Goal: Task Accomplishment & Management: Manage account settings

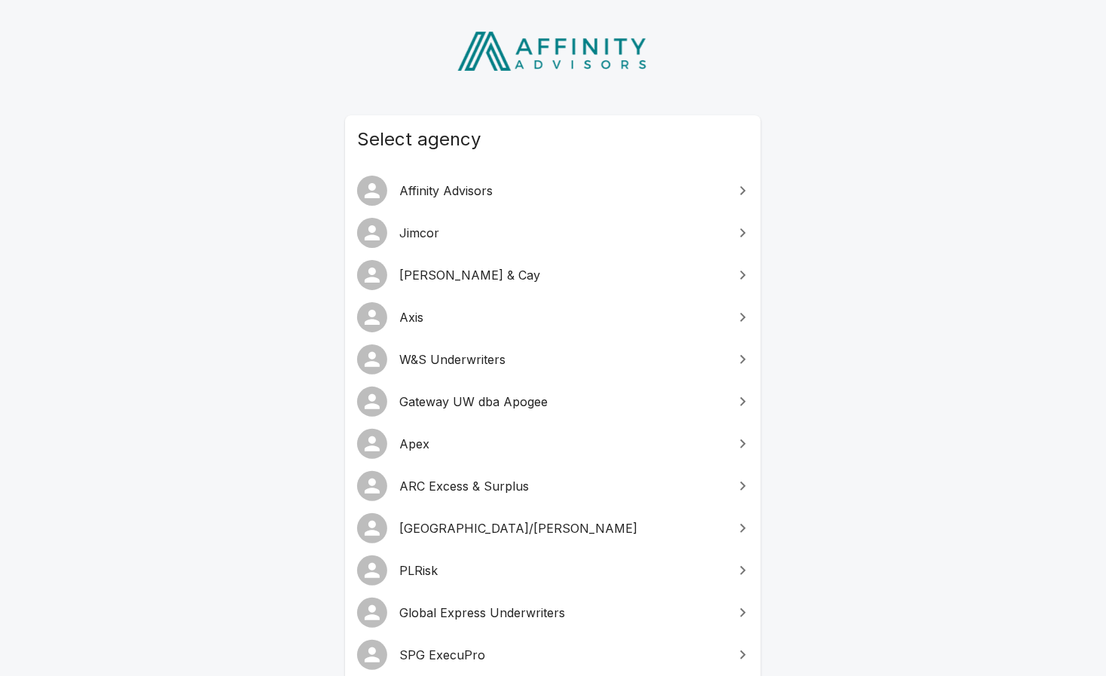
scroll to position [93, 0]
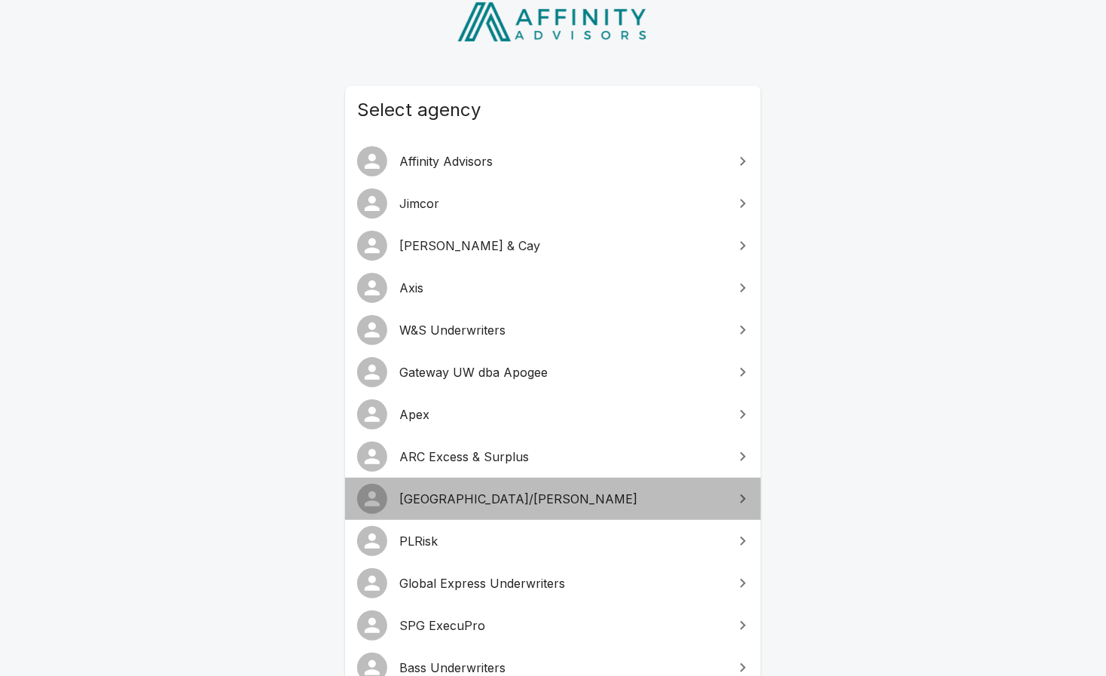
click at [501, 506] on span "[GEOGRAPHIC_DATA]/[PERSON_NAME]" at bounding box center [562, 499] width 326 height 18
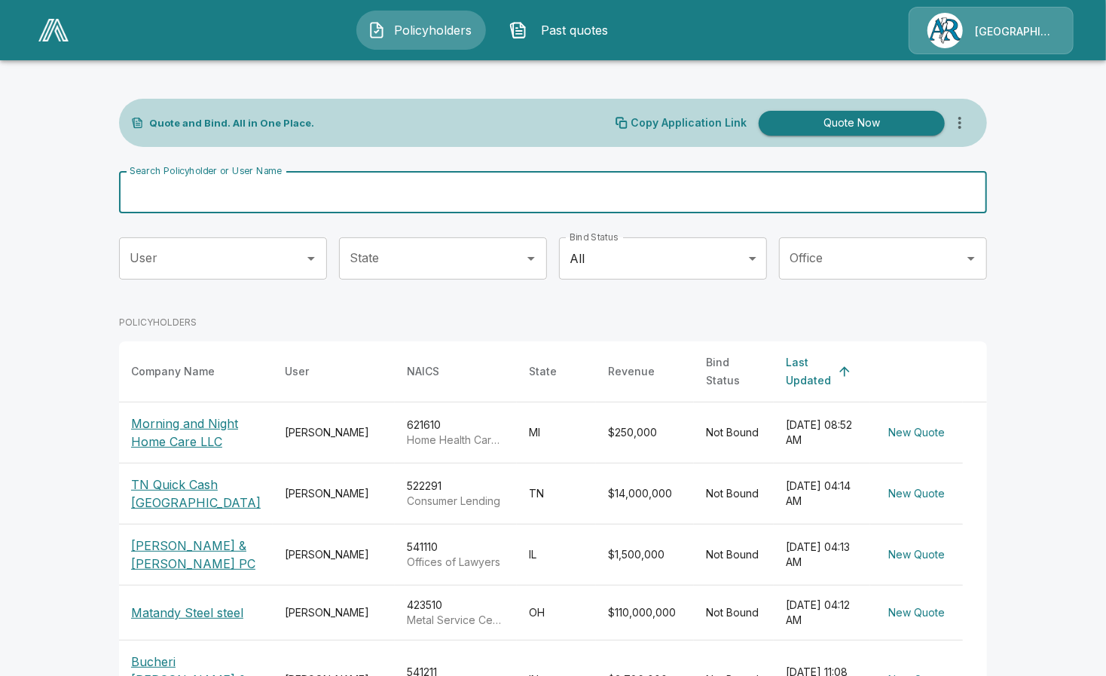
click at [285, 197] on input "Search Policyholder or User Name" at bounding box center [545, 192] width 852 height 42
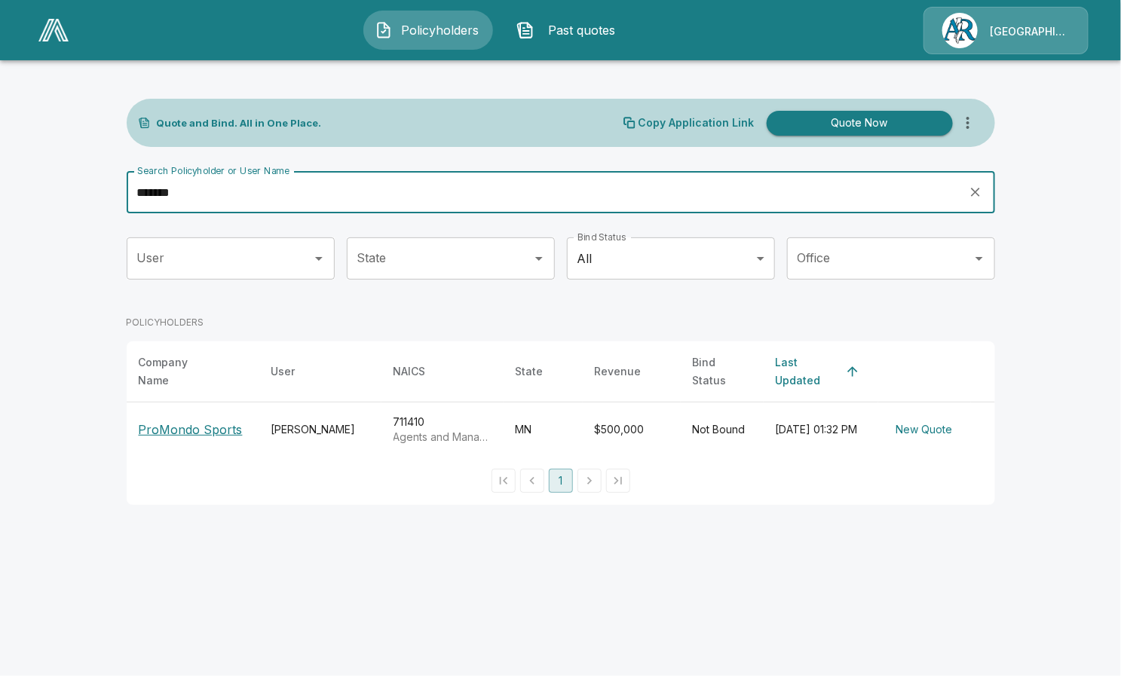
type input "*******"
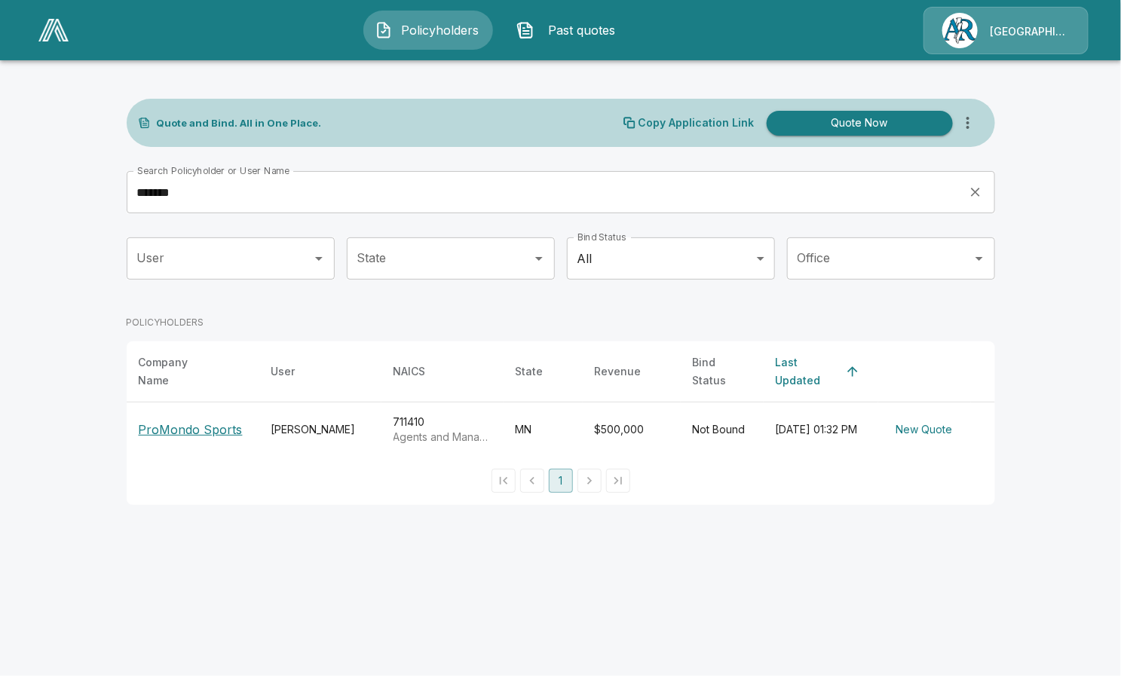
click at [206, 409] on th "ProMondo Sports" at bounding box center [193, 429] width 133 height 55
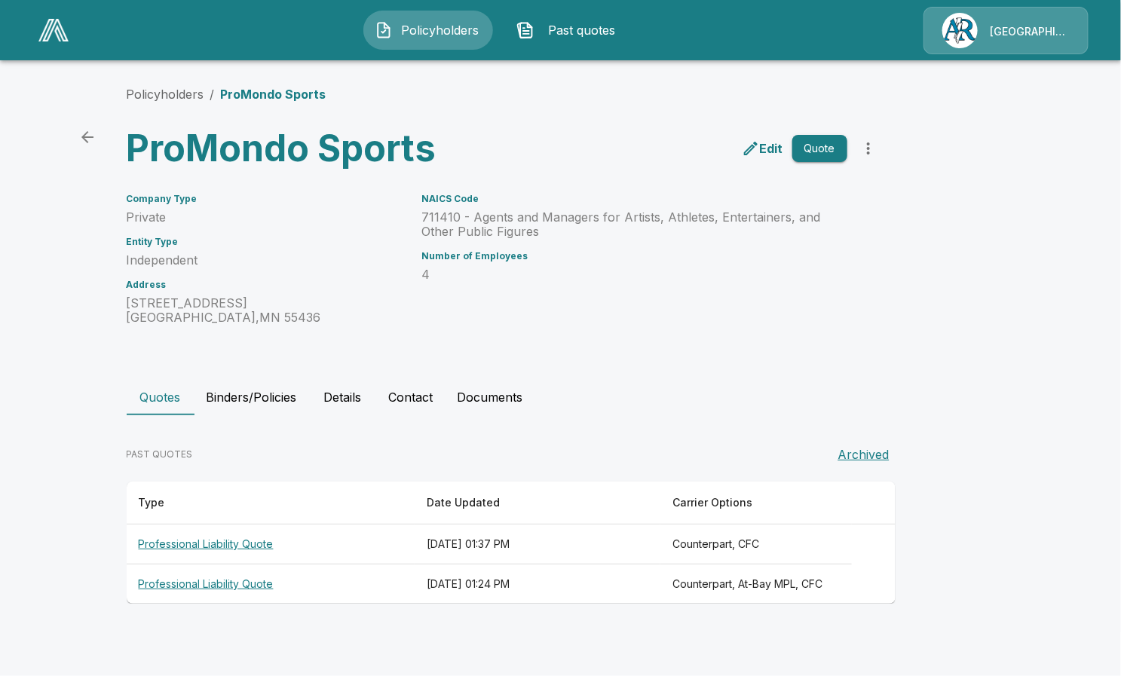
click at [230, 540] on th "Professional Liability Quote" at bounding box center [271, 545] width 288 height 40
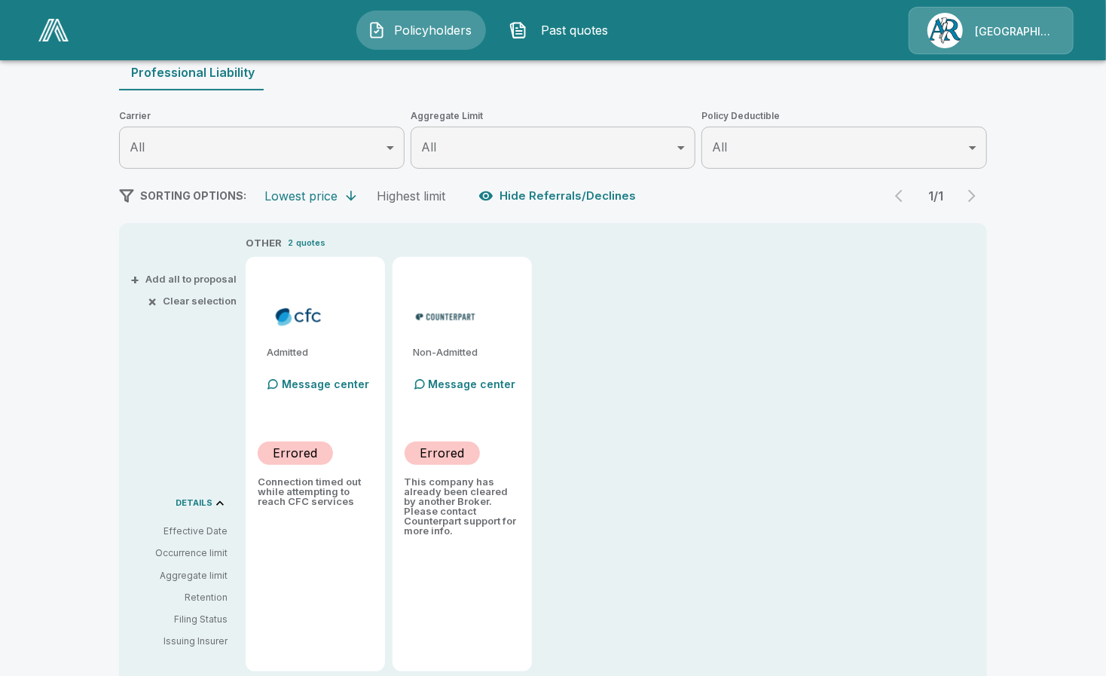
scroll to position [188, 0]
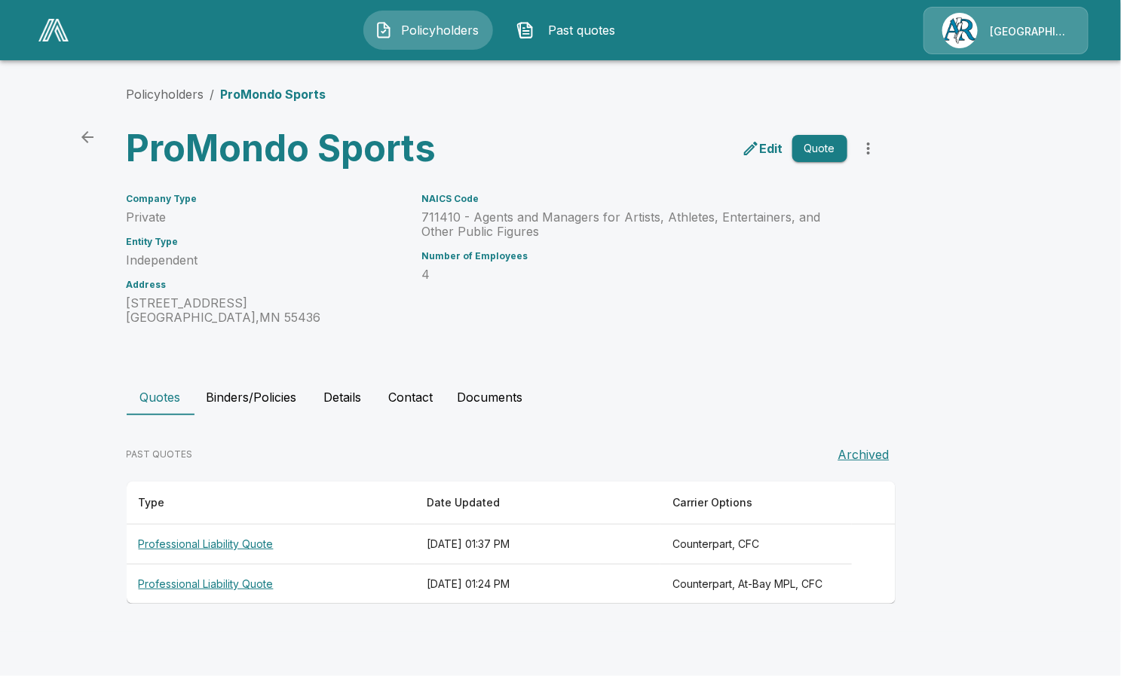
click at [220, 575] on th "Professional Liability Quote" at bounding box center [271, 584] width 288 height 40
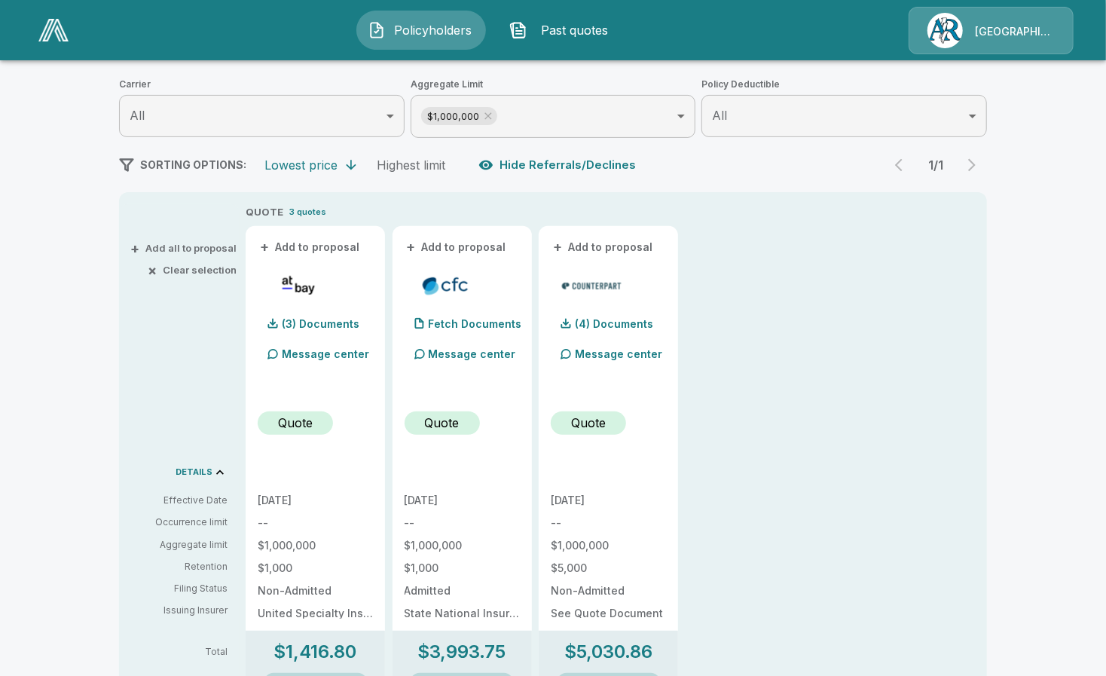
scroll to position [188, 0]
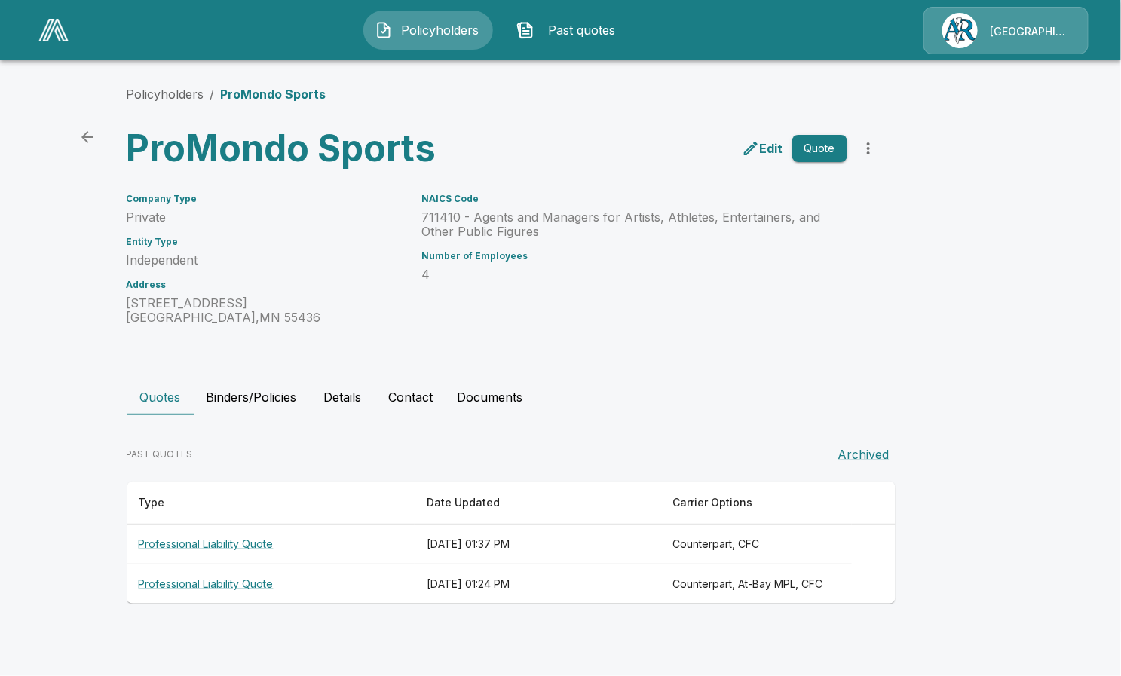
click at [814, 142] on button "Quote" at bounding box center [819, 149] width 55 height 28
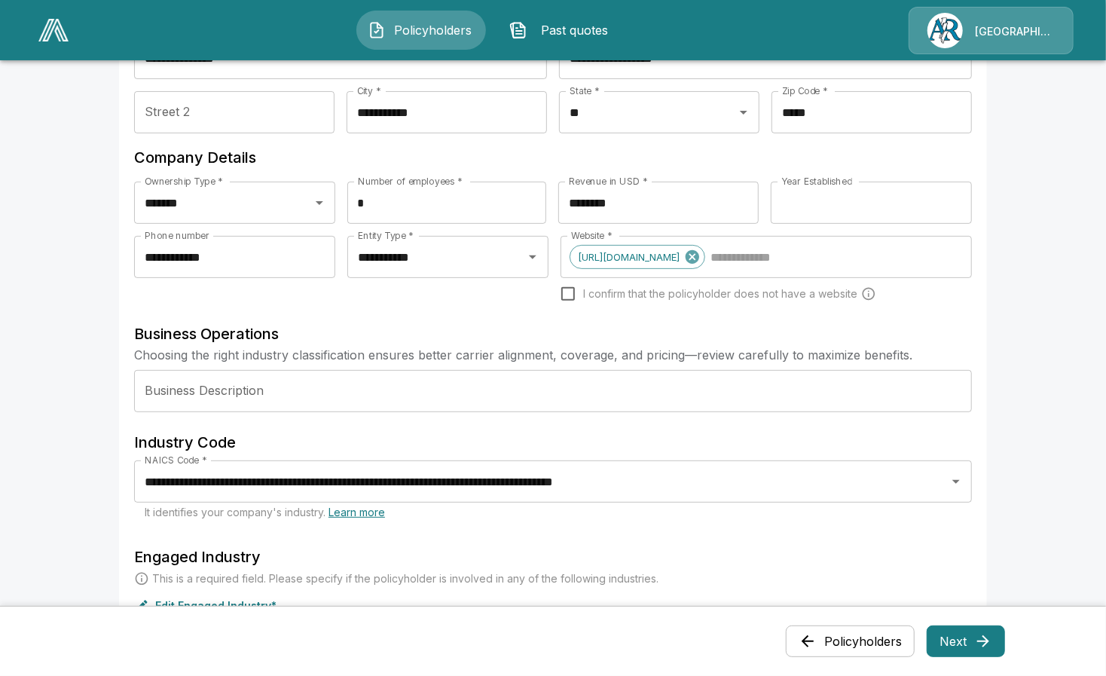
scroll to position [188, 0]
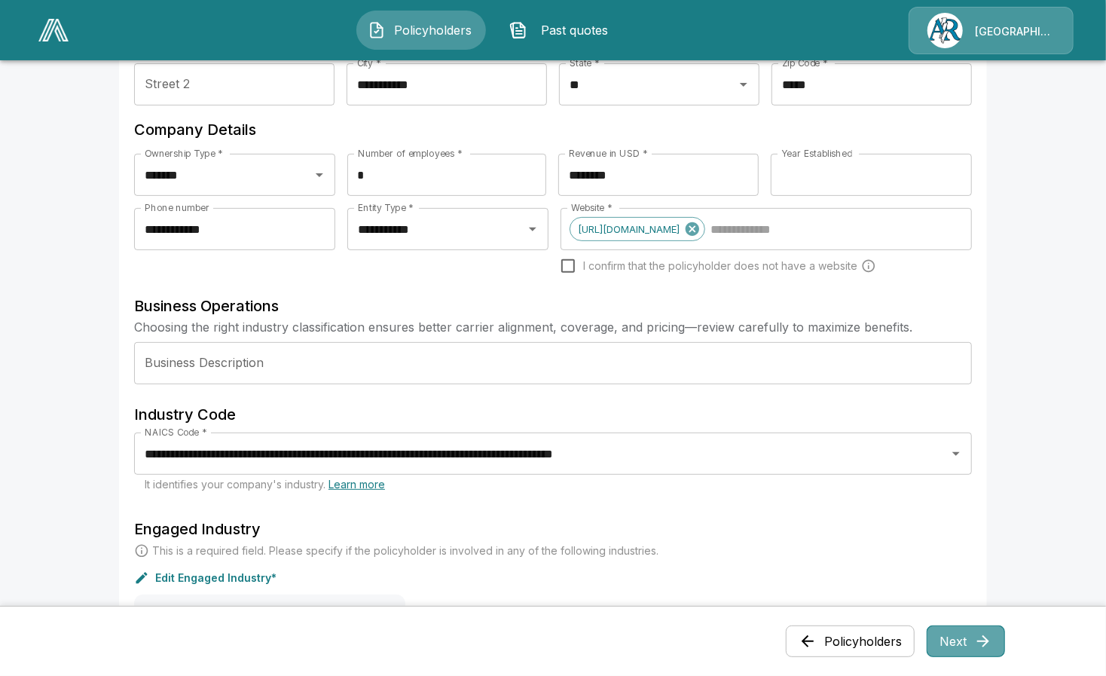
click at [974, 635] on button "Next" at bounding box center [966, 641] width 78 height 32
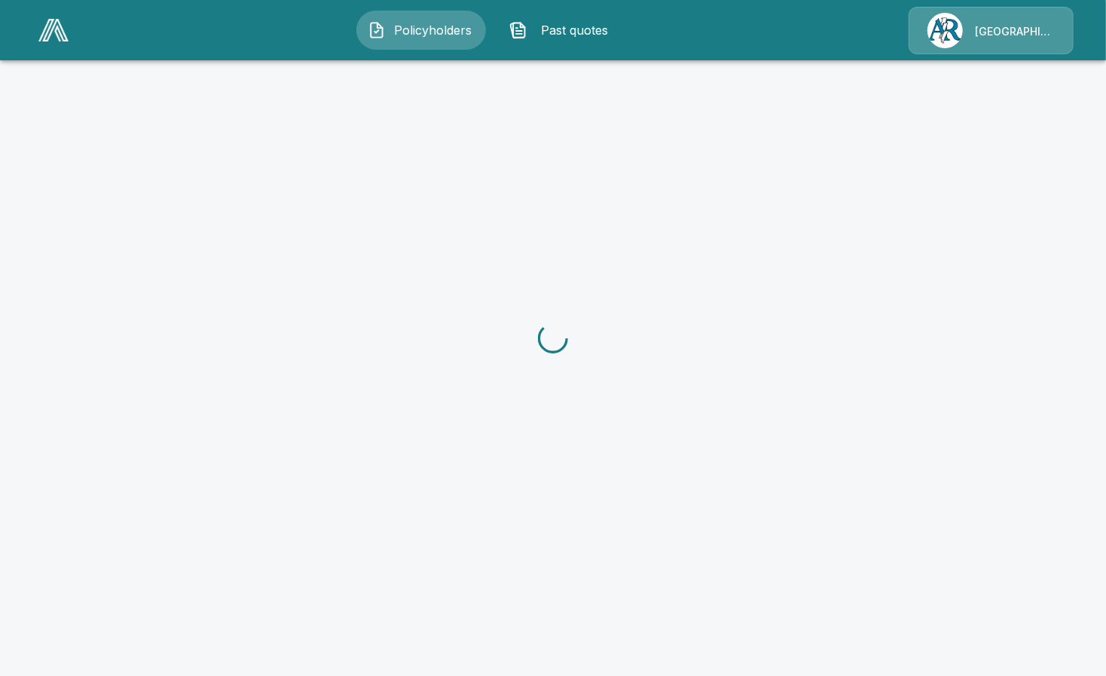
scroll to position [0, 0]
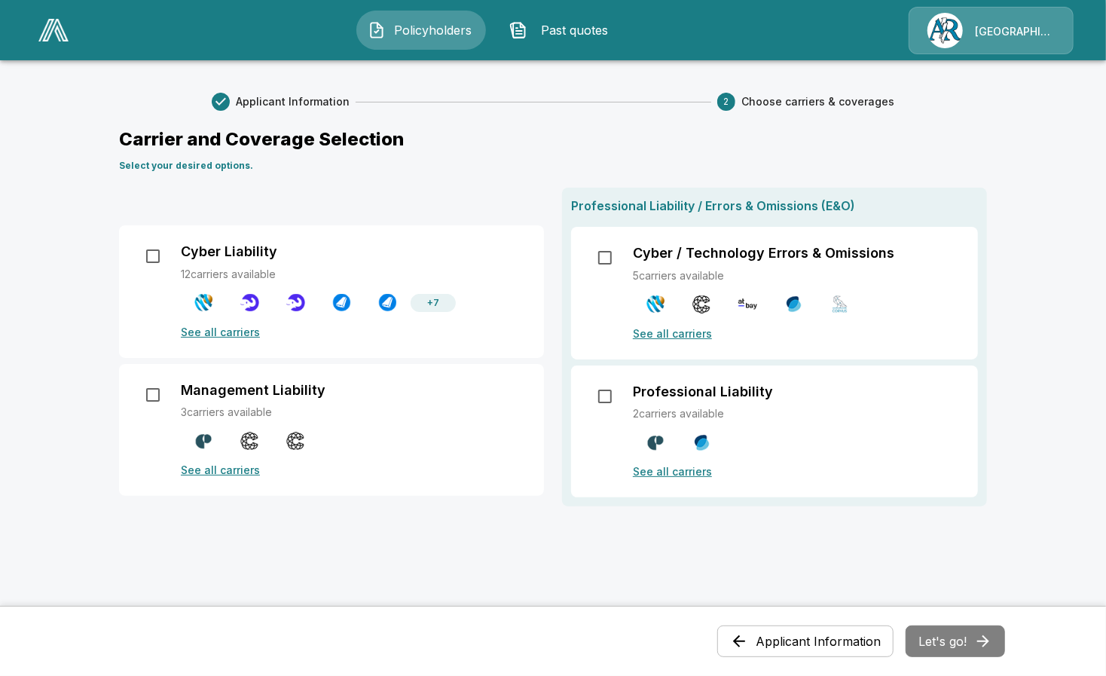
click at [691, 476] on p "See all carriers" at bounding box center [796, 471] width 327 height 16
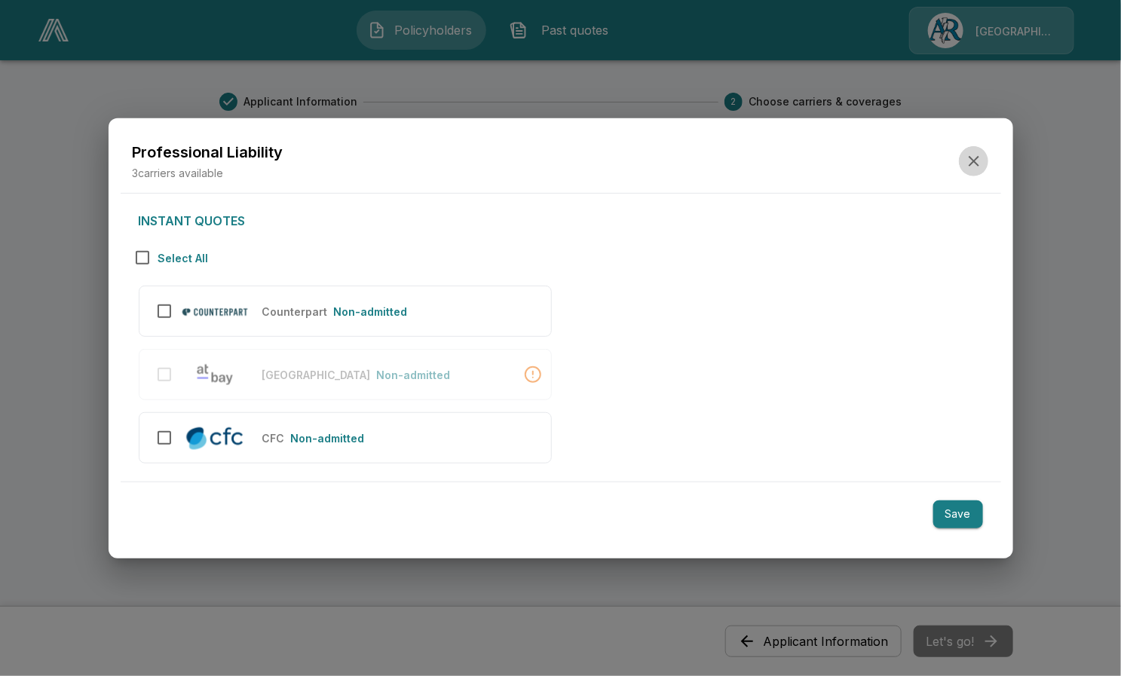
click at [971, 162] on icon "button" at bounding box center [974, 161] width 18 height 18
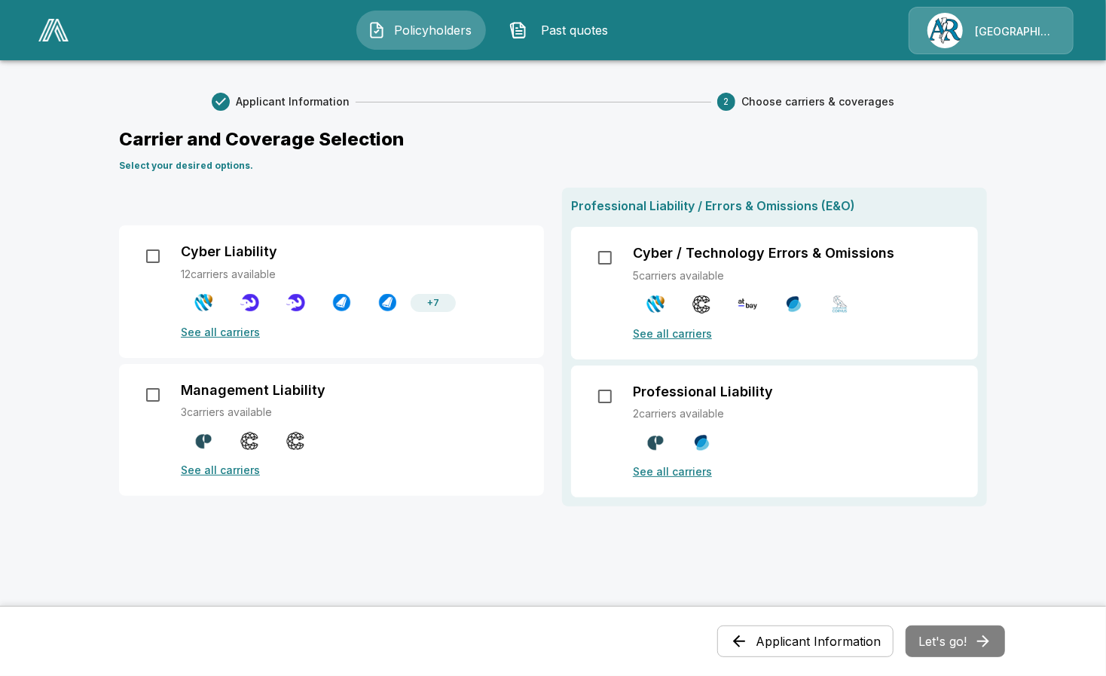
click at [885, 640] on button "Applicant Information" at bounding box center [805, 641] width 176 height 32
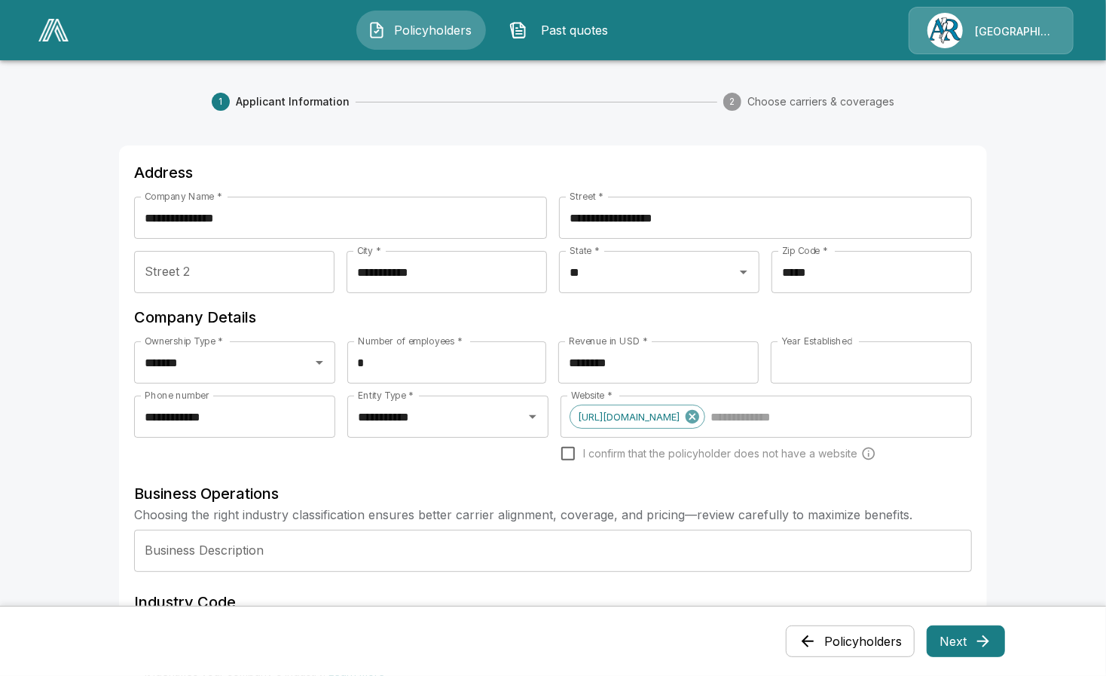
click at [873, 639] on button "Policyholders" at bounding box center [850, 641] width 129 height 32
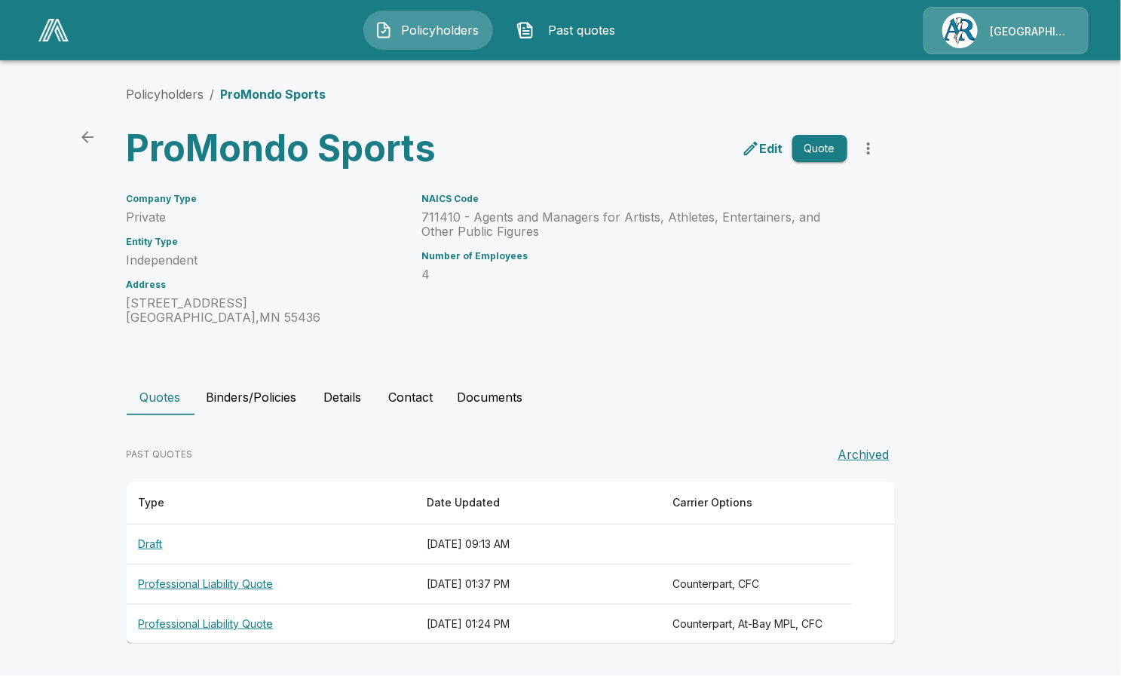
click at [142, 543] on th "Draft" at bounding box center [271, 545] width 288 height 40
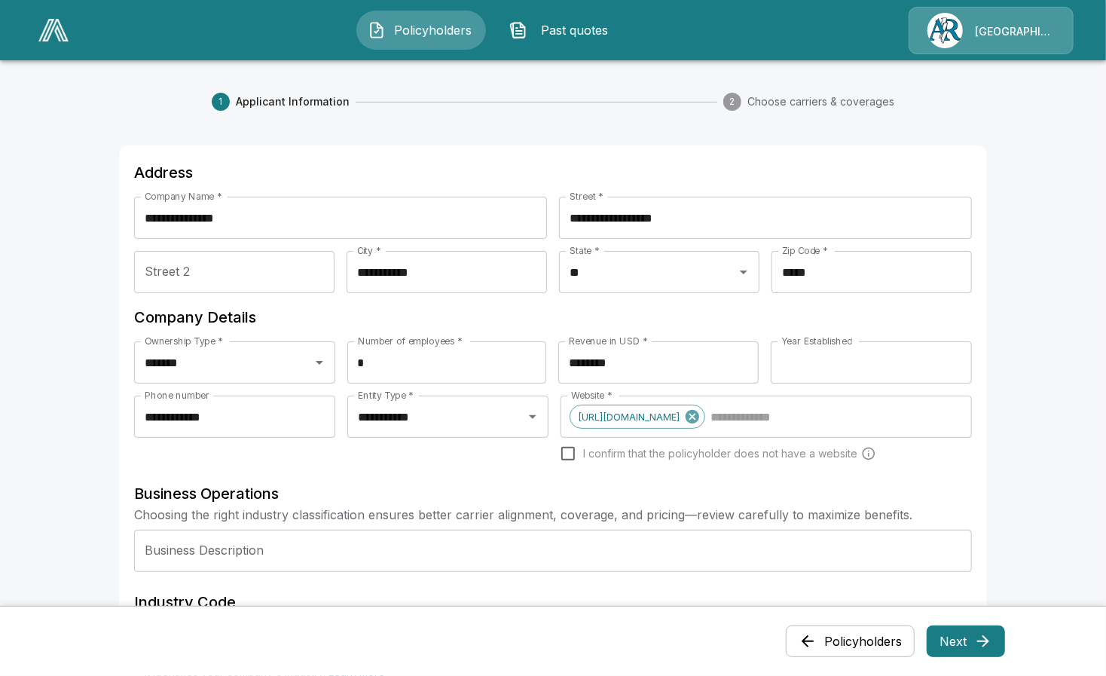
click at [841, 642] on button "Policyholders" at bounding box center [850, 641] width 129 height 32
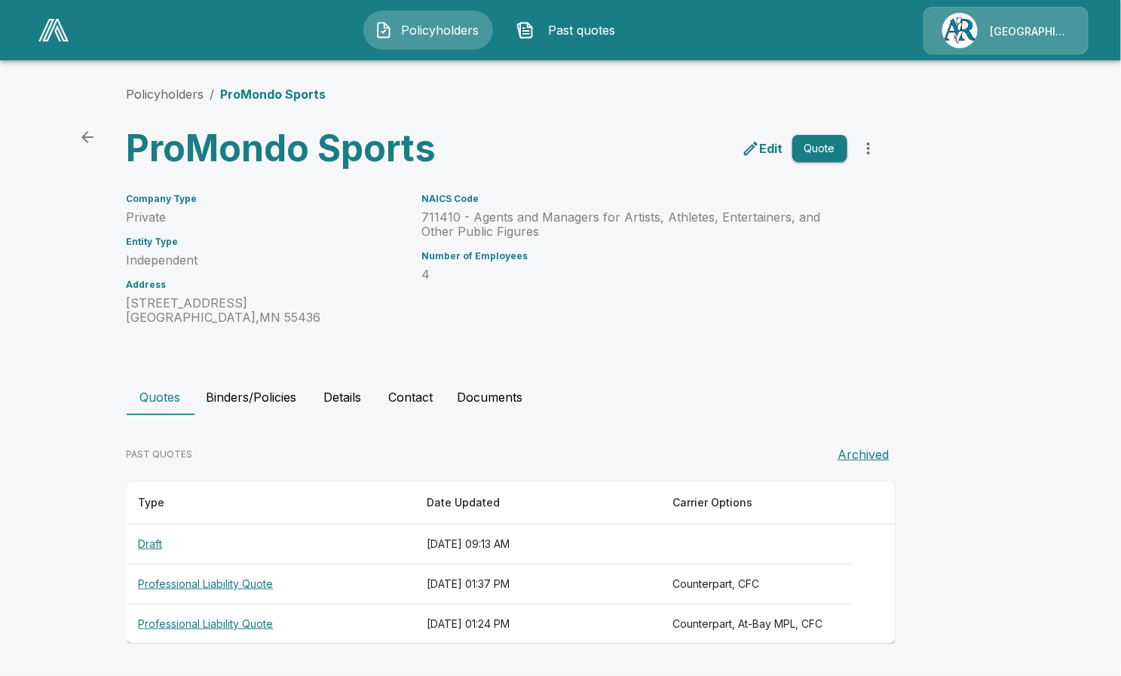
click at [53, 32] on img at bounding box center [53, 30] width 30 height 23
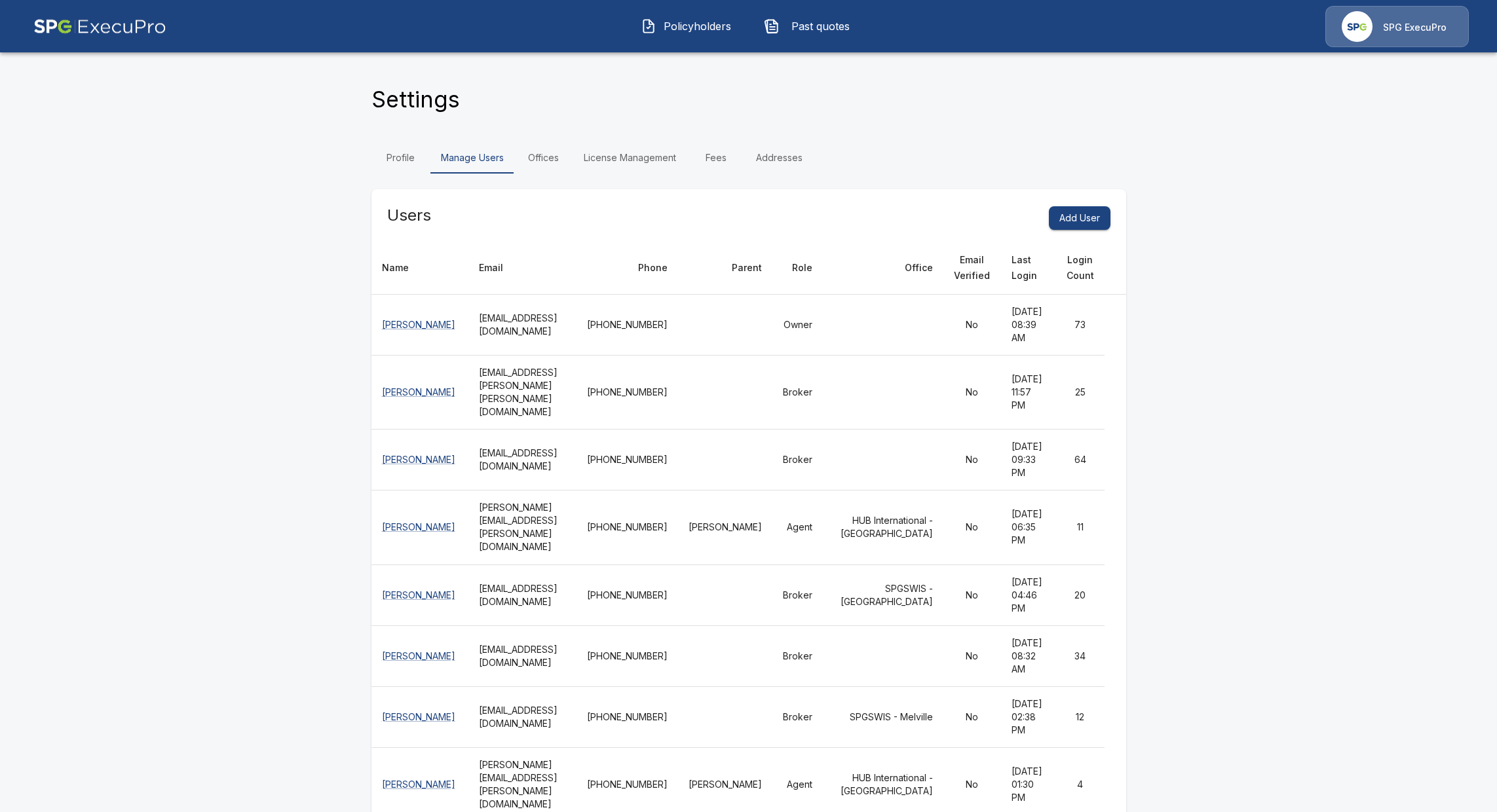
scroll to position [204, 0]
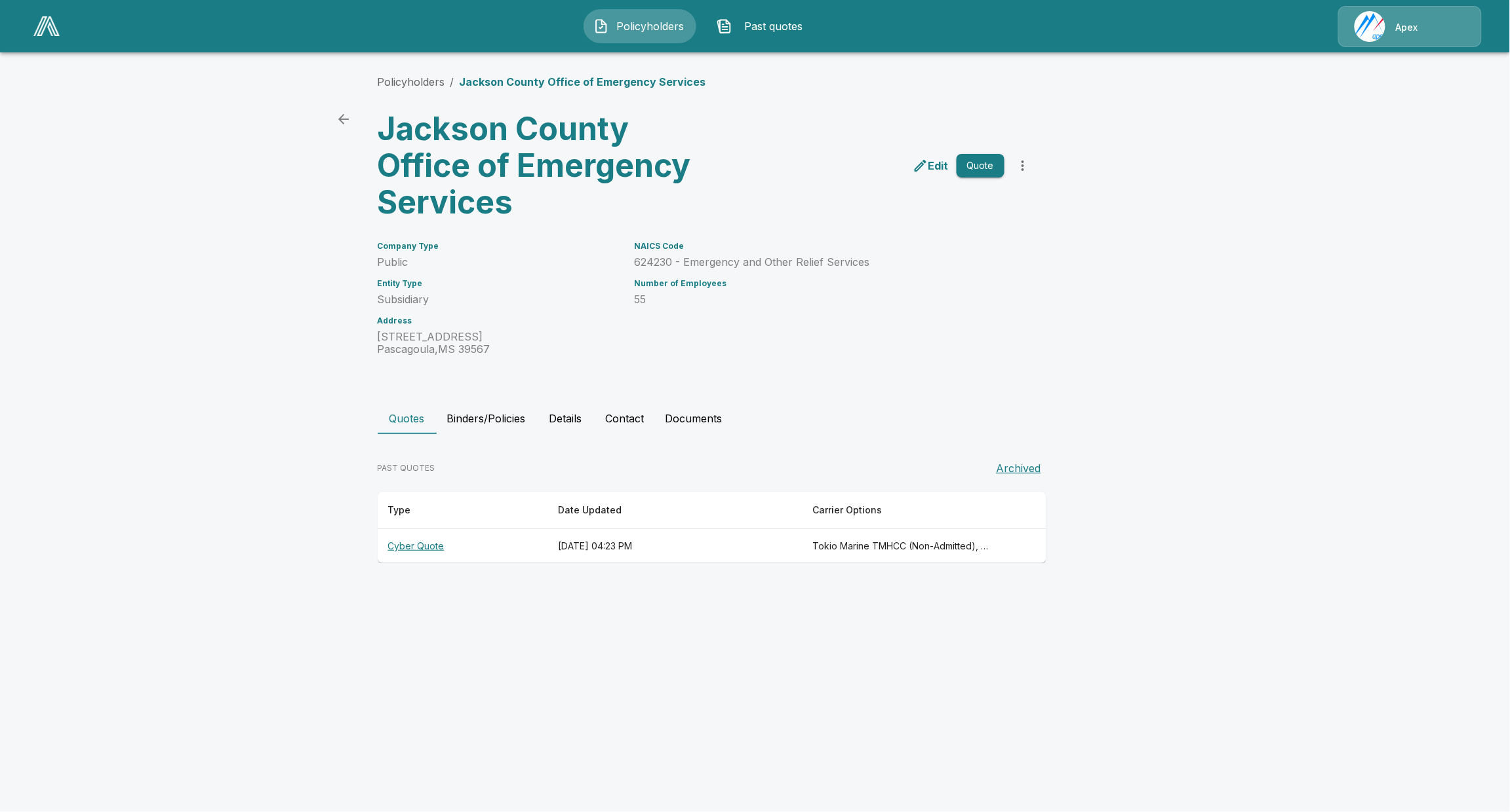
drag, startPoint x: 482, startPoint y: 450, endPoint x: 497, endPoint y: 428, distance: 26.6
click at [495, 432] on div "Quotes Binders/Policies Details Contact Documents PAST QUOTES Archived Type Dat…" at bounding box center [755, 483] width 755 height 161
click at [502, 420] on button "Binders/Policies" at bounding box center [486, 418] width 100 height 31
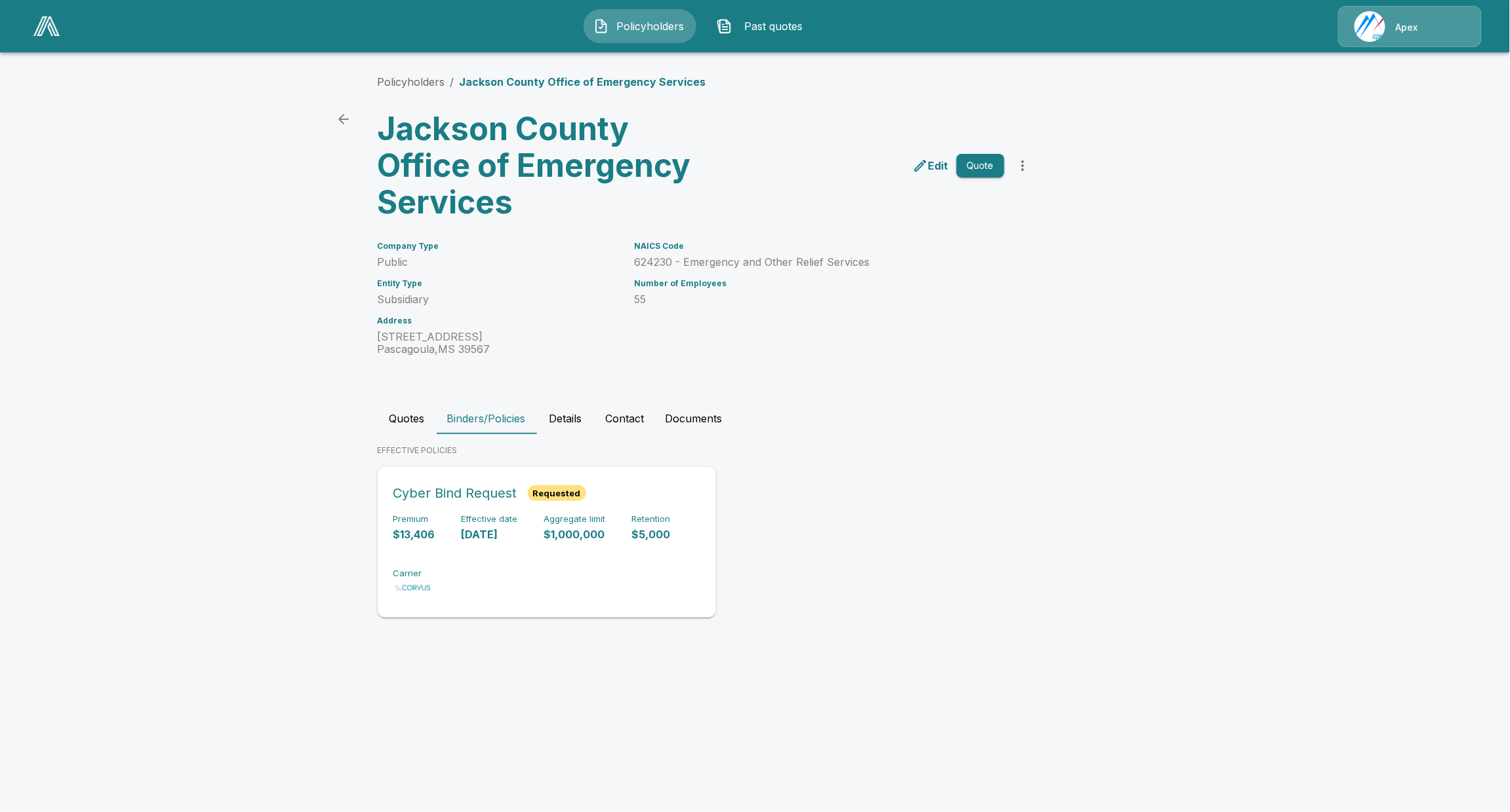
click at [432, 528] on p "$13,406" at bounding box center [414, 535] width 42 height 15
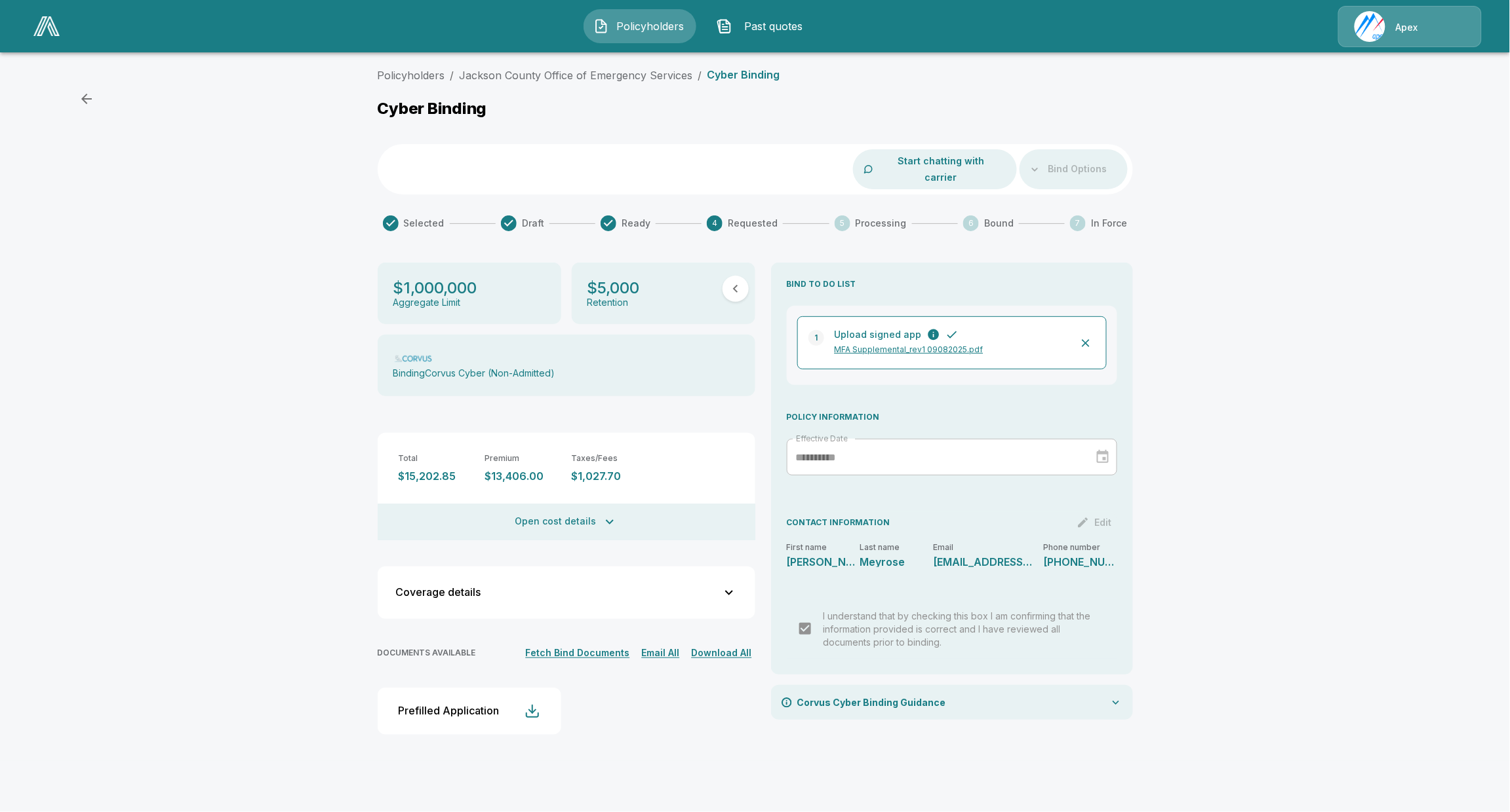
drag, startPoint x: 0, startPoint y: 0, endPoint x: 331, endPoint y: 158, distance: 366.8
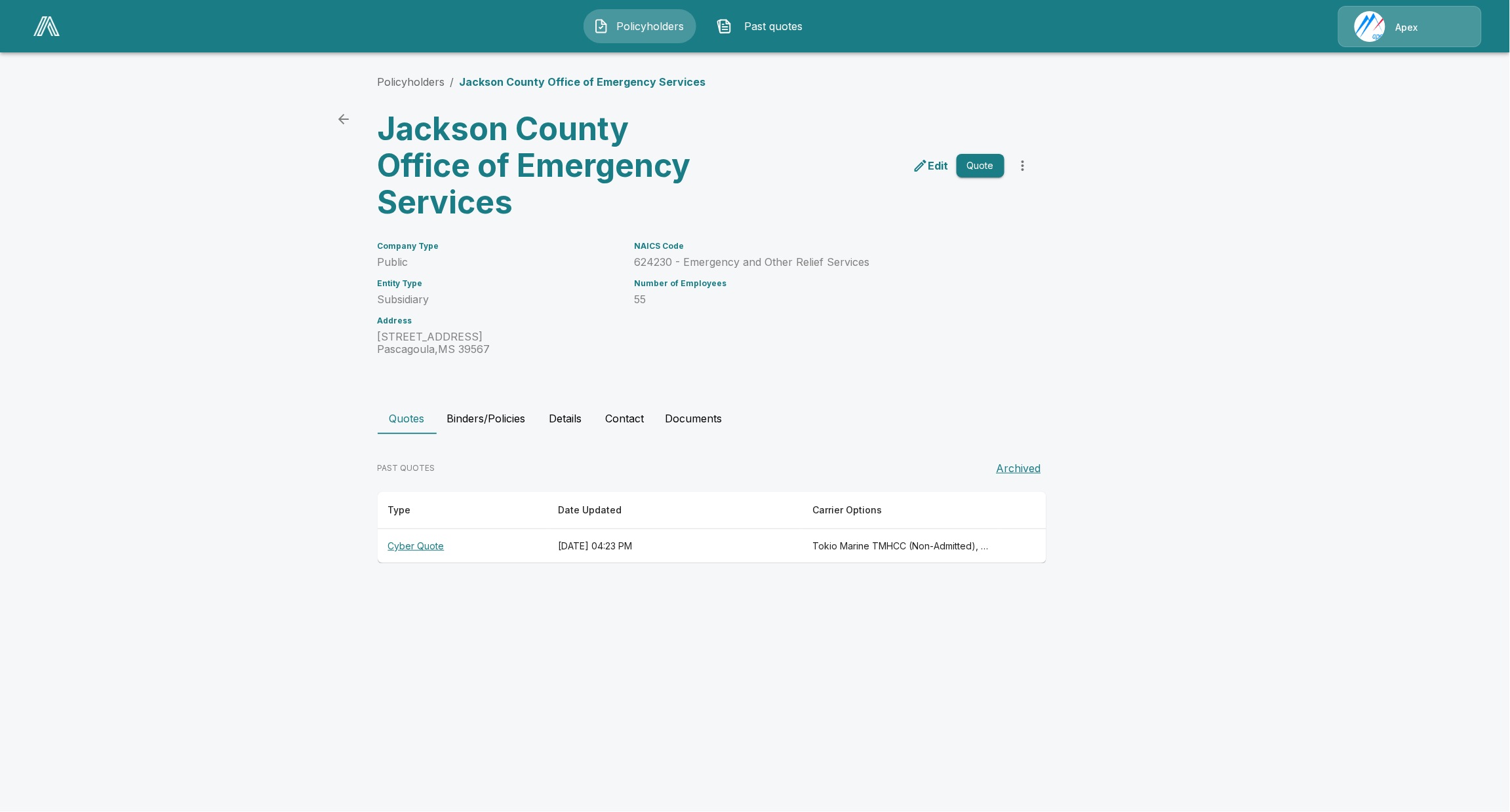
click at [482, 432] on button "Binders/Policies" at bounding box center [486, 418] width 100 height 31
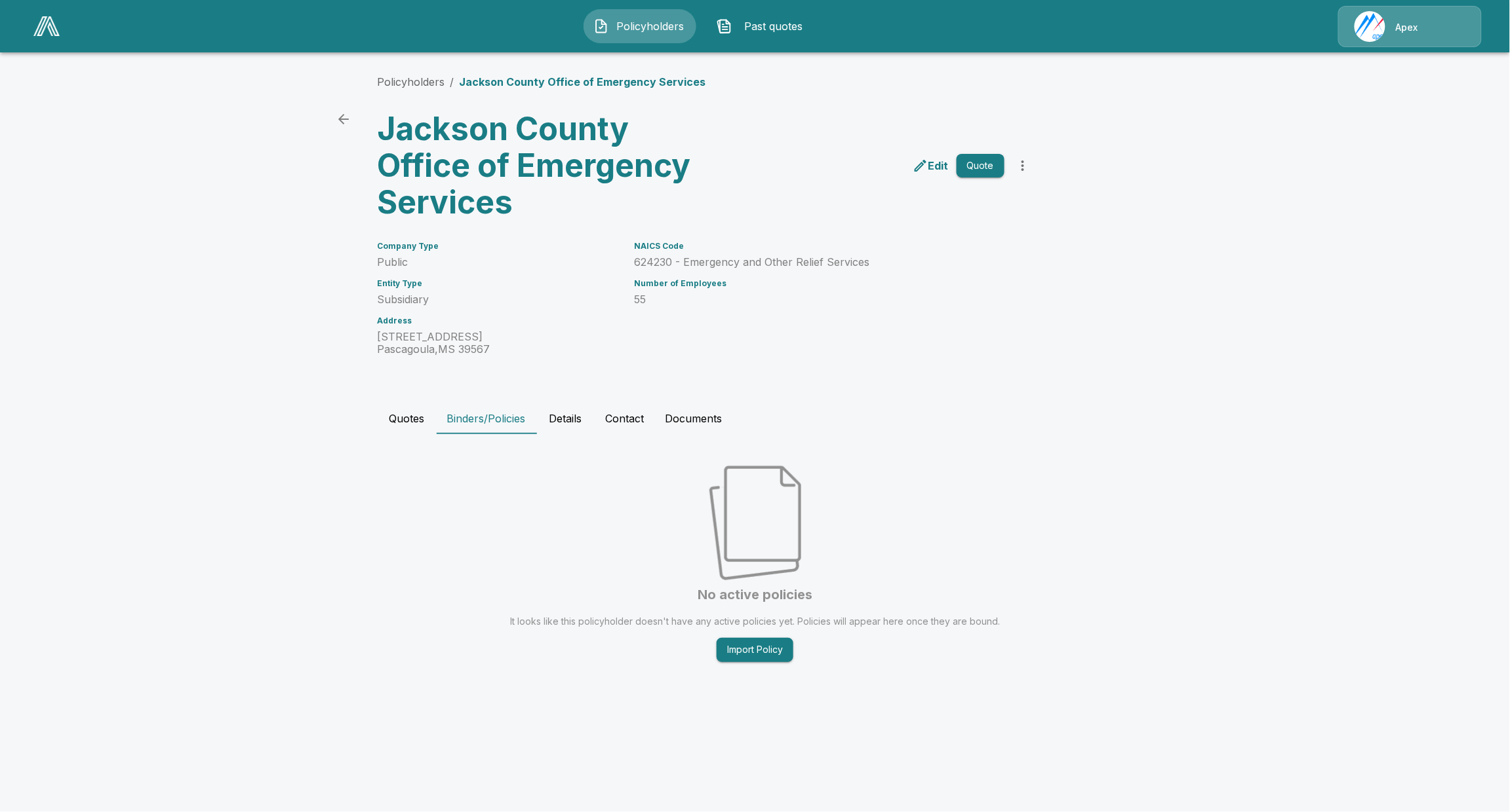
click at [397, 422] on button "Quotes" at bounding box center [407, 418] width 59 height 31
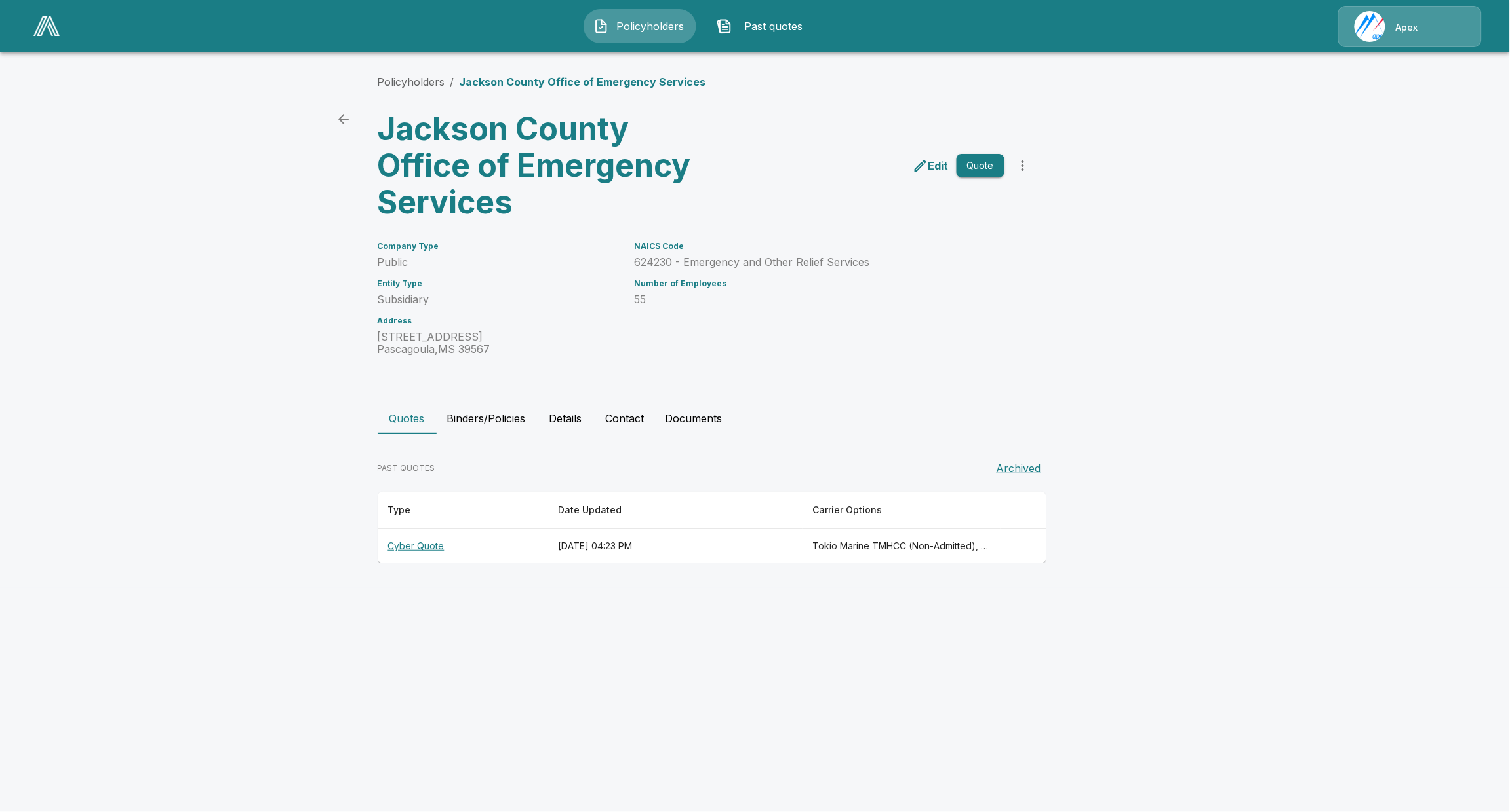
click at [423, 547] on th "Cyber Quote" at bounding box center [462, 547] width 170 height 35
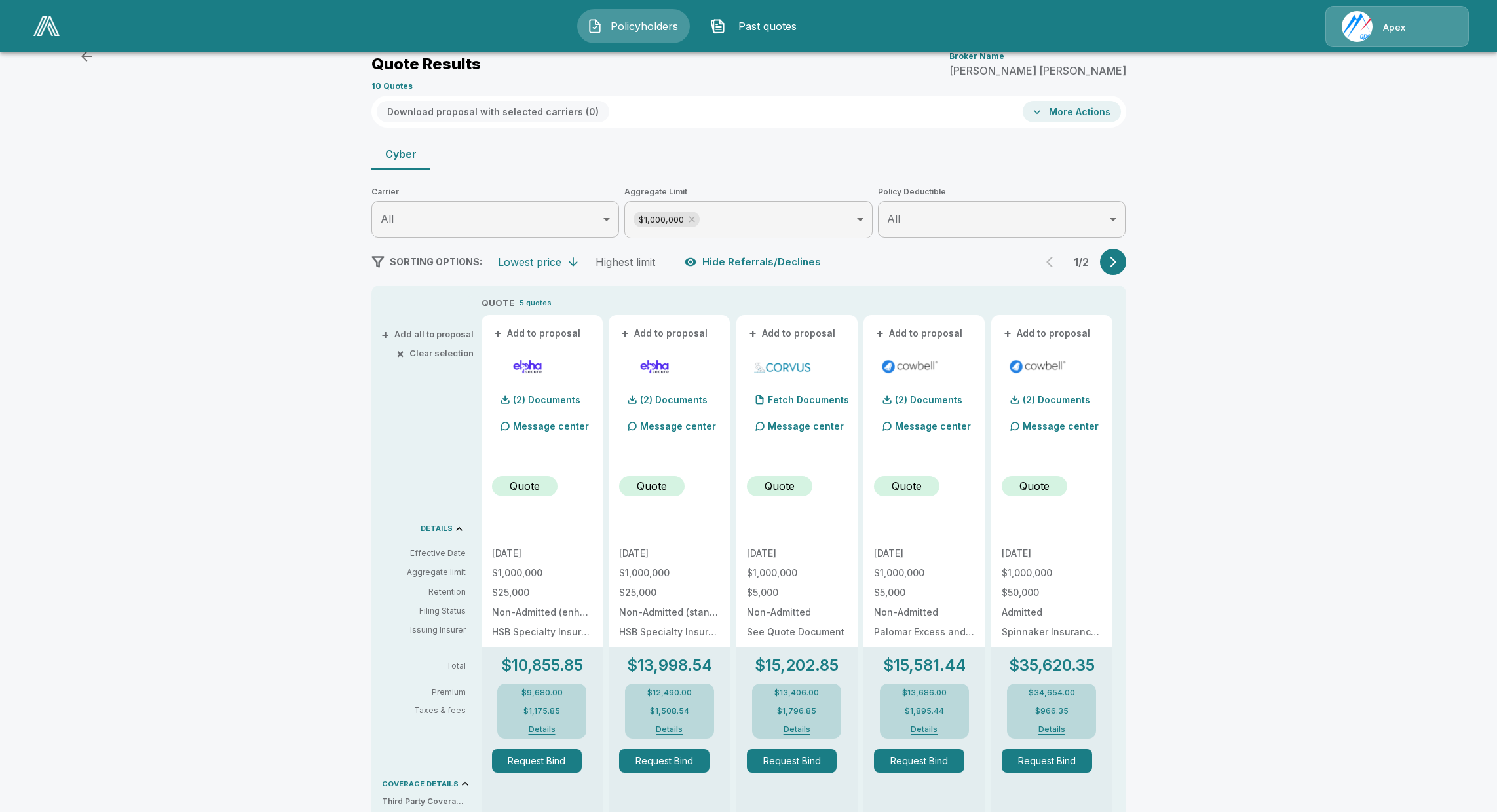
scroll to position [82, 0]
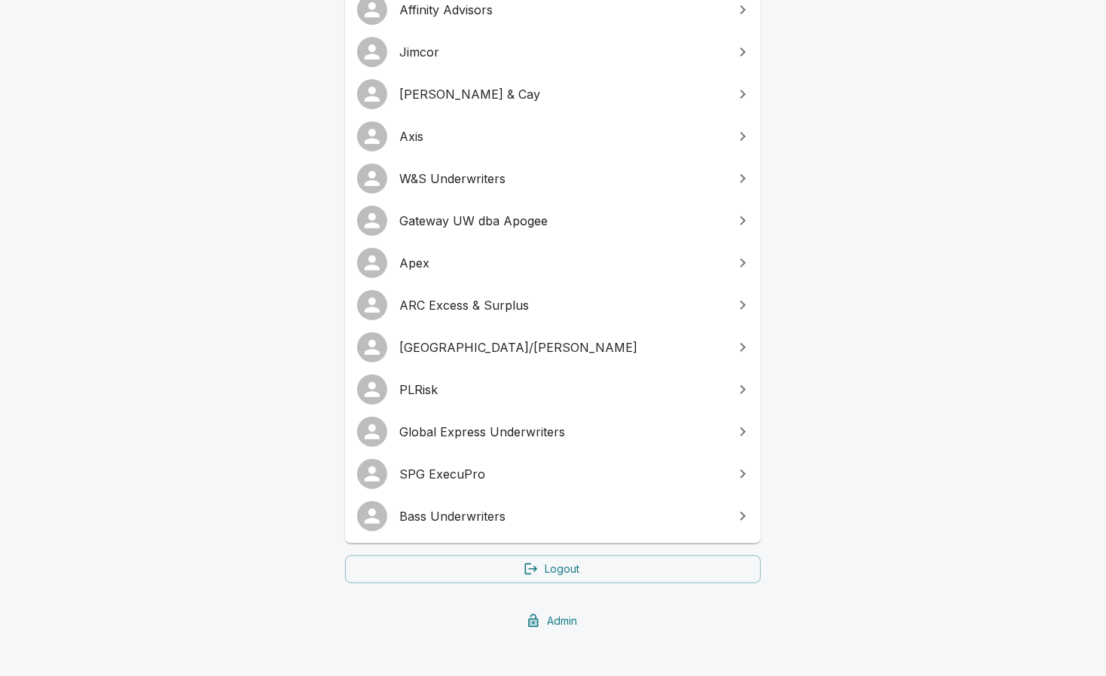
scroll to position [282, 0]
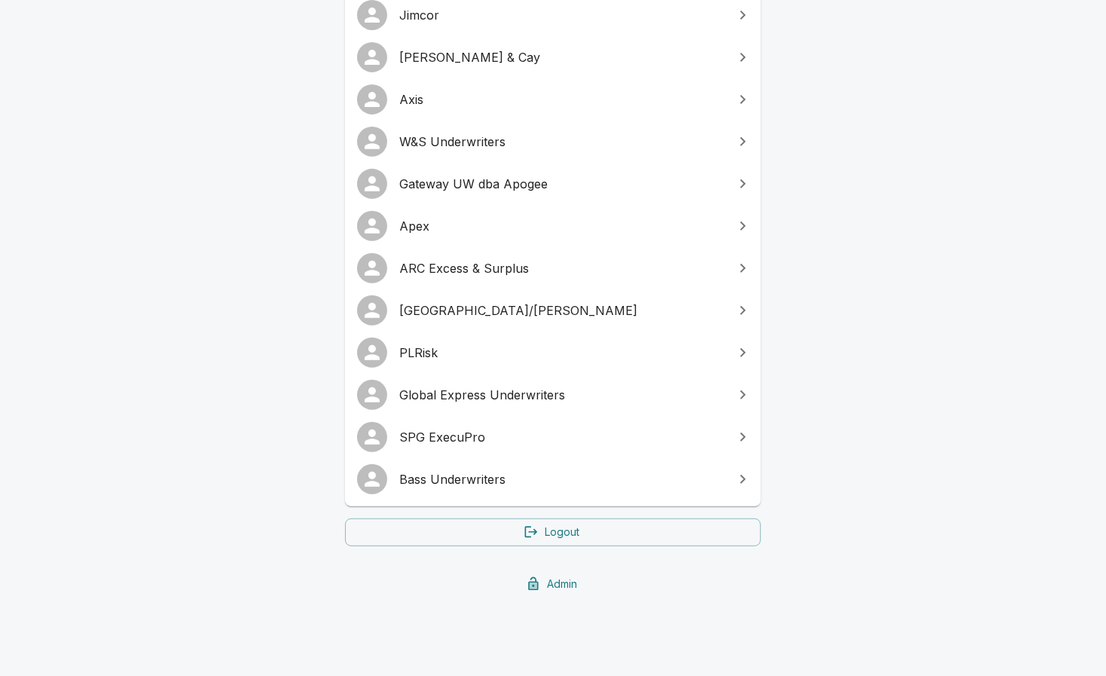
click at [492, 424] on link "SPG ExecuPro" at bounding box center [553, 437] width 416 height 42
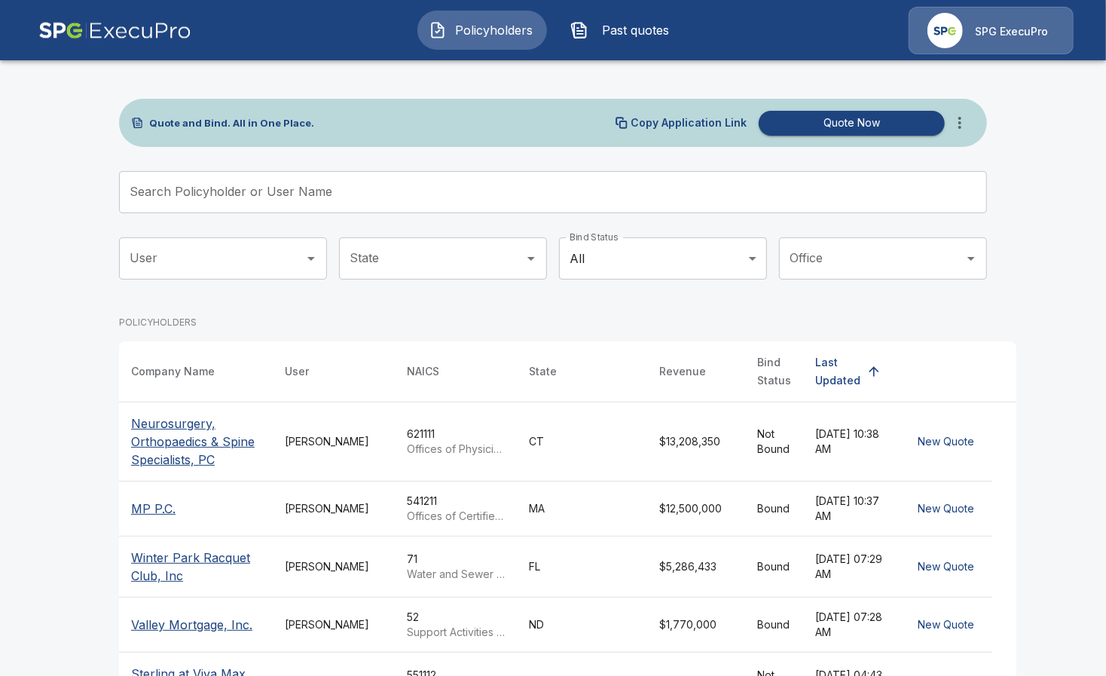
click at [656, 183] on input "Search Policyholder or User Name" at bounding box center [545, 192] width 852 height 42
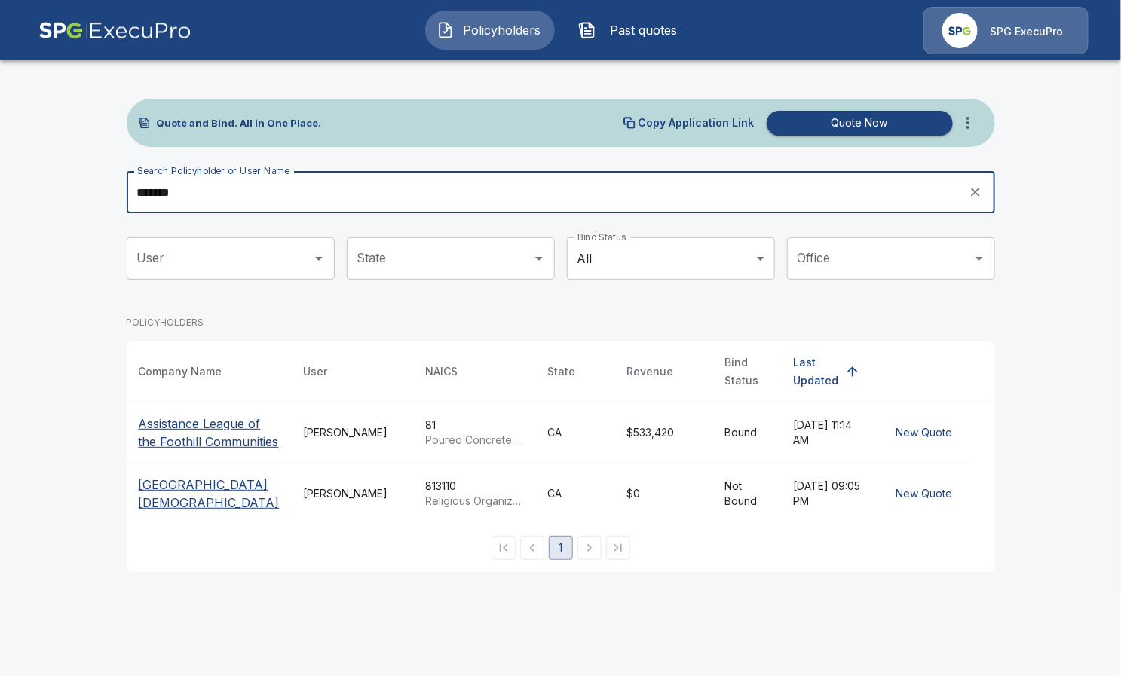
type input "*******"
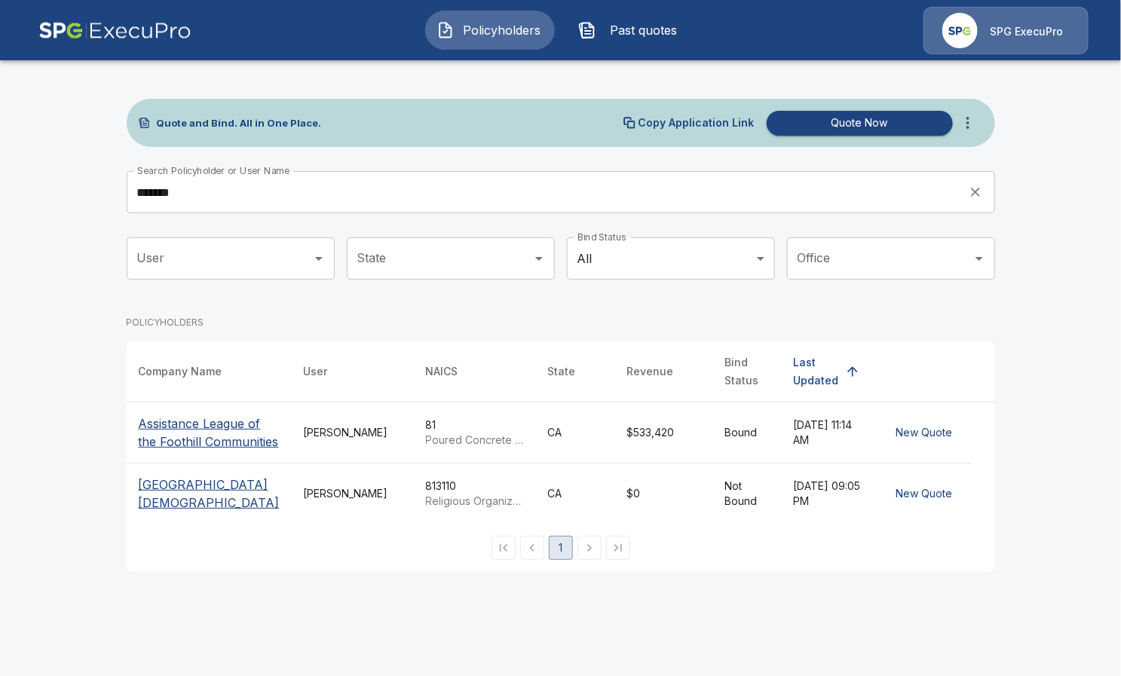
click at [200, 431] on p "Assistance League of the Foothill Communities" at bounding box center [209, 432] width 141 height 36
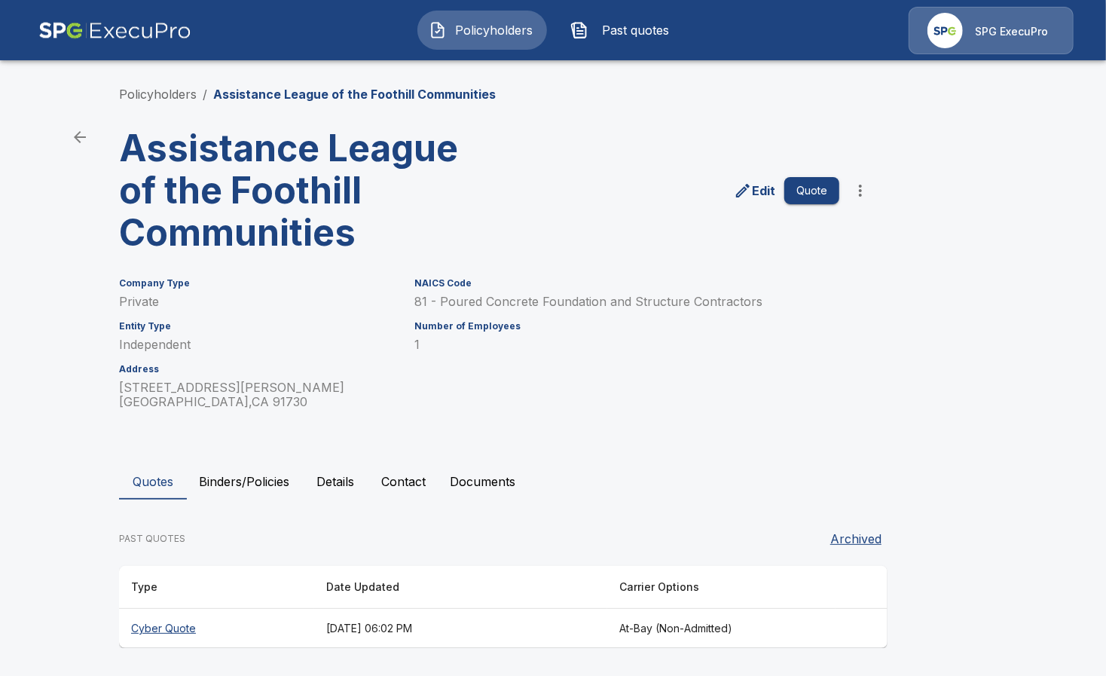
click at [200, 624] on th "Cyber Quote" at bounding box center [216, 629] width 195 height 40
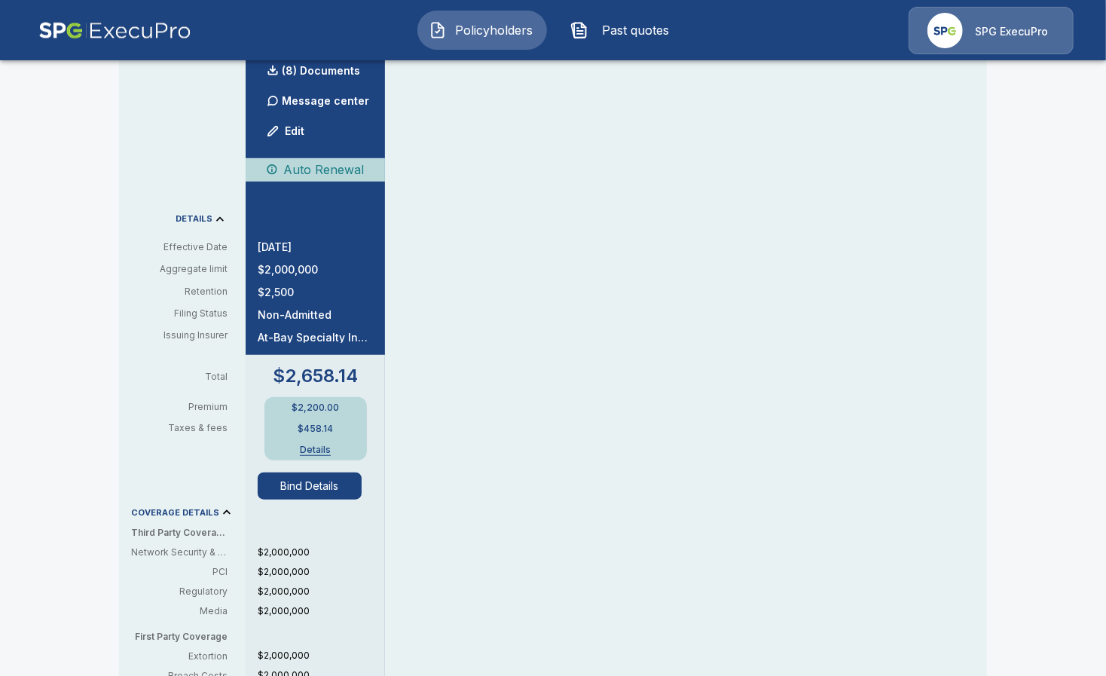
click at [321, 498] on button "Bind Details" at bounding box center [310, 486] width 104 height 27
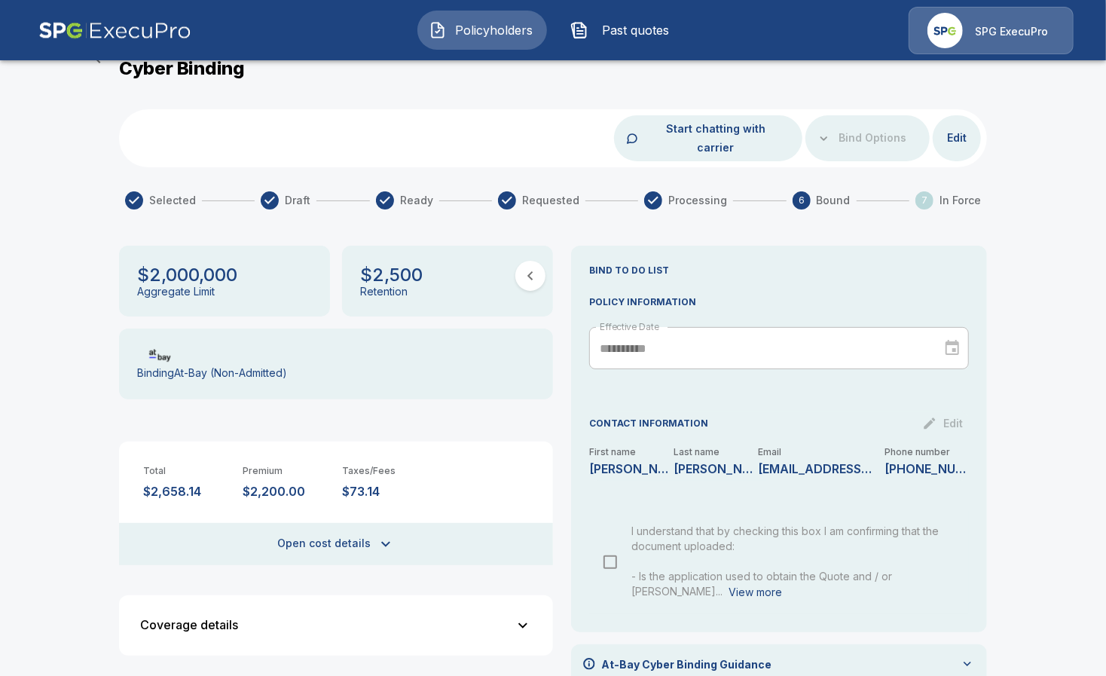
scroll to position [446, 0]
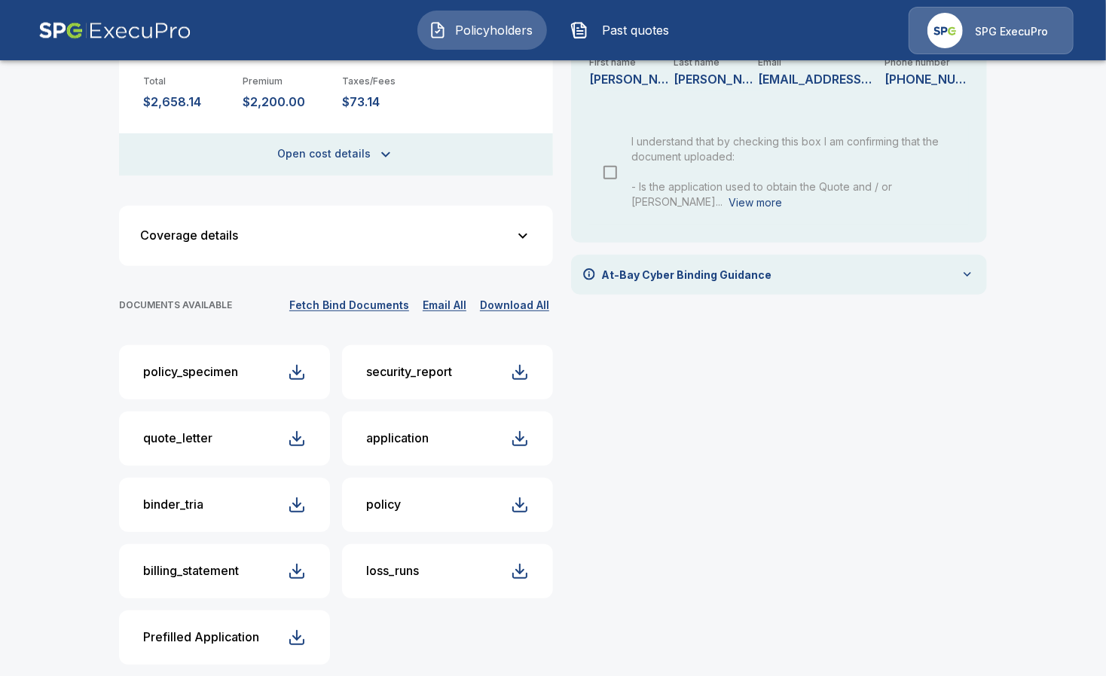
click at [457, 35] on span "Policyholders" at bounding box center [494, 30] width 83 height 18
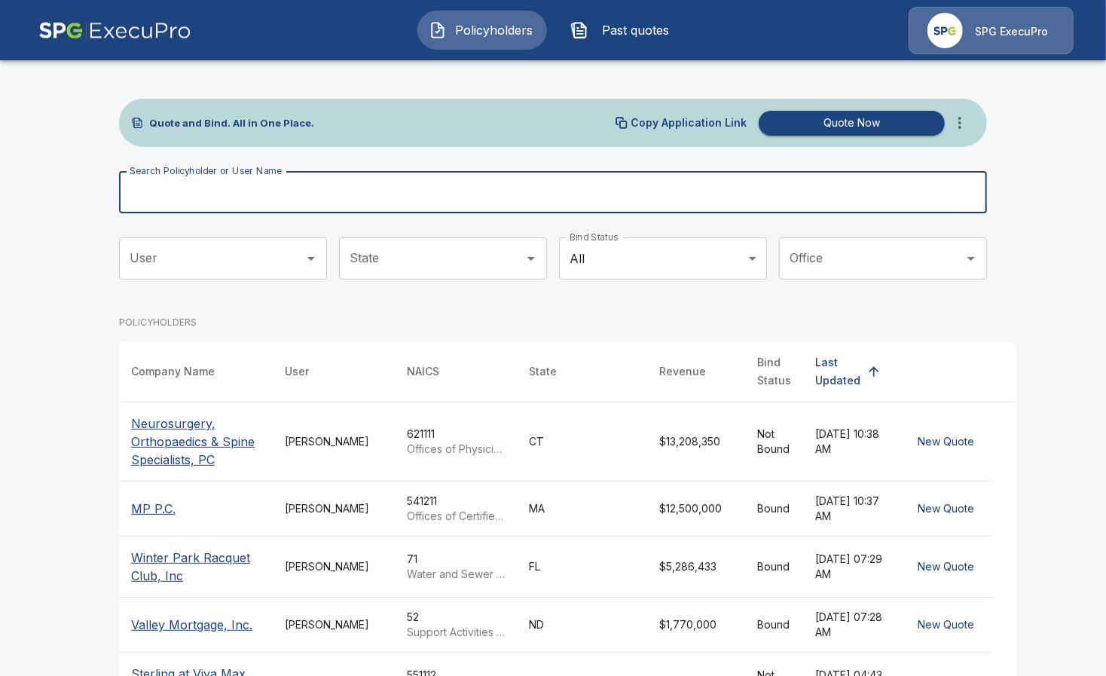
click at [370, 185] on input "Search Policyholder or User Name" at bounding box center [545, 192] width 852 height 42
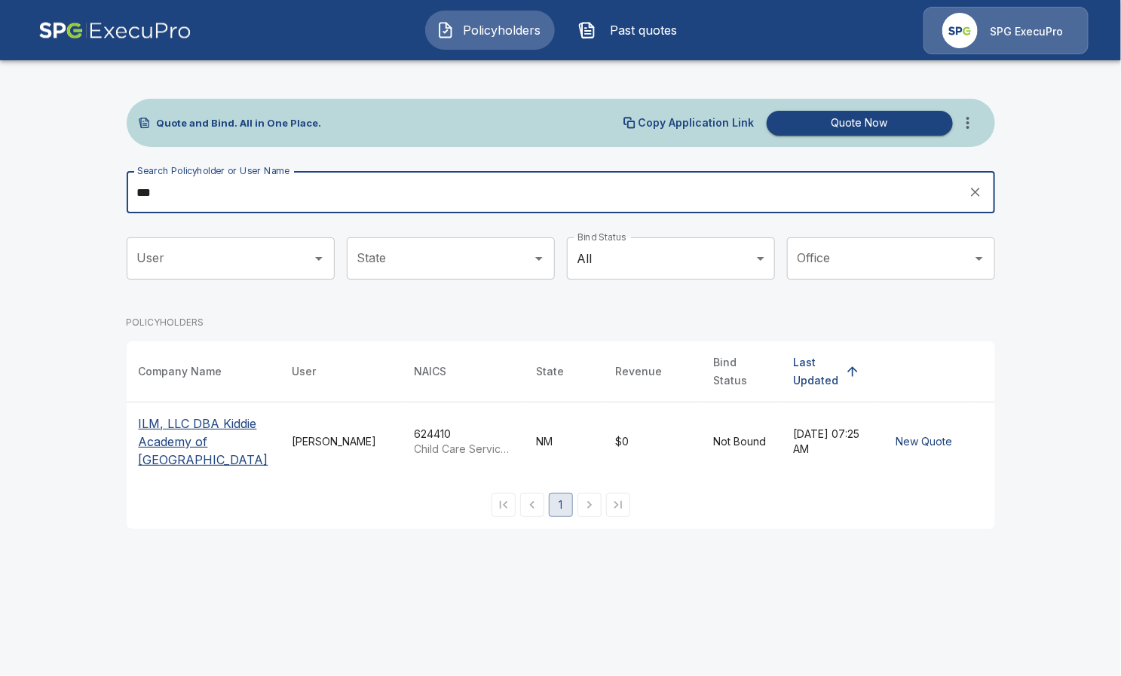
type input "***"
click at [177, 427] on p "ILM, LLC DBA Kiddie Academy of North Albuquerque" at bounding box center [204, 441] width 130 height 54
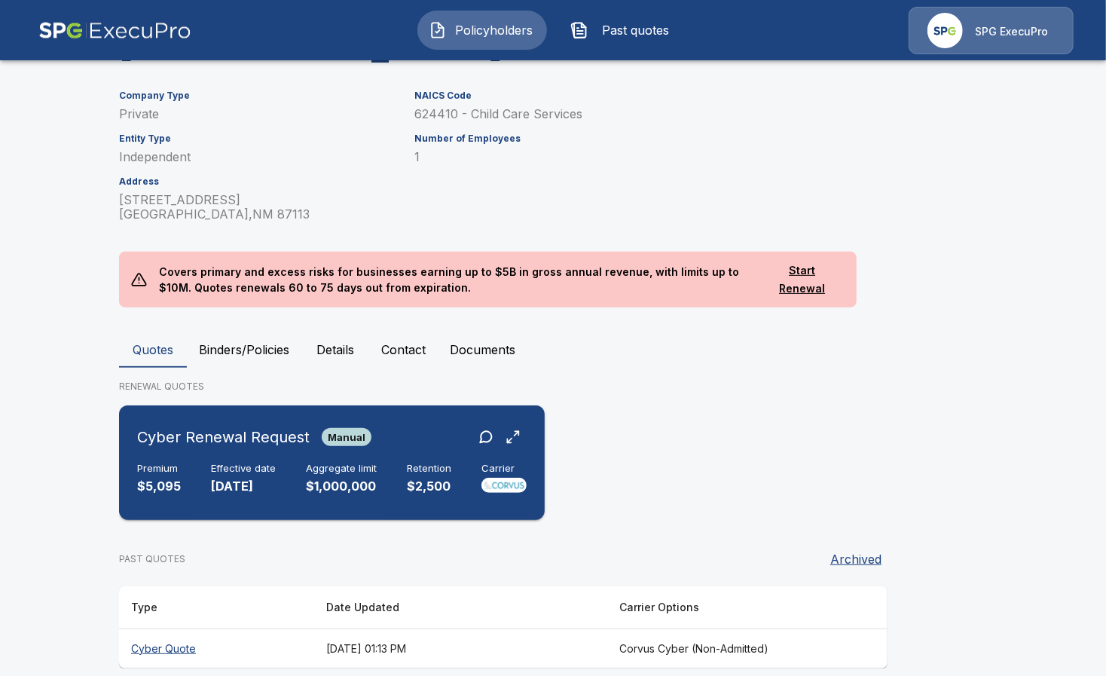
click at [249, 472] on h6 "Effective date" at bounding box center [243, 469] width 65 height 12
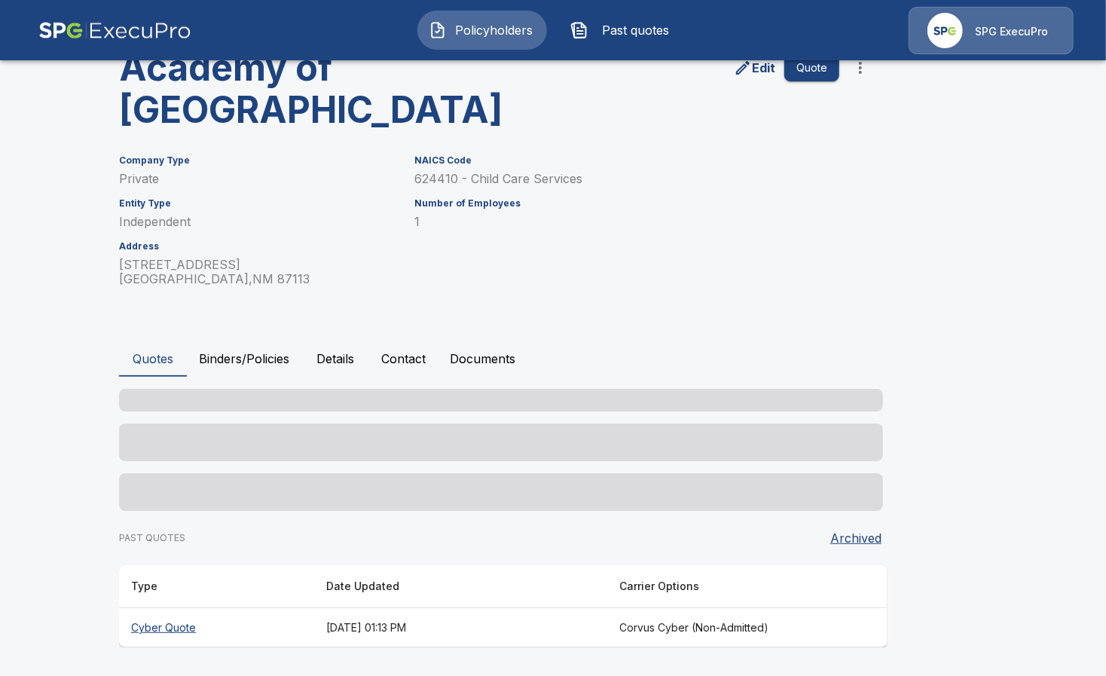
scroll to position [208, 0]
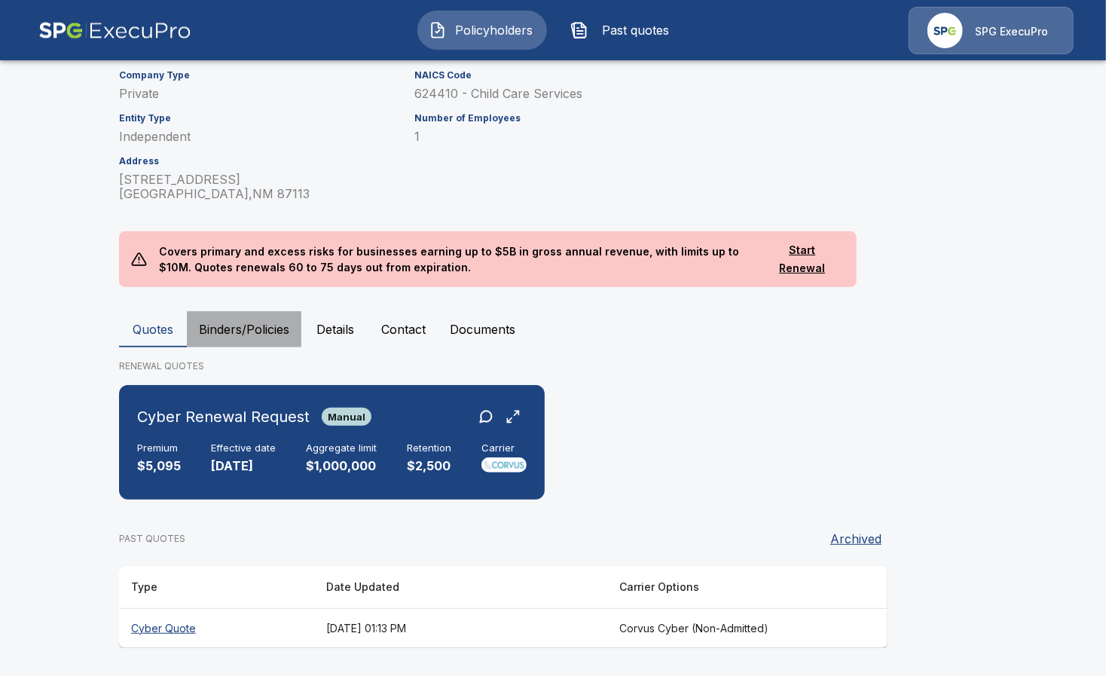
click at [239, 326] on button "Binders/Policies" at bounding box center [244, 329] width 115 height 36
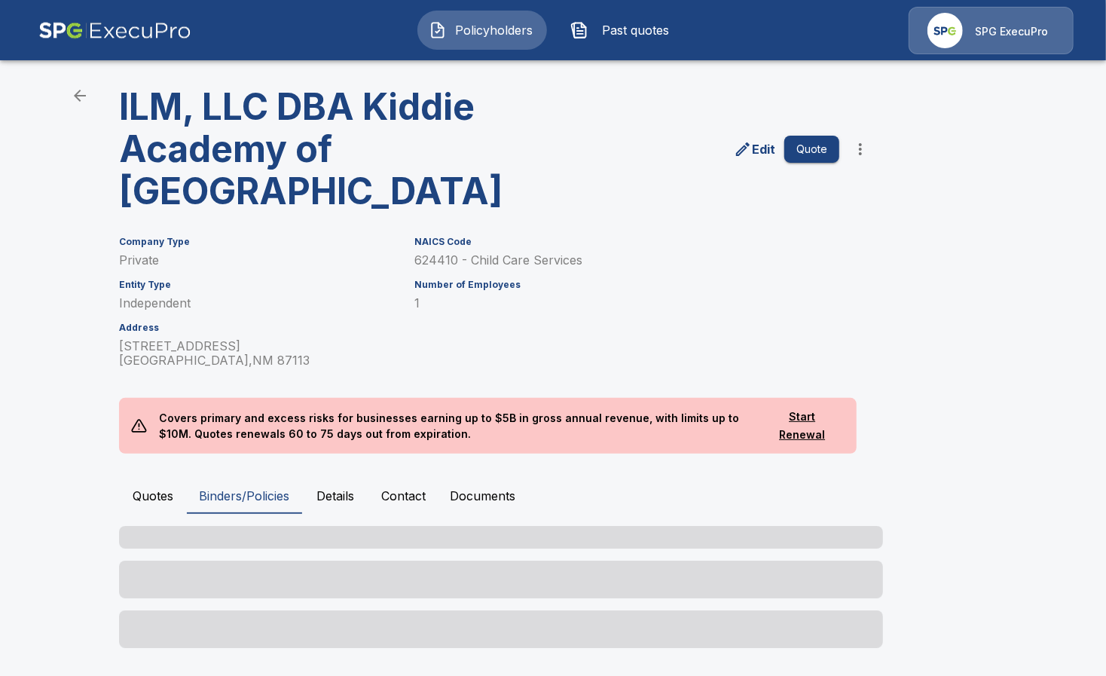
scroll to position [131, 0]
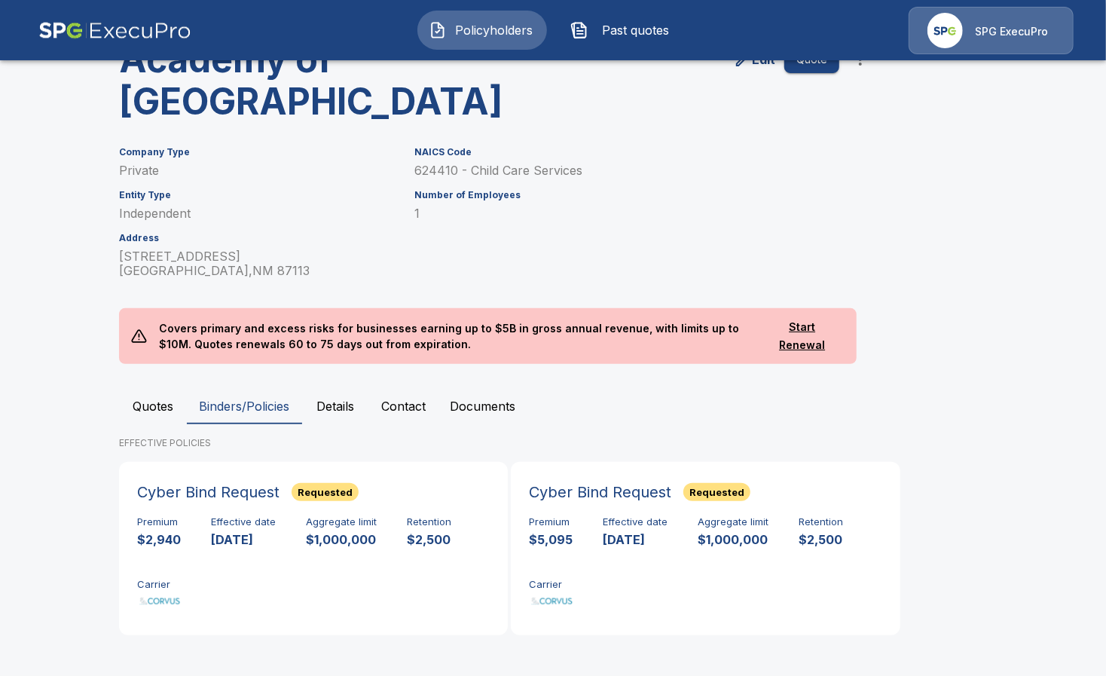
click at [152, 405] on button "Quotes" at bounding box center [153, 406] width 68 height 36
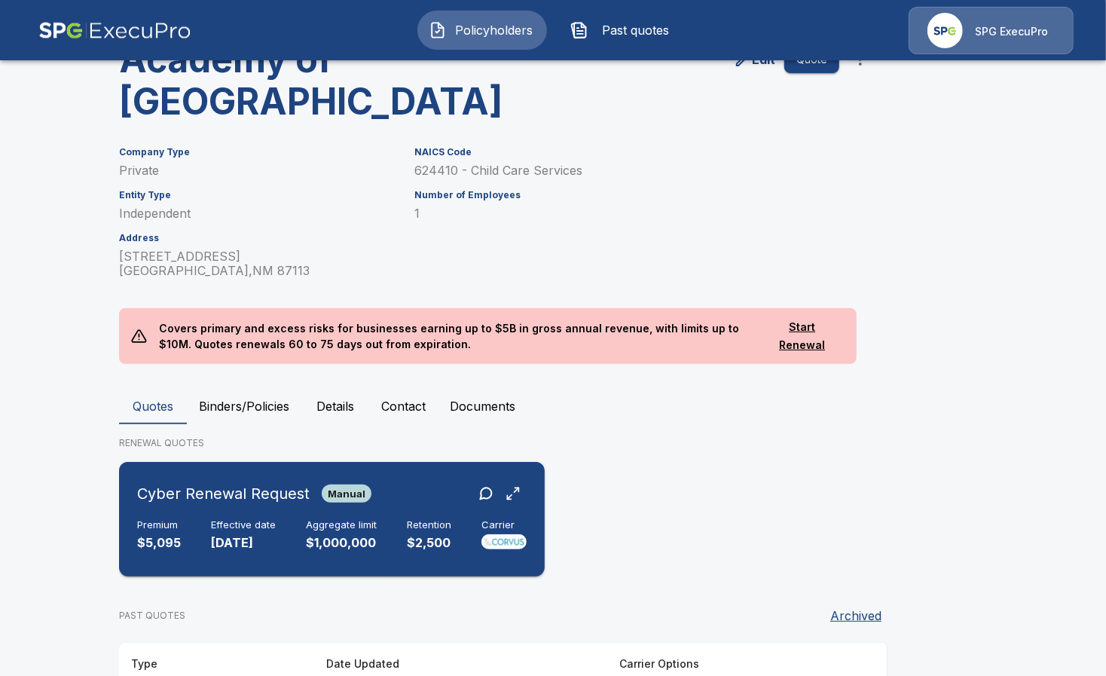
click at [289, 529] on div "Premium $5,095 Effective date 9/12/2025 Aggregate limit $1,000,000 Retention $2…" at bounding box center [332, 535] width 390 height 33
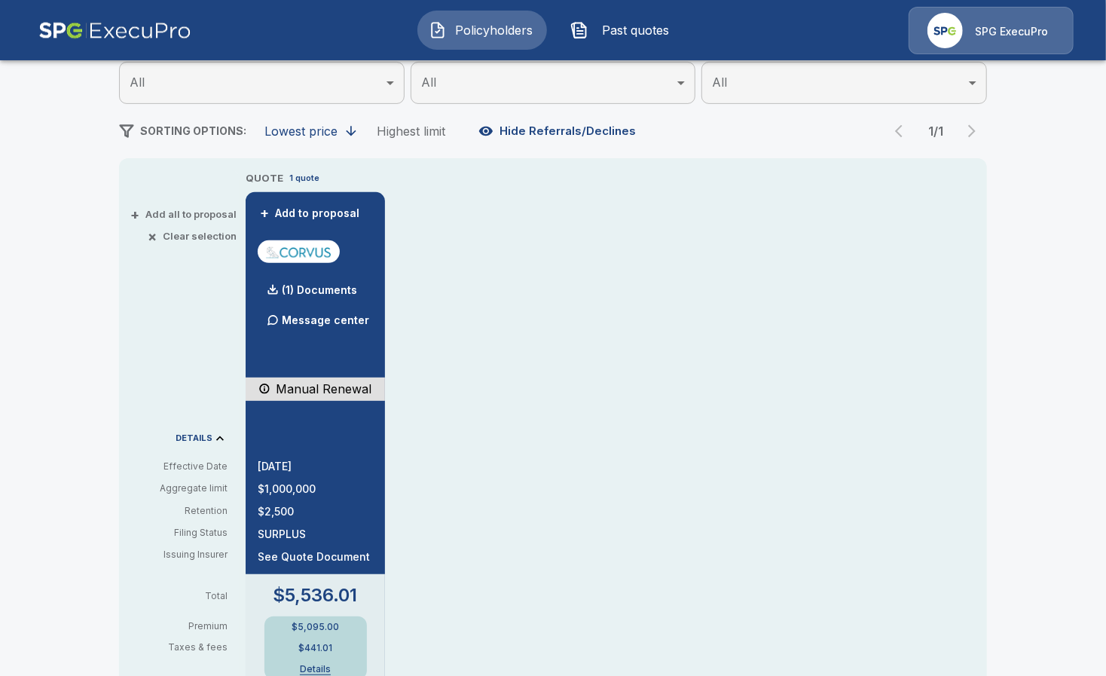
scroll to position [320, 0]
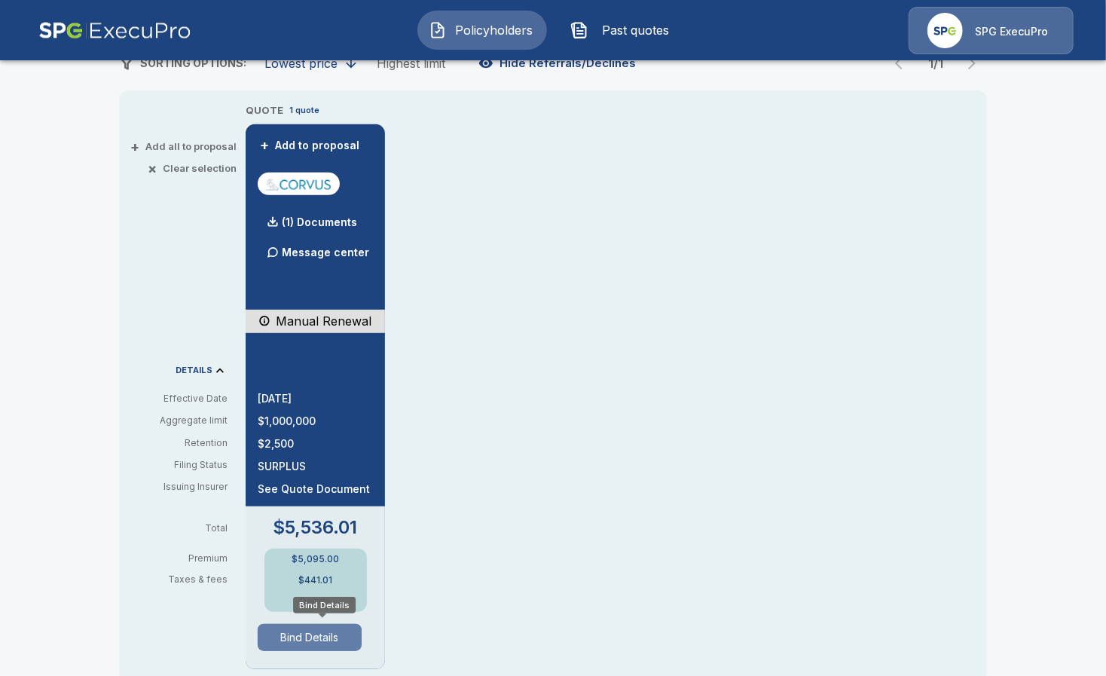
click at [345, 642] on button "Bind Details" at bounding box center [310, 637] width 104 height 27
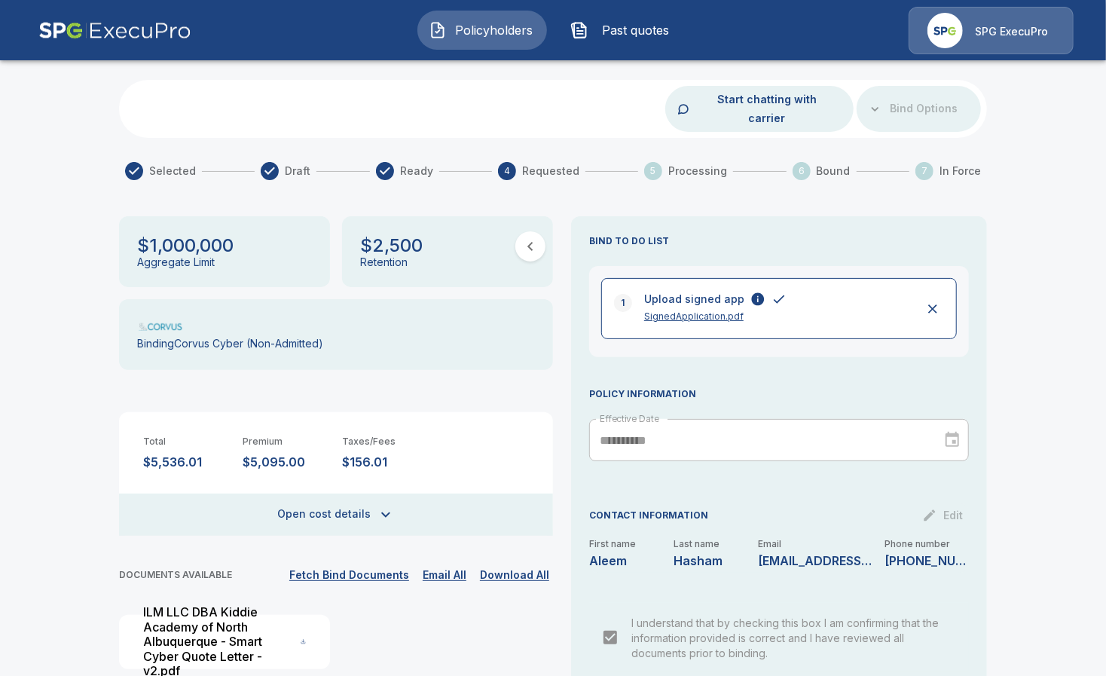
scroll to position [57, 0]
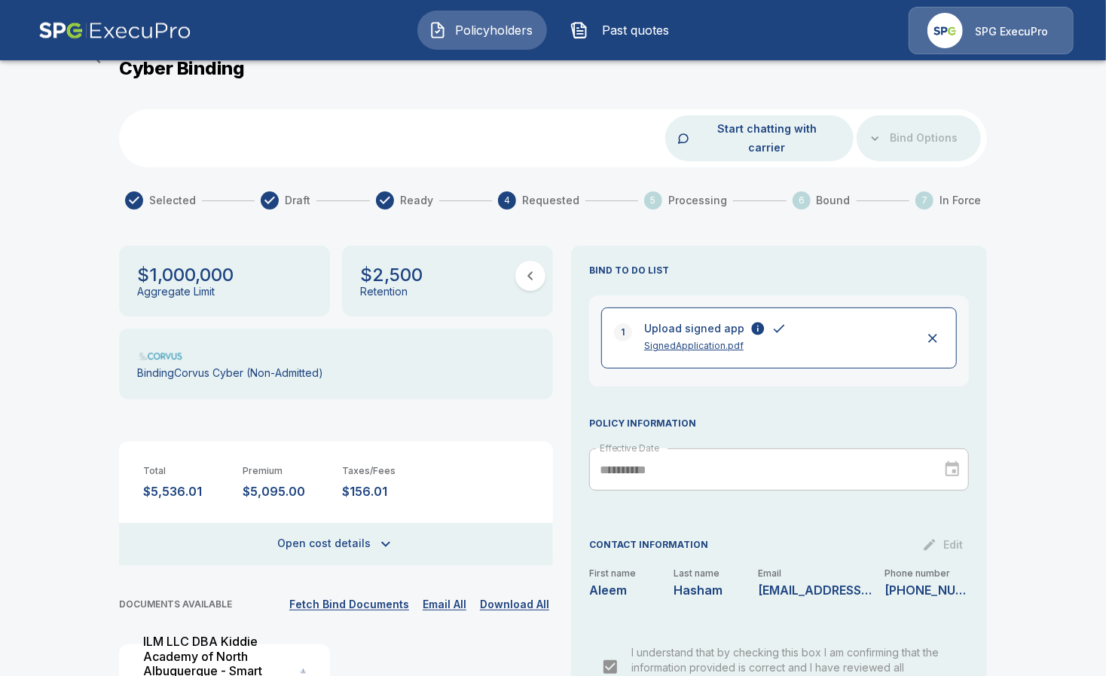
click at [904, 132] on div "Bind Options" at bounding box center [919, 138] width 124 height 46
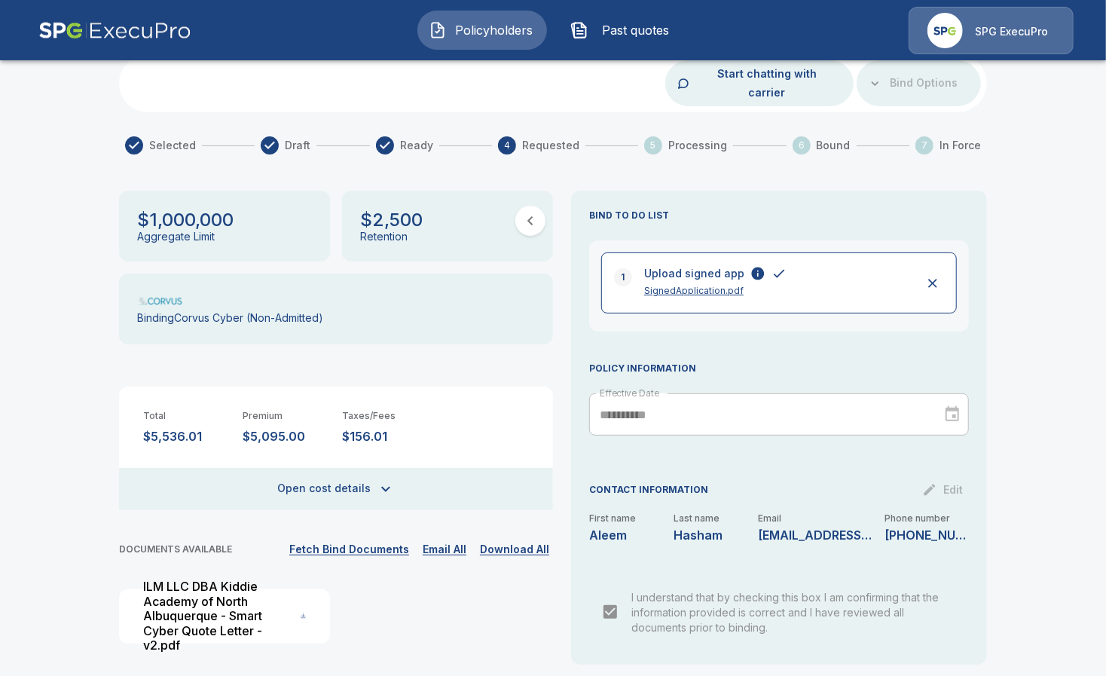
scroll to position [151, 0]
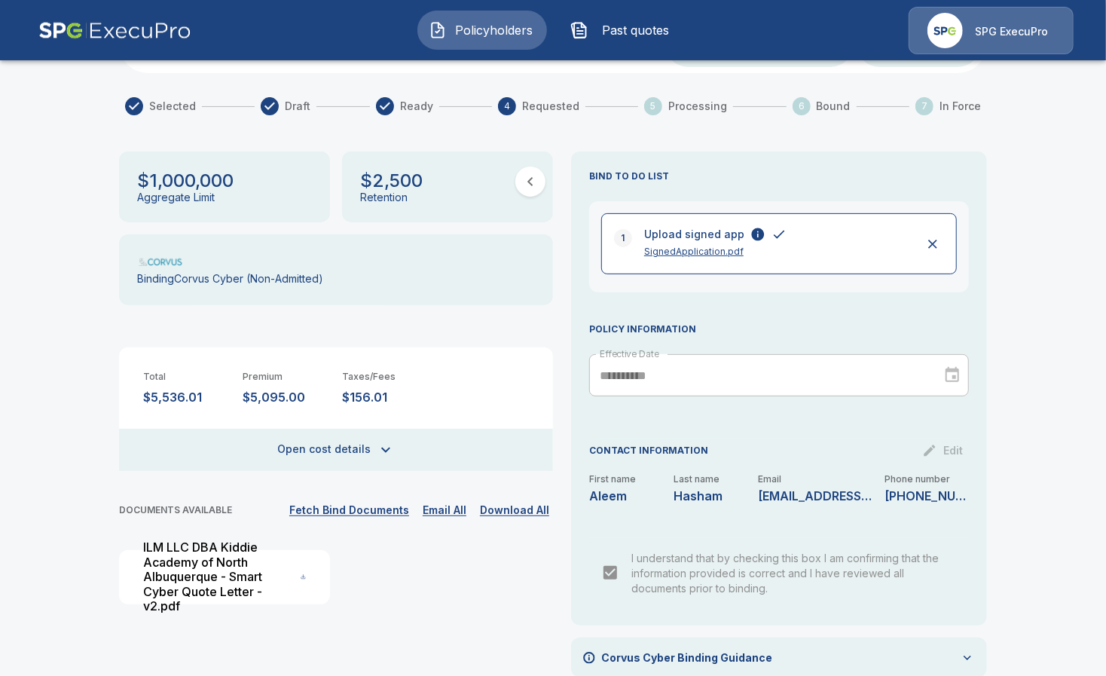
click at [652, 650] on p "Corvus Cyber Binding Guidance" at bounding box center [686, 658] width 171 height 16
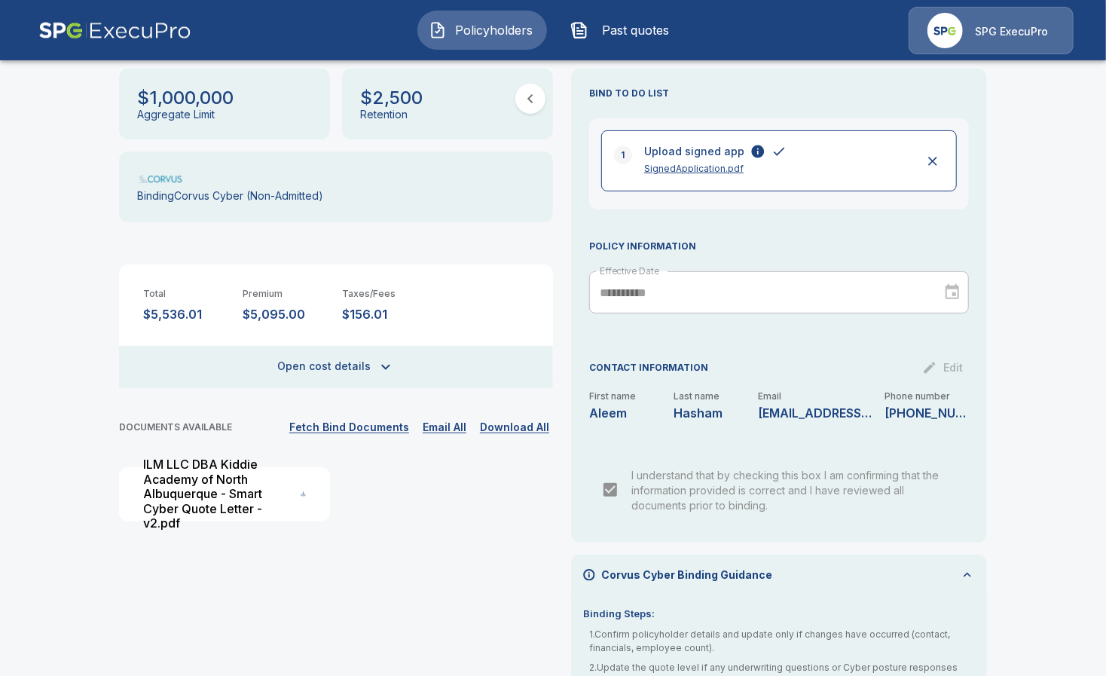
scroll to position [327, 0]
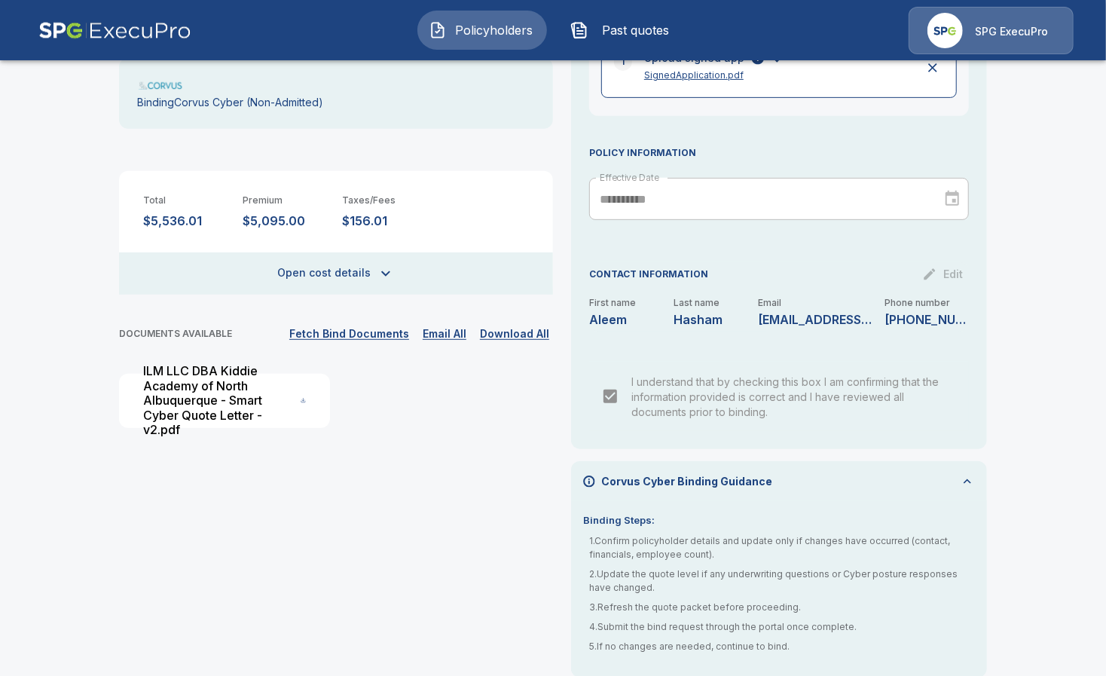
click at [347, 231] on div "Total $5,536.01 Premium $5,095.00 Taxes/Fees $156.01 Broker Fee $100.00 Technol…" at bounding box center [336, 233] width 434 height 124
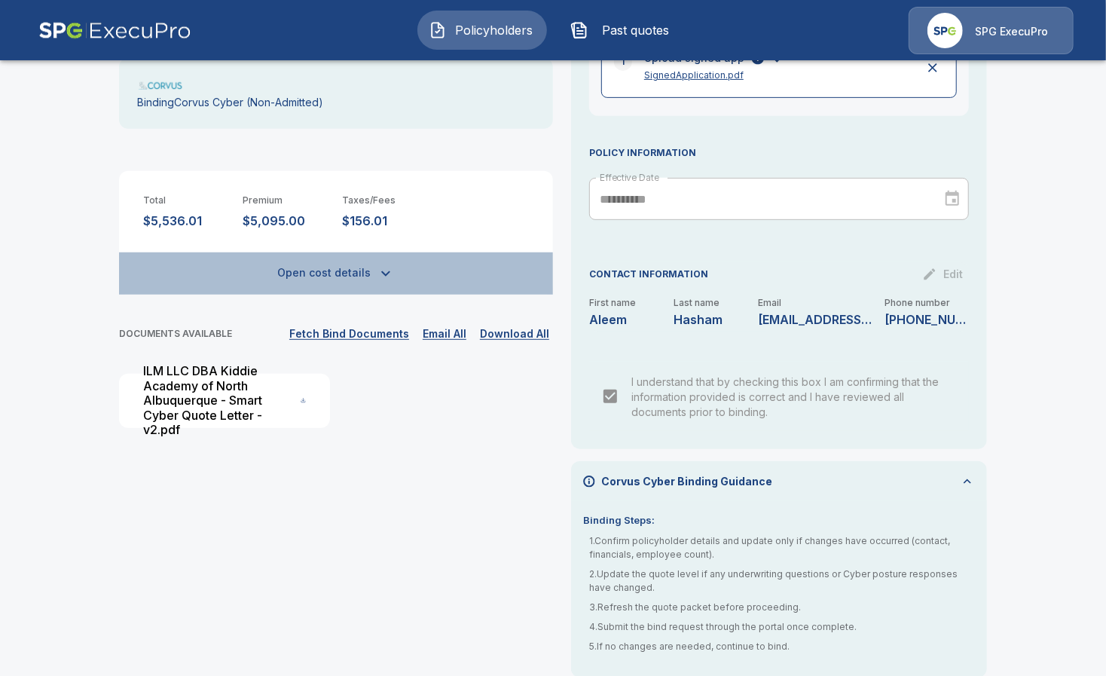
click at [347, 258] on button "Open cost details" at bounding box center [336, 273] width 434 height 42
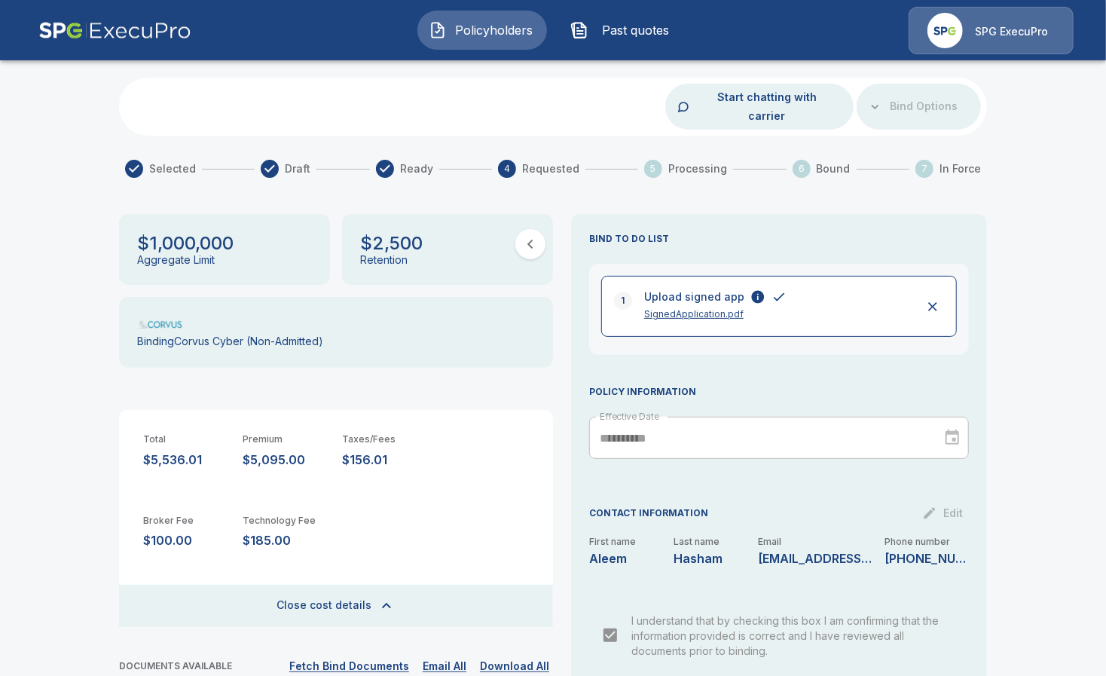
scroll to position [0, 0]
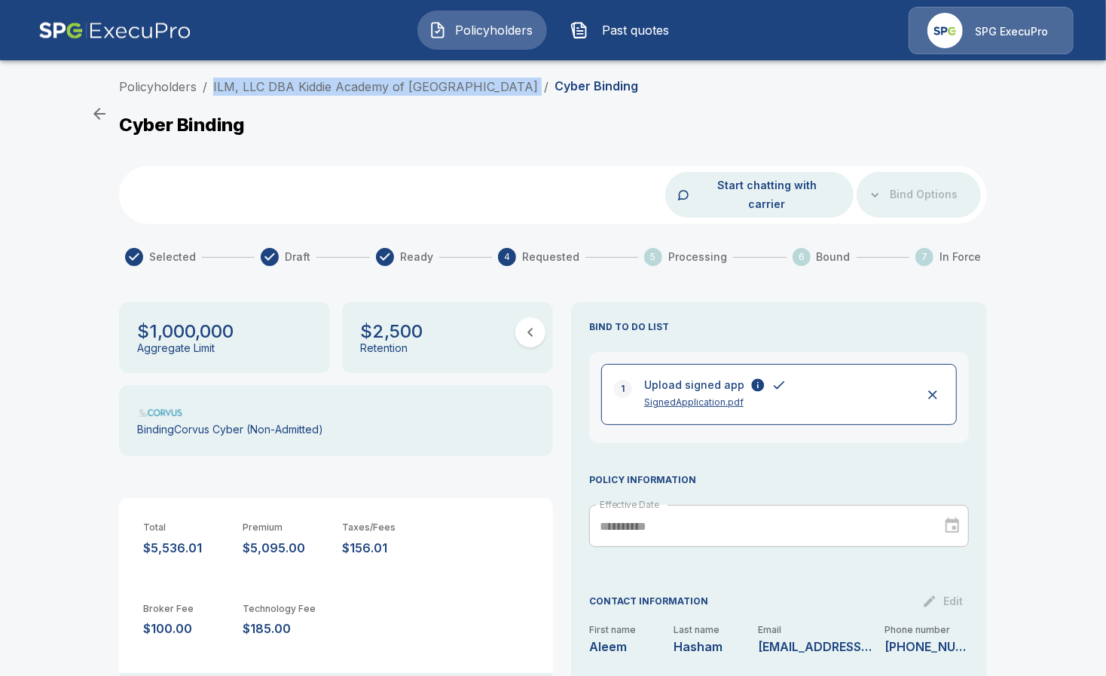
drag, startPoint x: 525, startPoint y: 87, endPoint x: 212, endPoint y: 95, distance: 312.8
click at [212, 95] on ol "Policyholders / ILM, LLC DBA Kiddie Academy of North Albuquerque / Cyber Binding" at bounding box center [378, 87] width 519 height 18
copy ol "ILM, LLC DBA Kiddie Academy of North Albuquerque /"
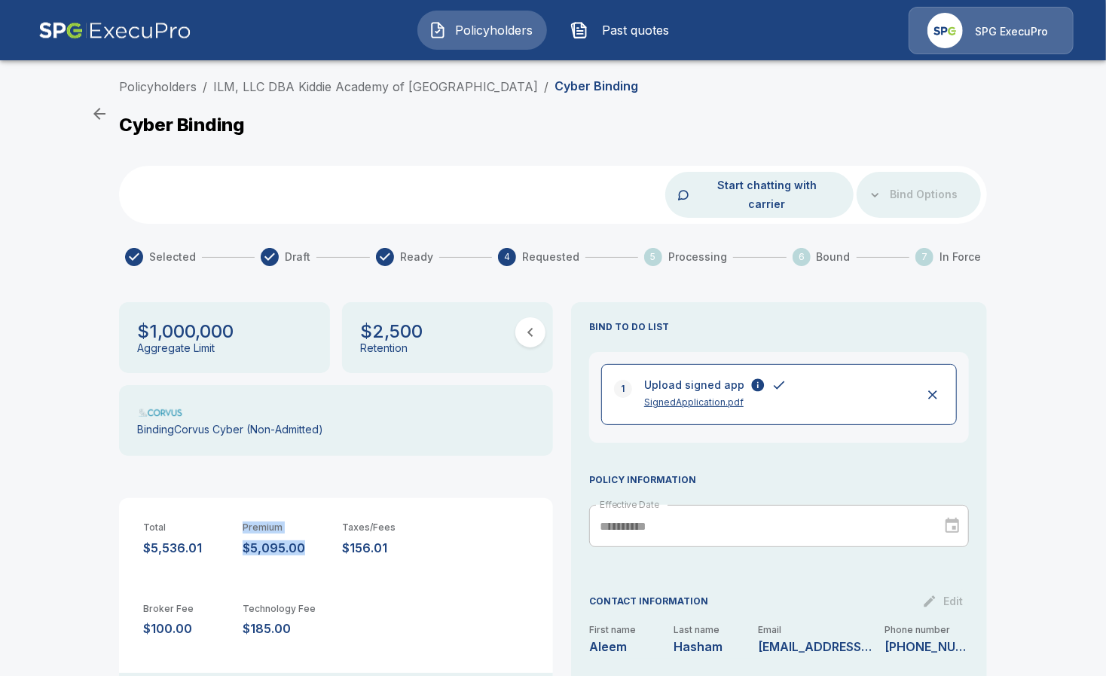
drag, startPoint x: 303, startPoint y: 529, endPoint x: 234, endPoint y: 530, distance: 69.3
click at [234, 530] on div "Total $5,536.01 Premium $5,095.00 Taxes/Fees $156.01" at bounding box center [336, 526] width 434 height 57
click at [307, 541] on p "$5,095.00" at bounding box center [286, 548] width 87 height 14
click at [270, 541] on p "$5,095.00" at bounding box center [286, 548] width 87 height 14
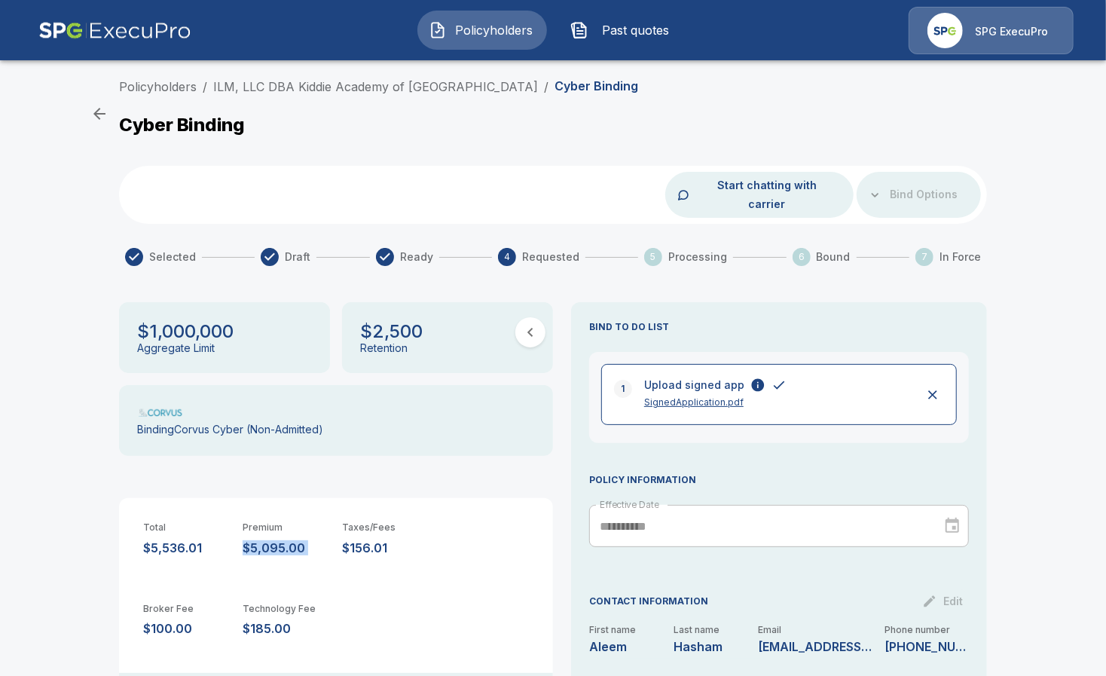
click at [270, 541] on p "$5,095.00" at bounding box center [286, 548] width 87 height 14
drag, startPoint x: 305, startPoint y: 610, endPoint x: 250, endPoint y: 604, distance: 55.3
click at [250, 622] on p "$185.00" at bounding box center [286, 629] width 87 height 14
copy p "$185.00"
click at [460, 39] on button "Policyholders" at bounding box center [482, 30] width 130 height 39
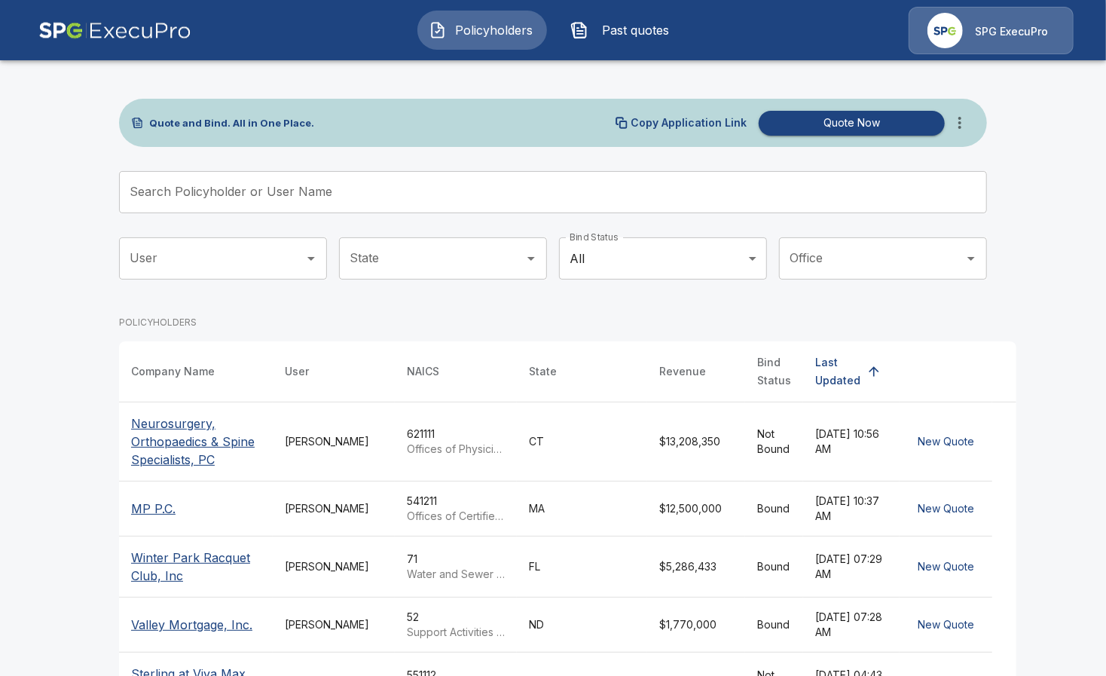
drag, startPoint x: 504, startPoint y: 235, endPoint x: 513, endPoint y: 243, distance: 12.3
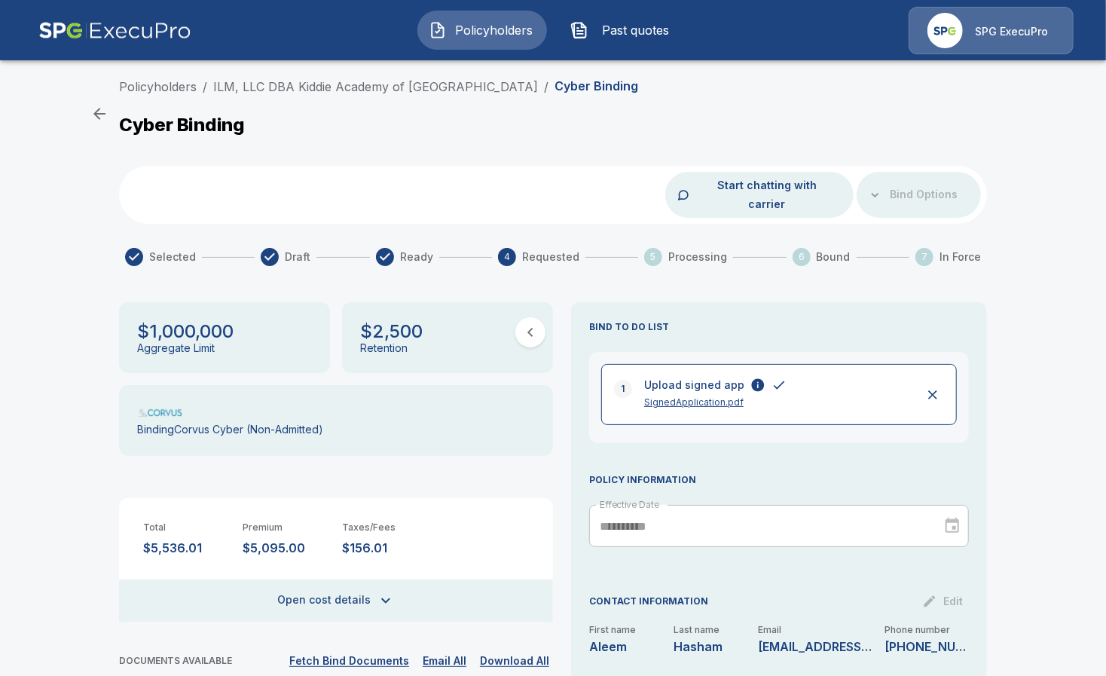
scroll to position [57, 0]
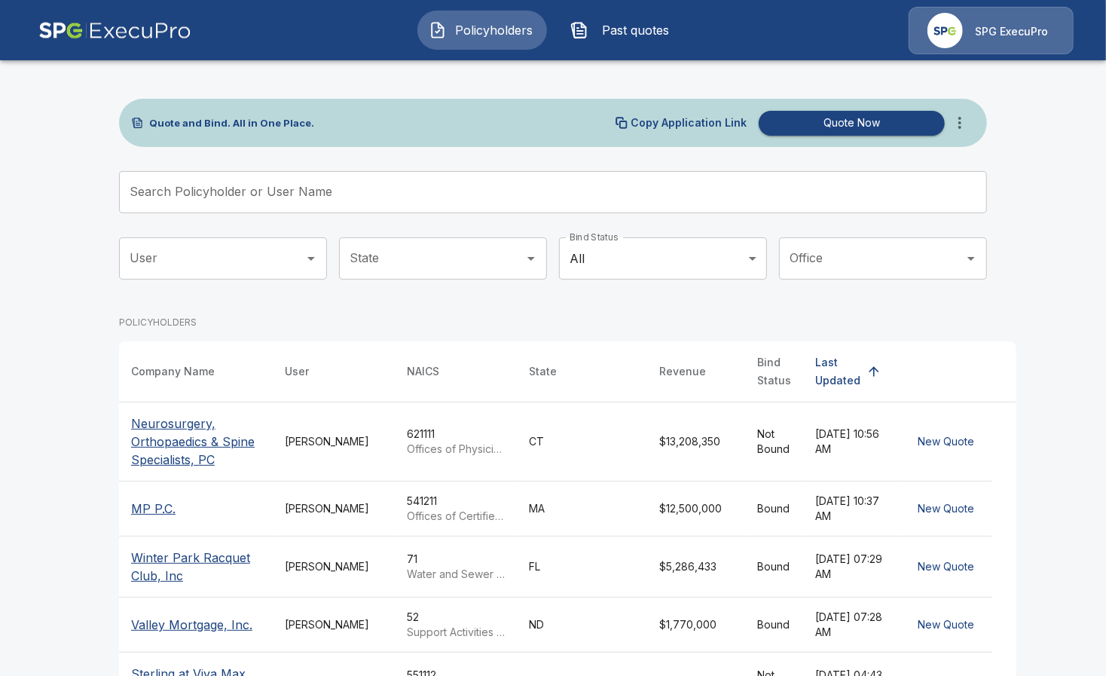
click at [445, 194] on input "Search Policyholder or User Name" at bounding box center [545, 192] width 852 height 42
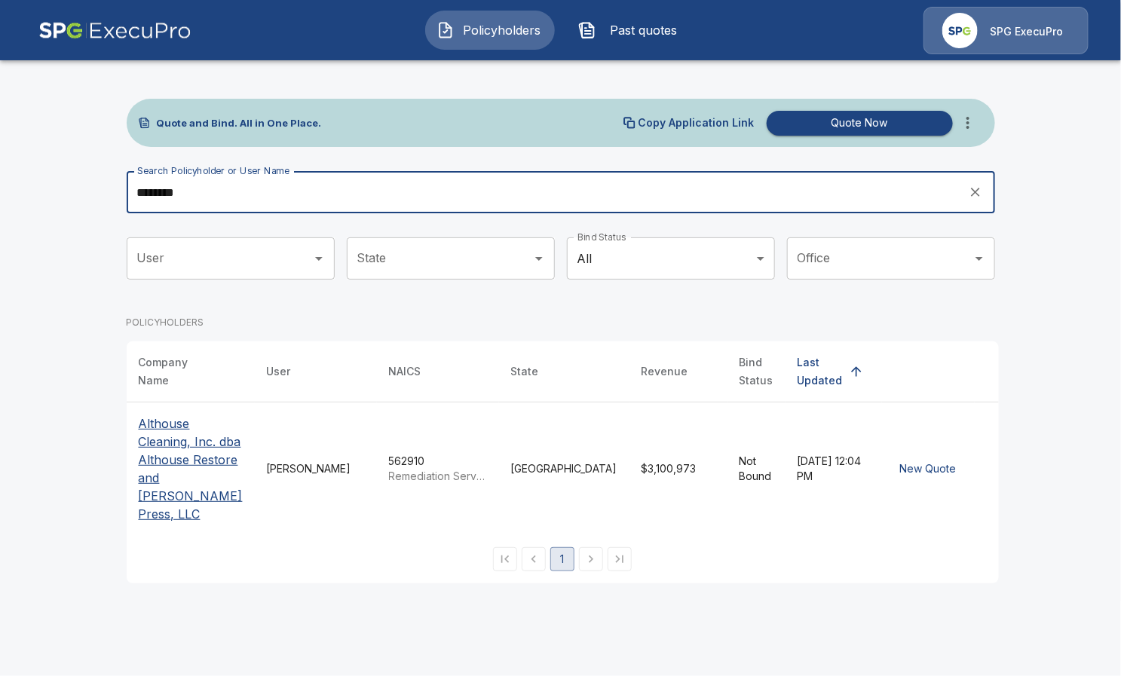
type input "********"
click at [189, 448] on p "Althouse Cleaning, Inc. dba Althouse Restore and [PERSON_NAME] Press, LLC" at bounding box center [191, 468] width 104 height 109
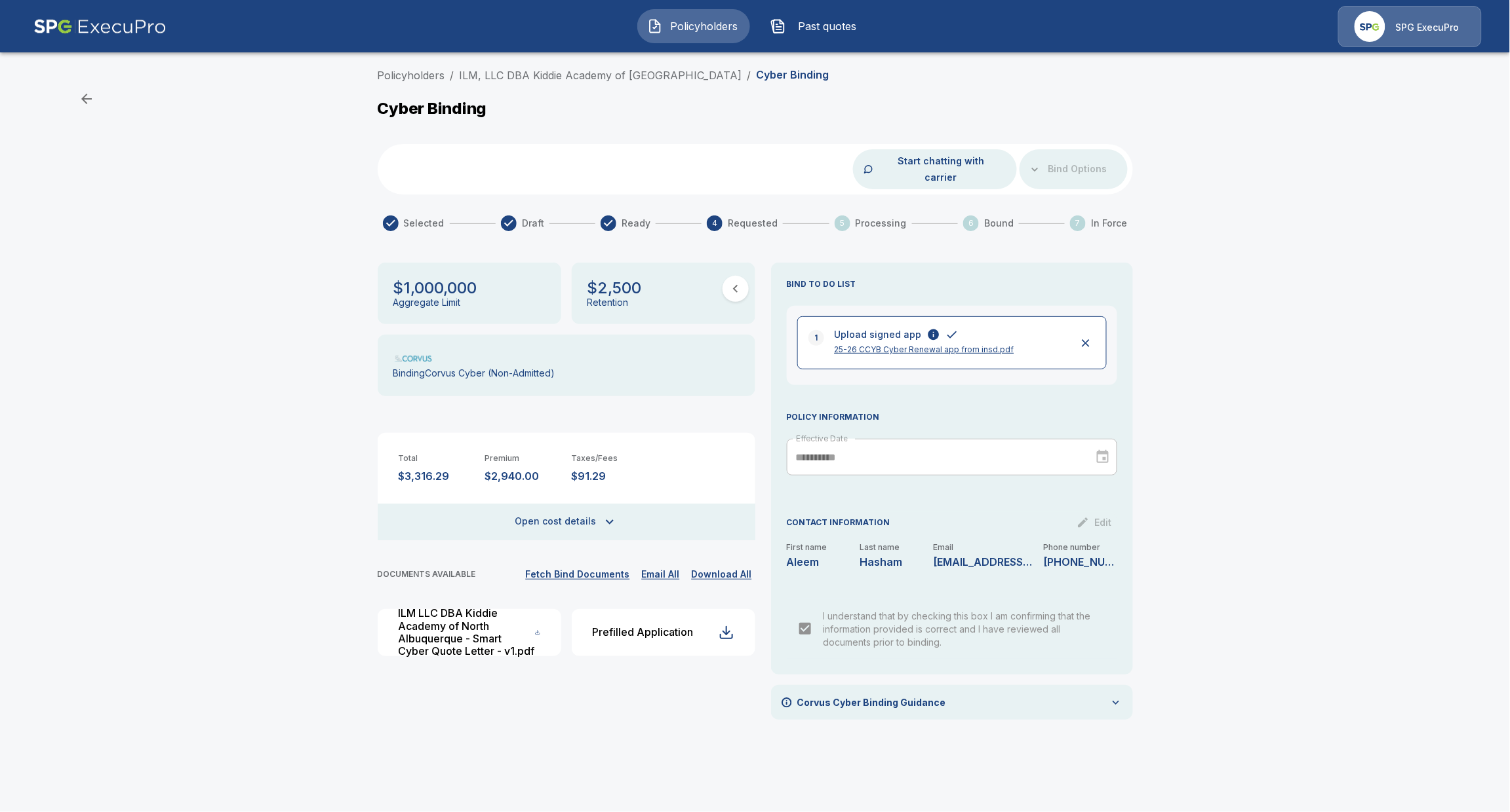
click at [1039, 165] on div at bounding box center [1035, 170] width 10 height 10
click at [148, 230] on div "**********" at bounding box center [755, 399] width 1510 height 674
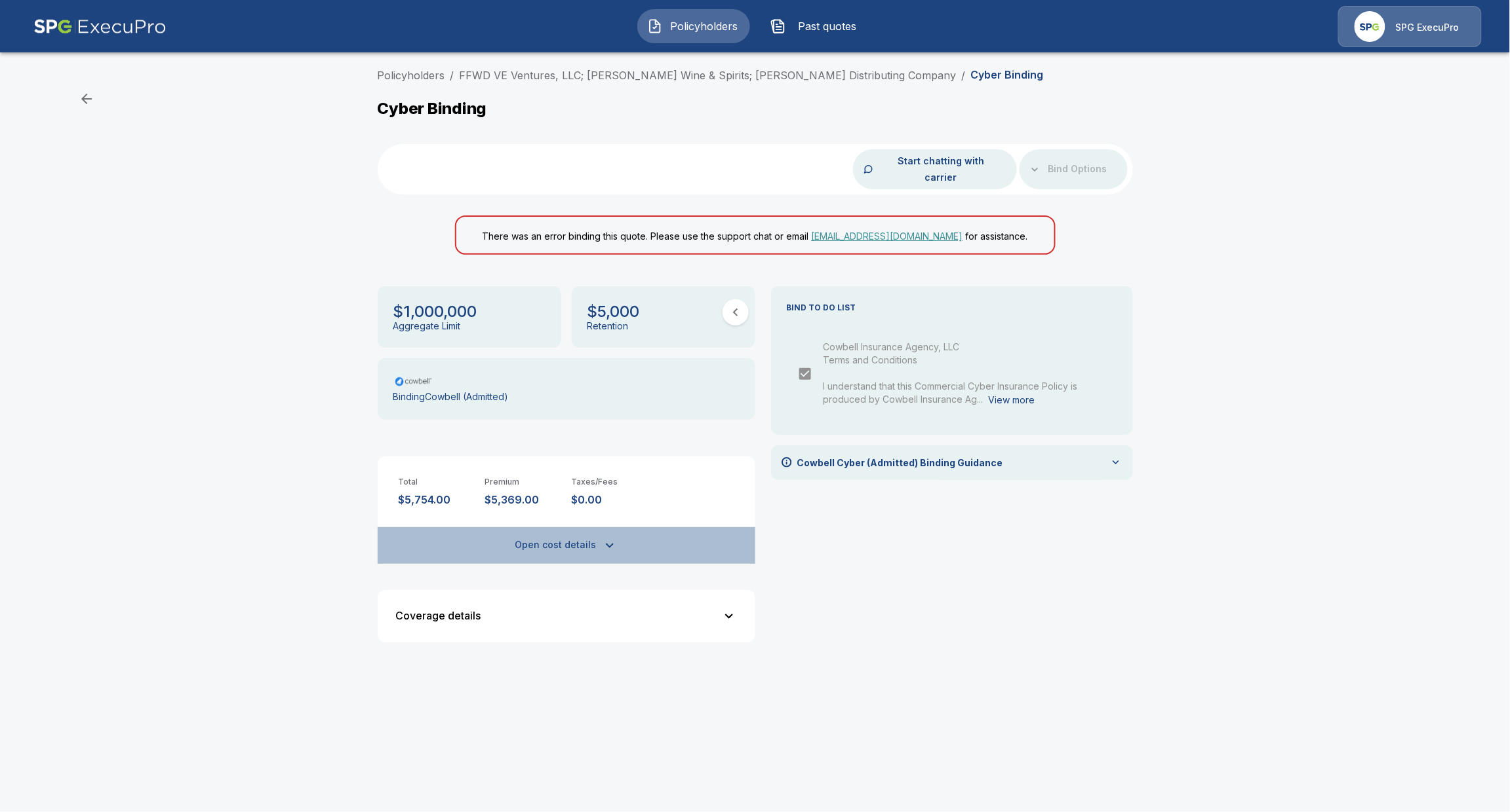
click at [578, 528] on button "Open cost details" at bounding box center [566, 546] width 378 height 37
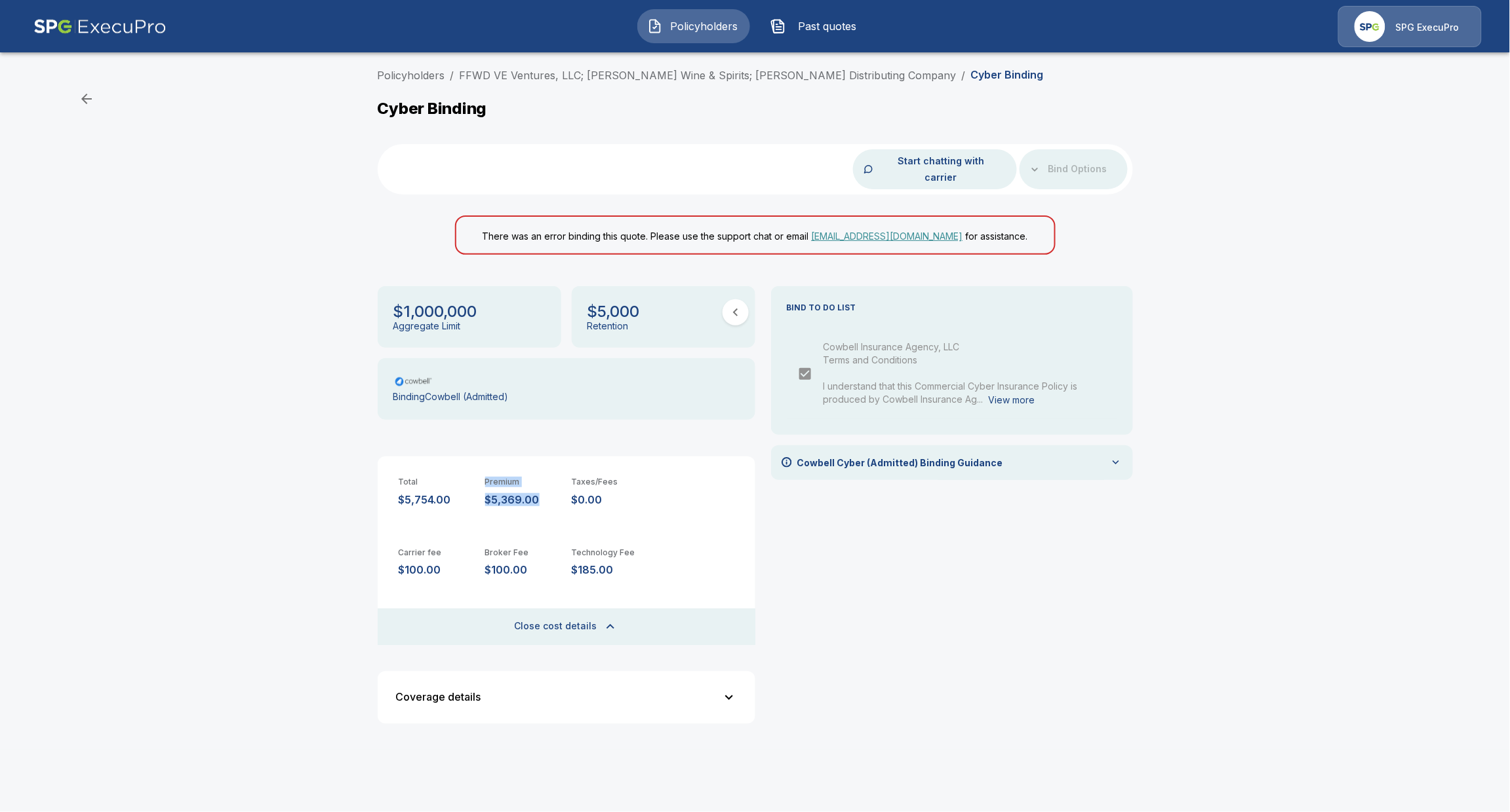
drag, startPoint x: 523, startPoint y: 483, endPoint x: 465, endPoint y: 488, distance: 58.2
click at [465, 488] on div "Total $5,754.00 Premium $5,369.00 Taxes/Fees $0.00" at bounding box center [566, 481] width 378 height 50
click at [505, 494] on p "$5,369.00" at bounding box center [523, 500] width 76 height 12
click at [518, 494] on p "$5,369.00" at bounding box center [523, 500] width 76 height 12
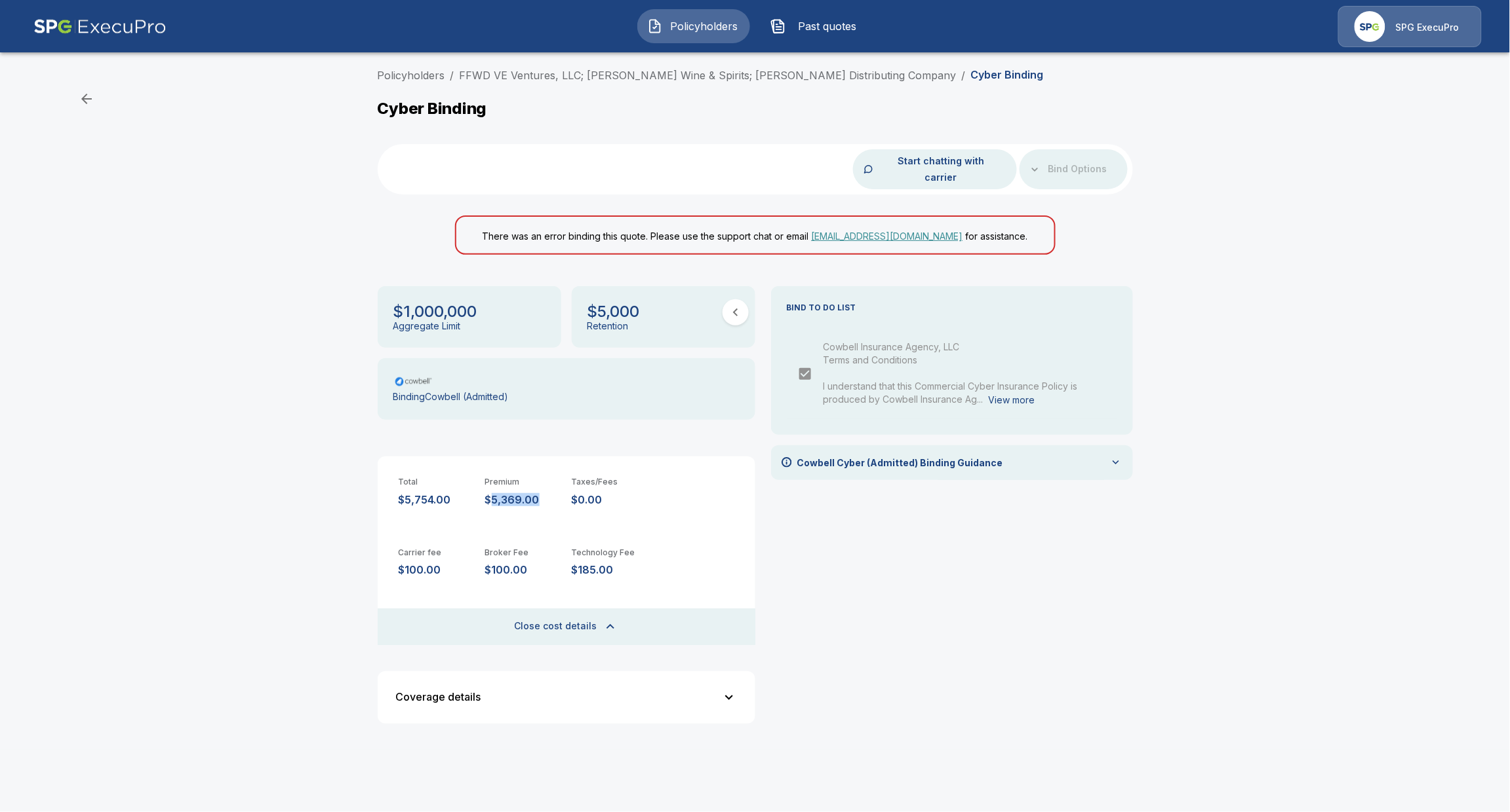
copy p "5,369.00"
drag, startPoint x: 574, startPoint y: 555, endPoint x: 565, endPoint y: 555, distance: 9.0
click at [565, 555] on div "Carrier fee $100.00 Broker Fee $100.00 Technology Fee $185.00" at bounding box center [566, 562] width 378 height 70
click at [611, 564] on div "Carrier fee $100.00 Broker Fee $100.00 Technology Fee $185.00" at bounding box center [566, 562] width 378 height 70
drag, startPoint x: 590, startPoint y: 549, endPoint x: 571, endPoint y: 552, distance: 19.2
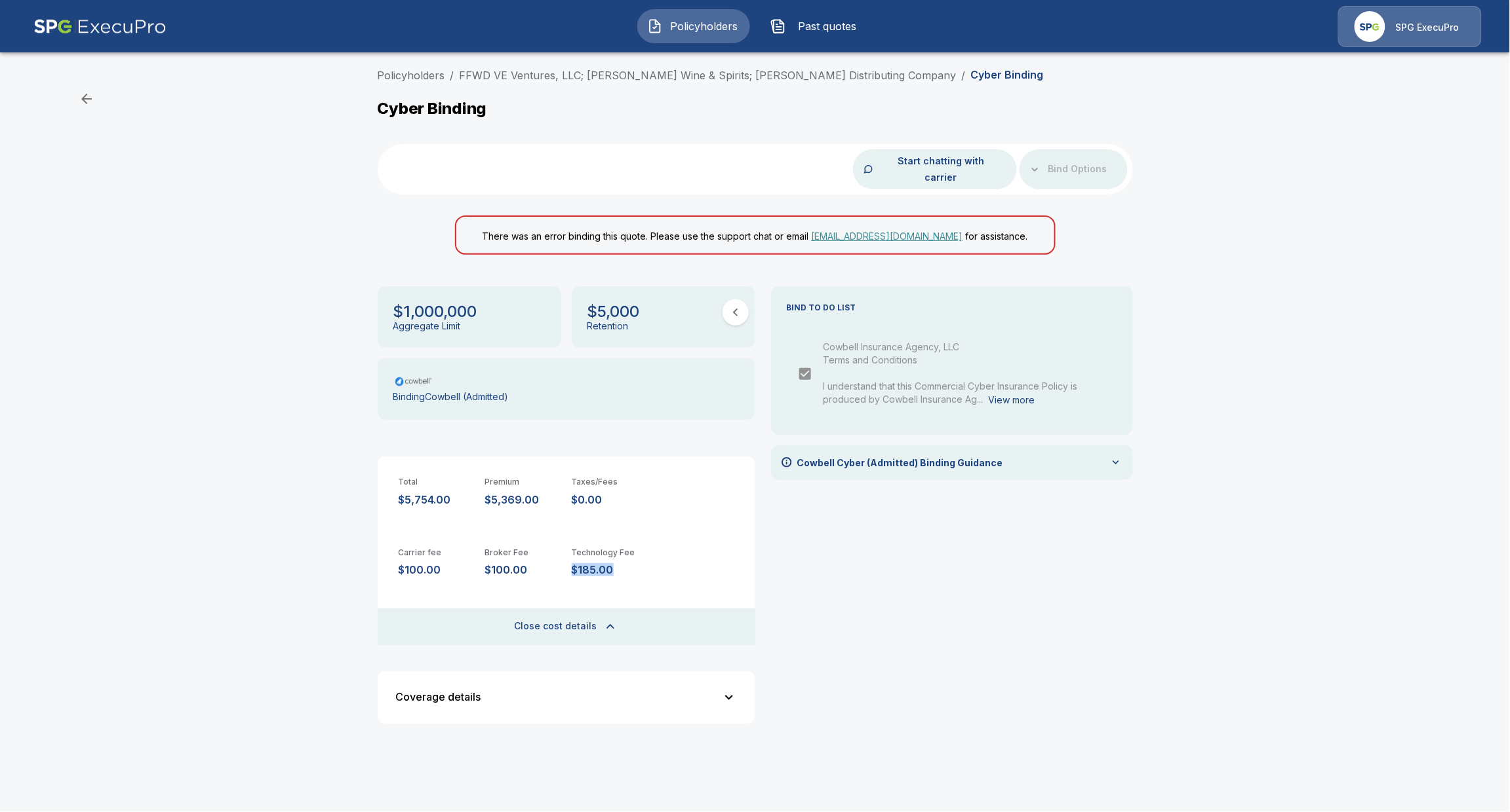
click at [571, 564] on p "$185.00" at bounding box center [609, 570] width 76 height 12
copy p "$185.00"
click at [657, 78] on link "FFWD VE Ventures, LLC; [PERSON_NAME] Wine & Spirits; [PERSON_NAME] Distributing…" at bounding box center [707, 75] width 497 height 13
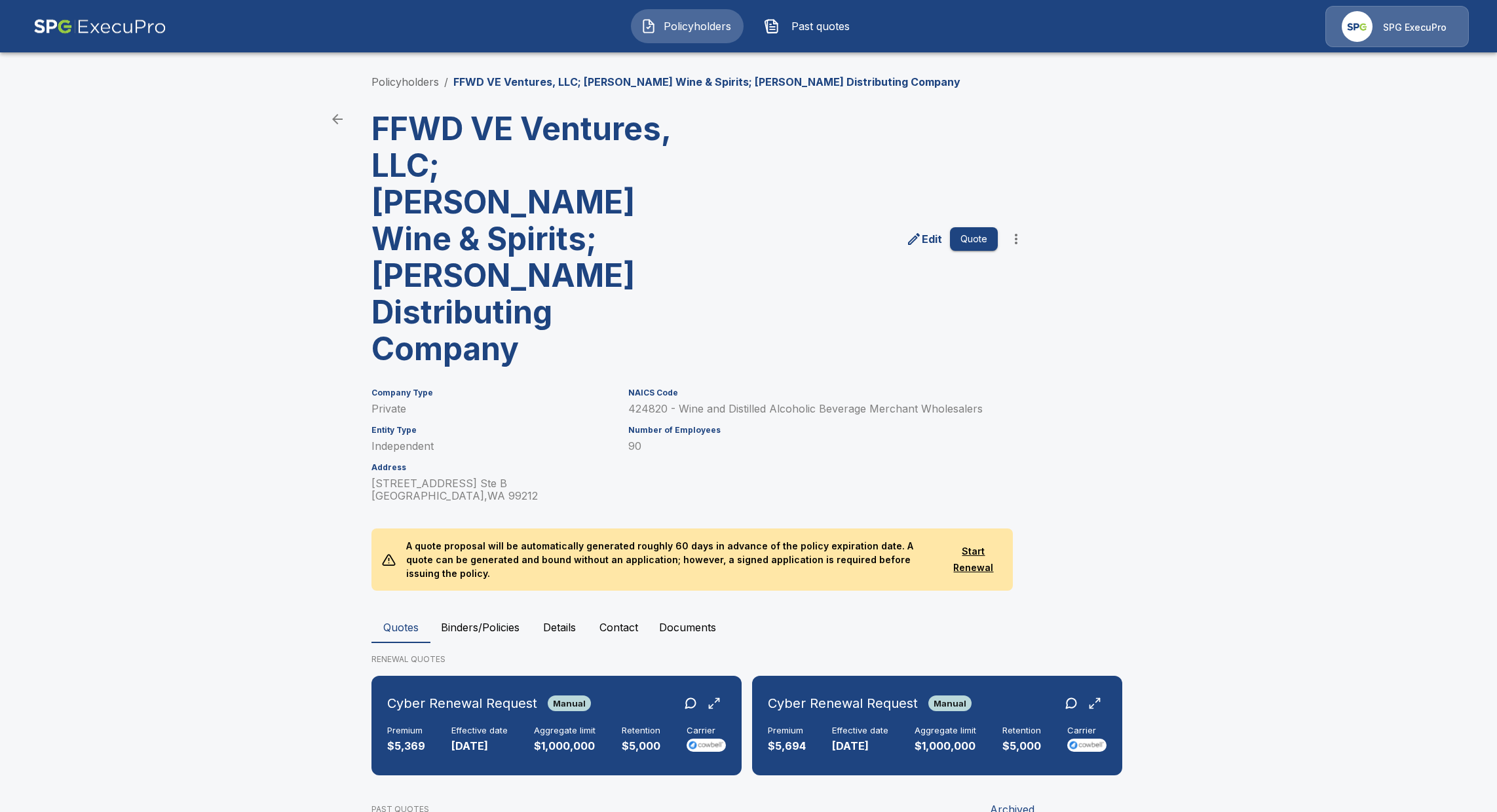
click at [496, 612] on button "Binders/Policies" at bounding box center [480, 628] width 100 height 31
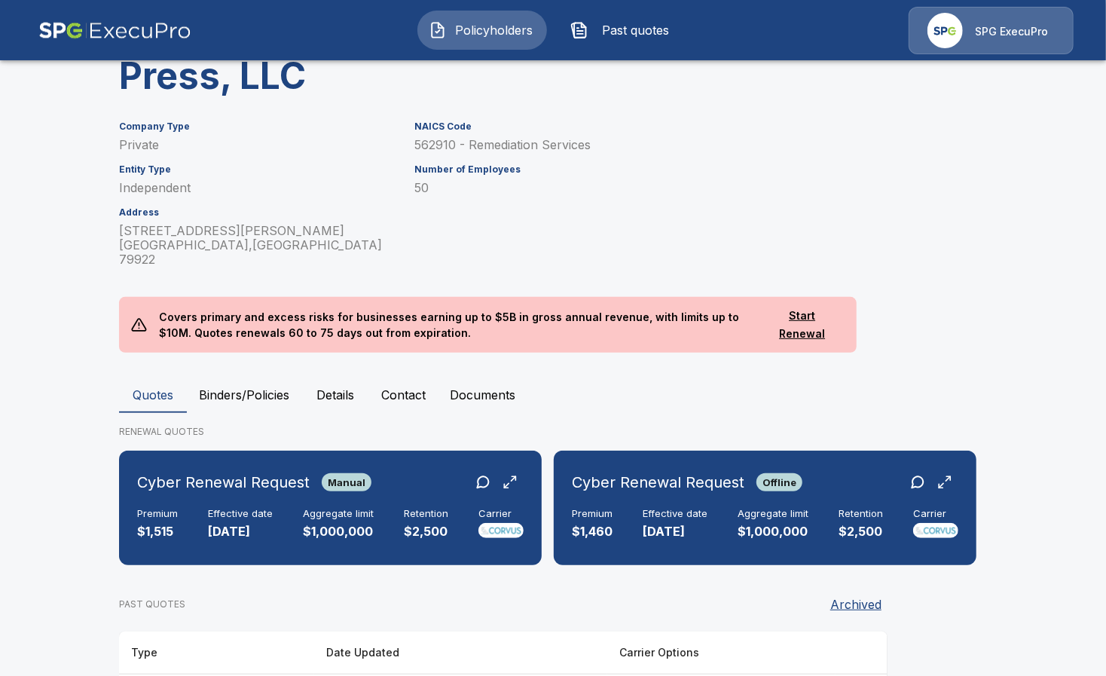
scroll to position [283, 0]
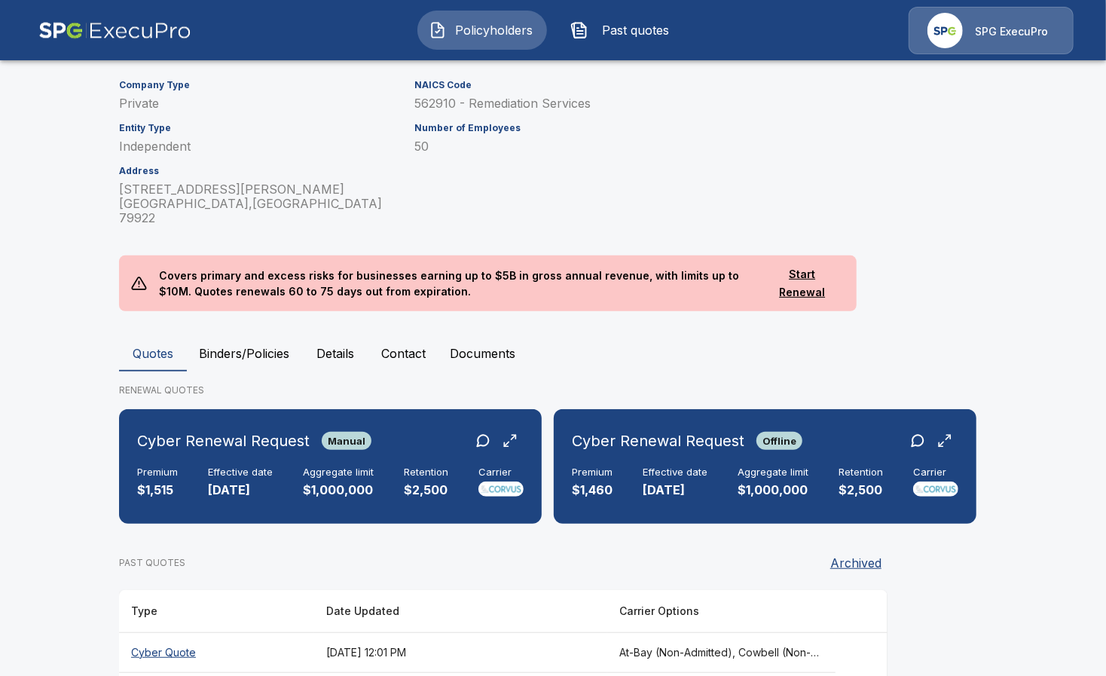
click at [254, 335] on button "Binders/Policies" at bounding box center [244, 353] width 115 height 36
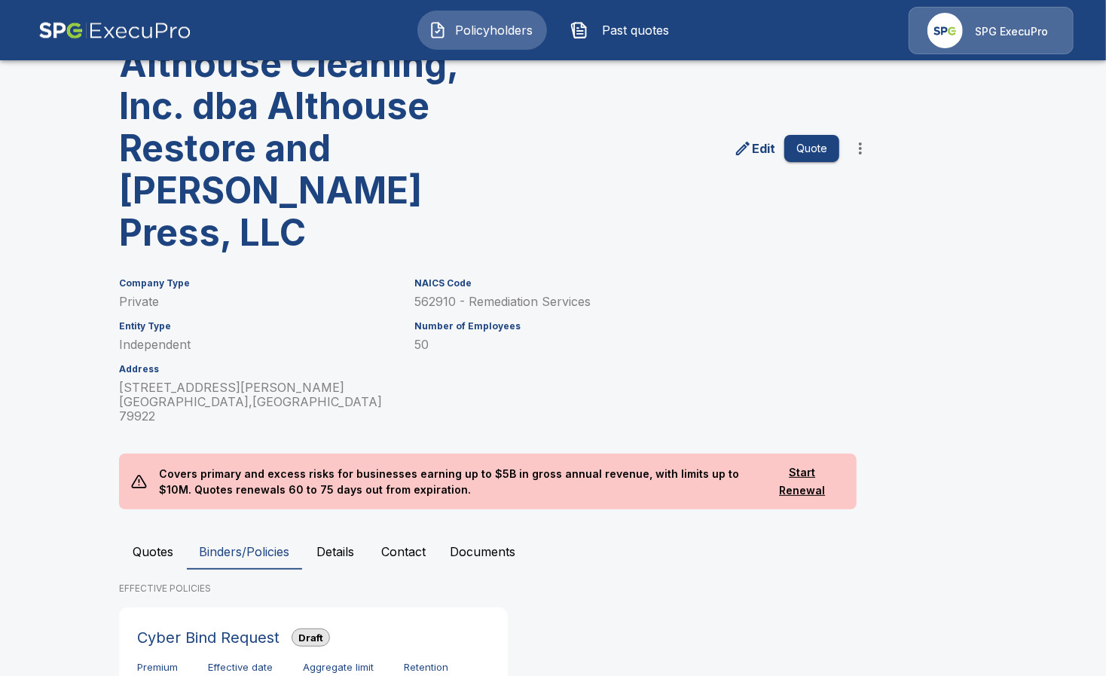
scroll to position [173, 0]
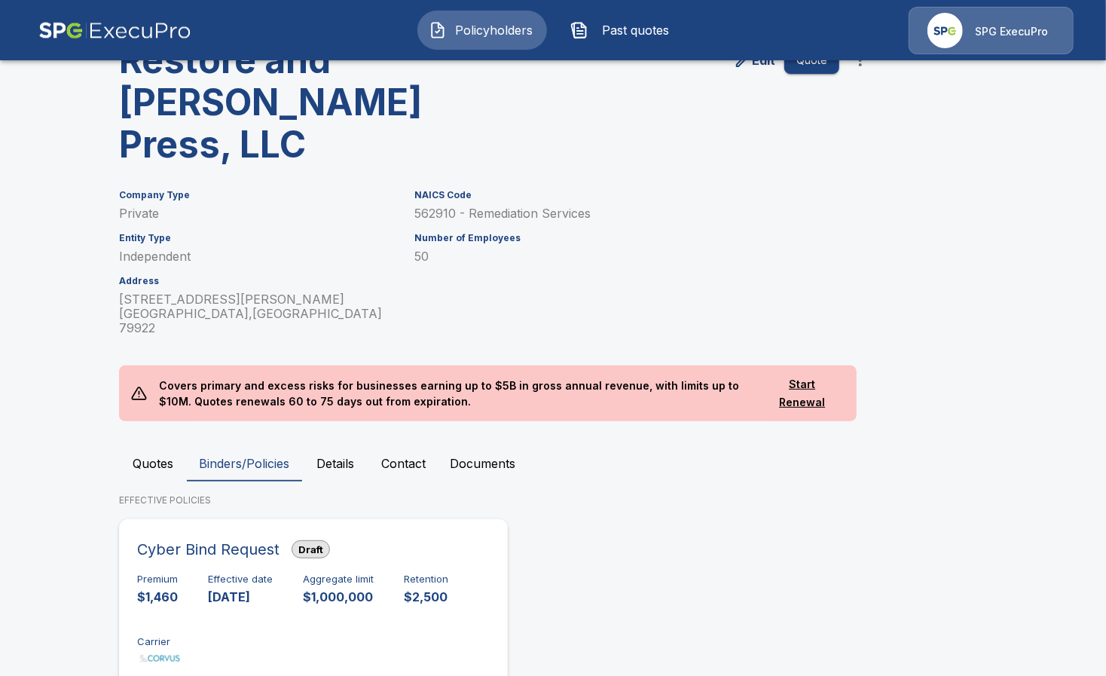
click at [346, 611] on div "Cyber Bind Request Draft Premium $1,460 Effective date [DATE] Aggregate limit $…" at bounding box center [313, 605] width 377 height 161
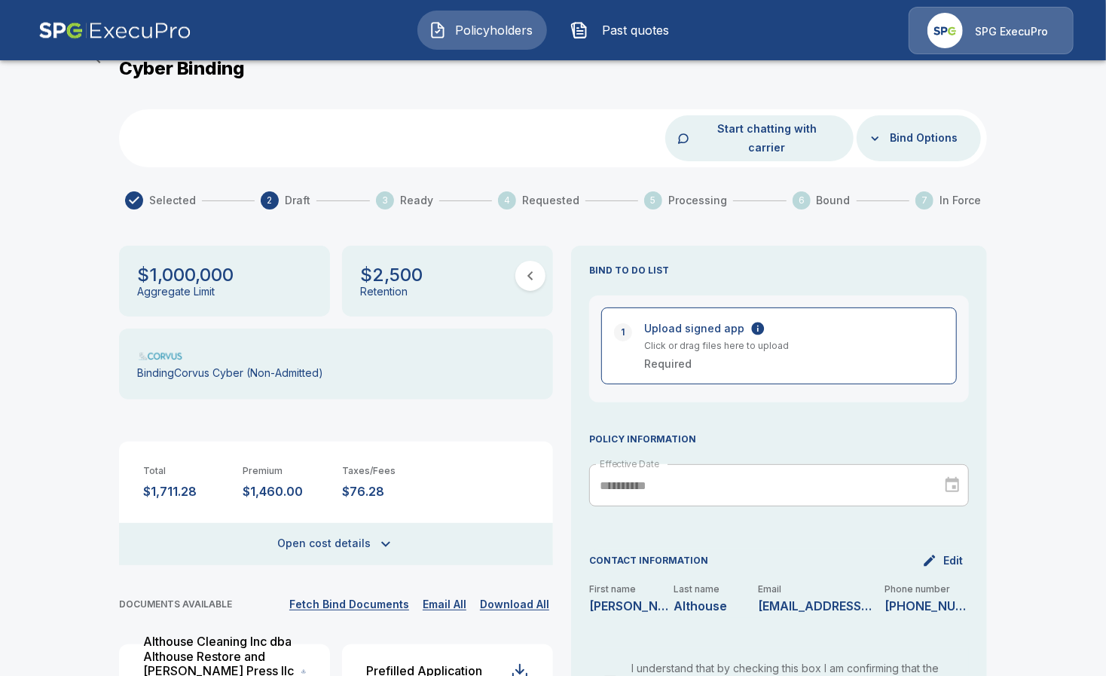
scroll to position [173, 0]
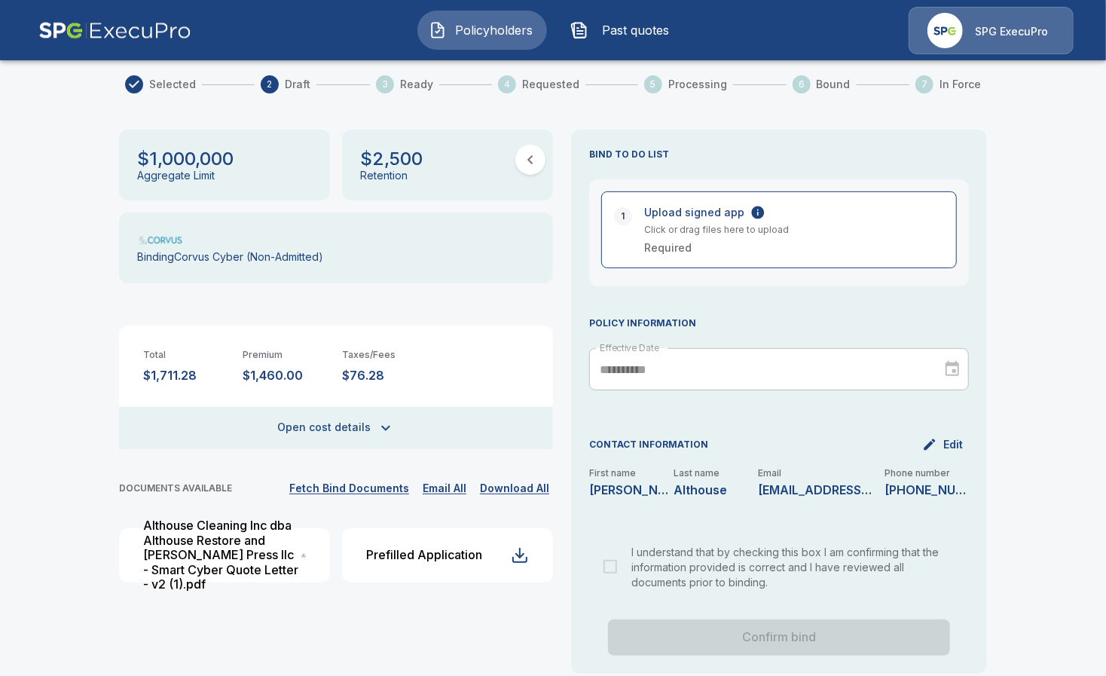
click at [384, 419] on icon "button" at bounding box center [386, 428] width 18 height 18
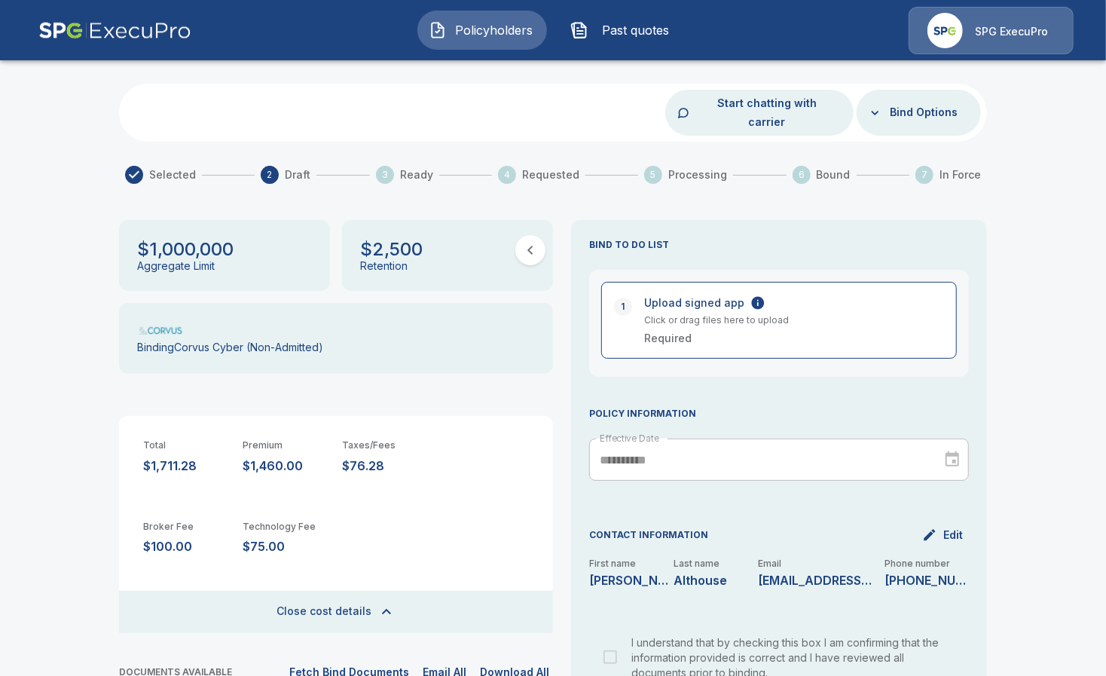
scroll to position [0, 0]
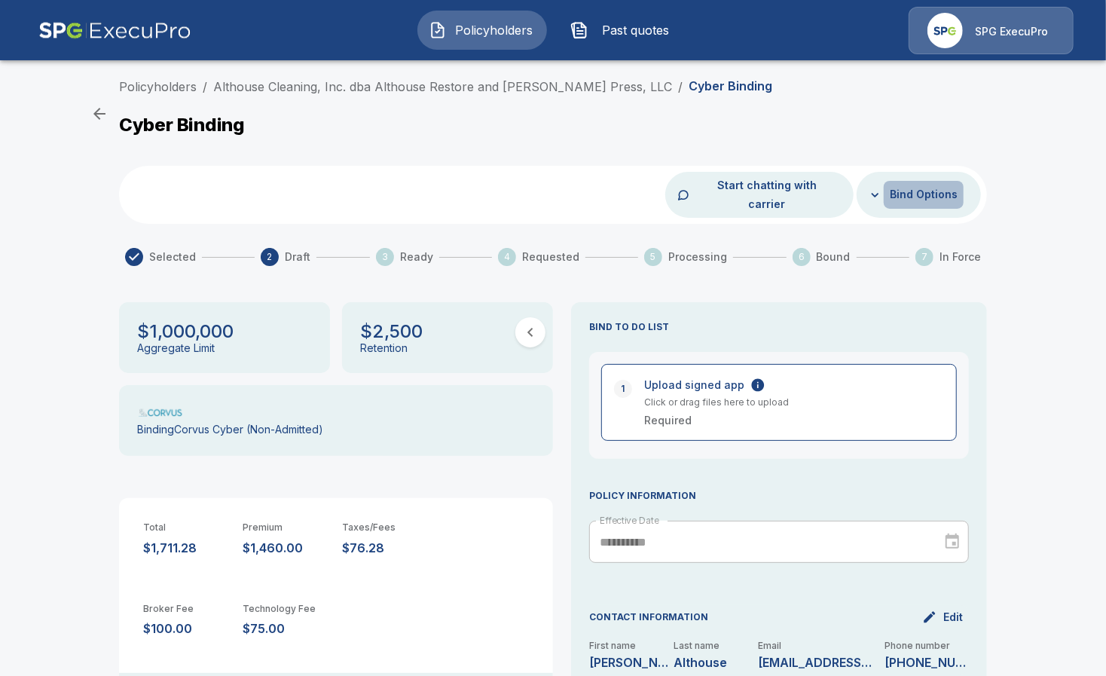
click at [924, 181] on button "Bind Options" at bounding box center [924, 195] width 80 height 28
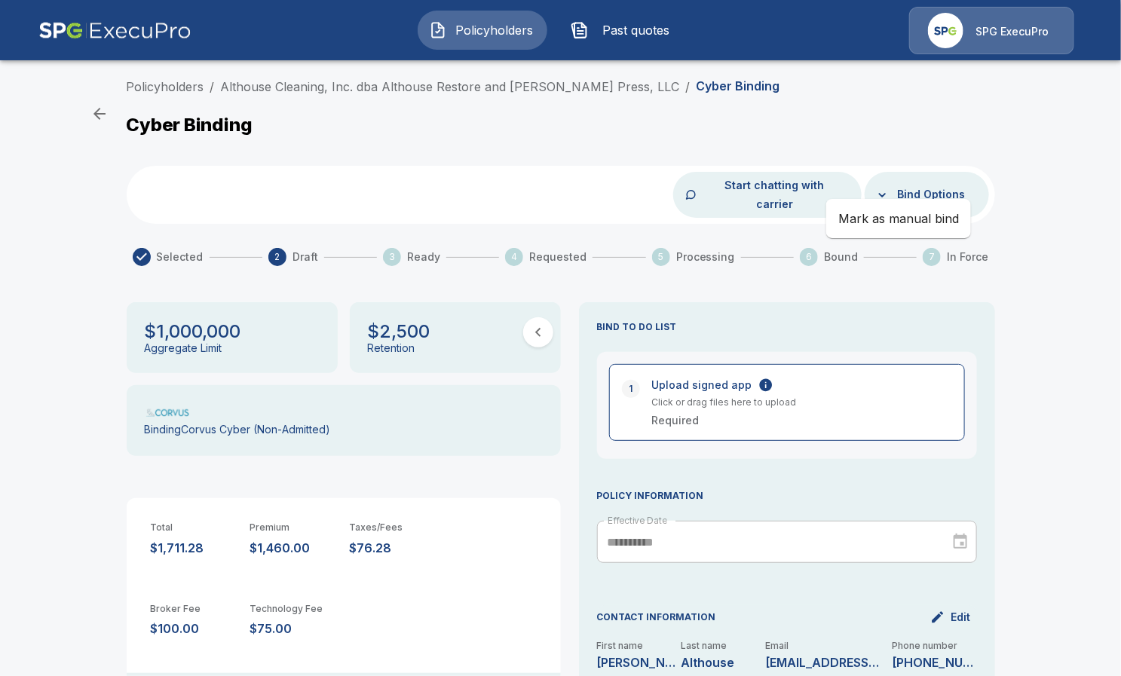
click at [483, 457] on div at bounding box center [560, 338] width 1121 height 676
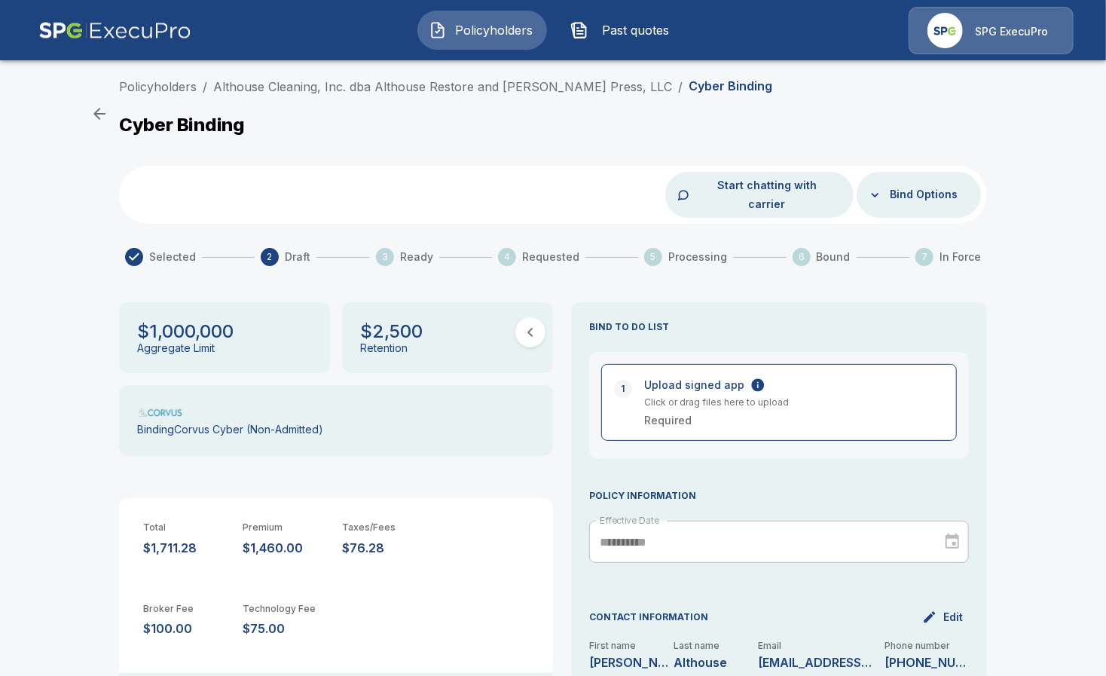
click at [940, 191] on button "Bind Options" at bounding box center [924, 195] width 80 height 28
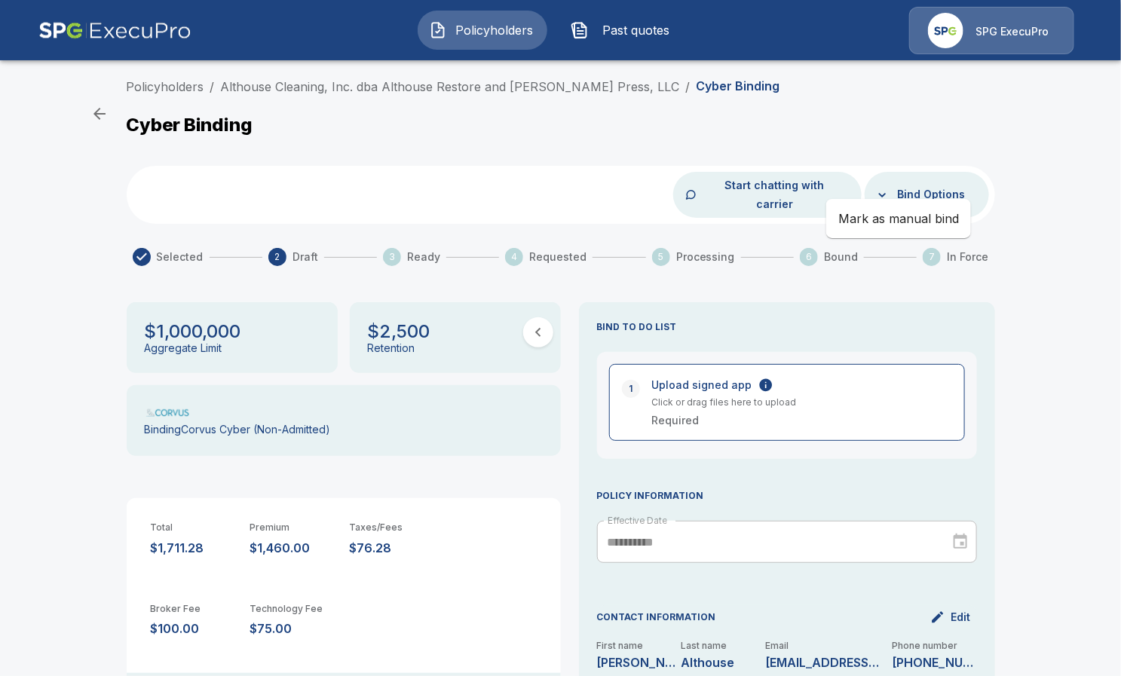
click at [163, 457] on div at bounding box center [560, 338] width 1121 height 676
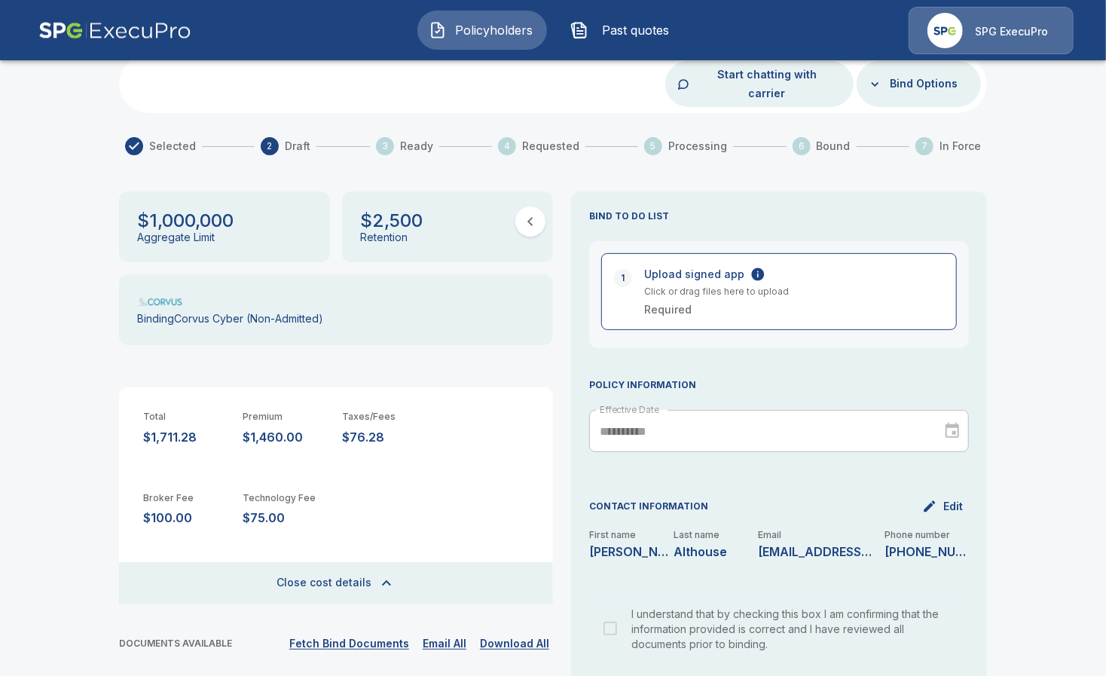
scroll to position [222, 0]
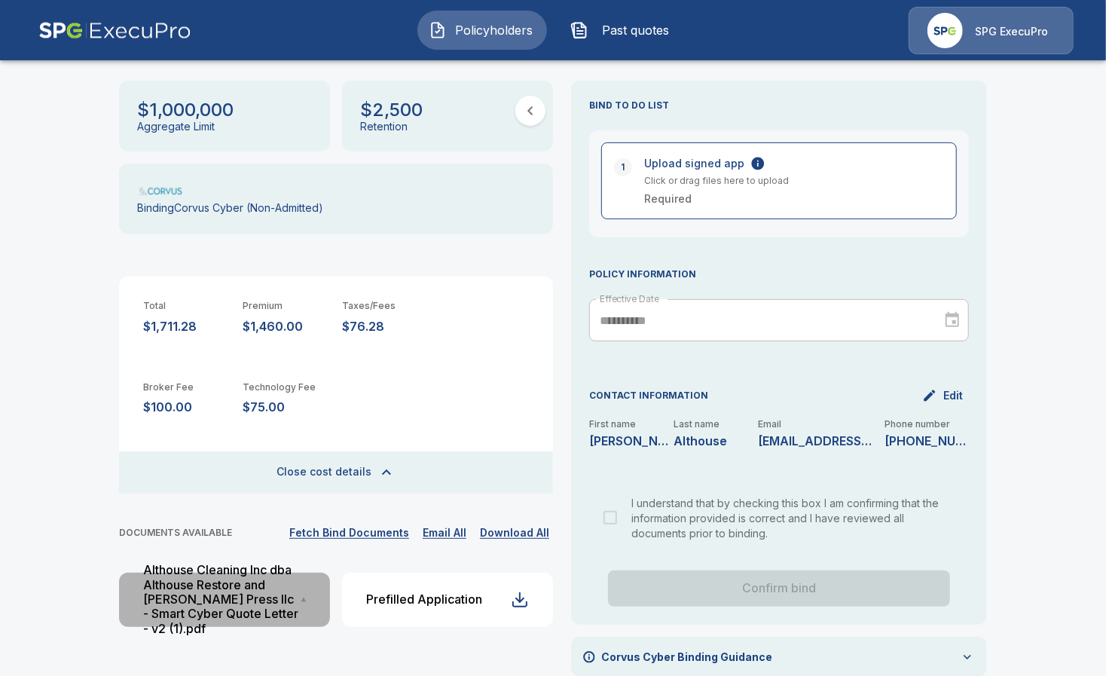
click at [263, 594] on div "Althouse Cleaning Inc dba Althouse Restore and [PERSON_NAME] Press llc - Smart …" at bounding box center [222, 599] width 158 height 73
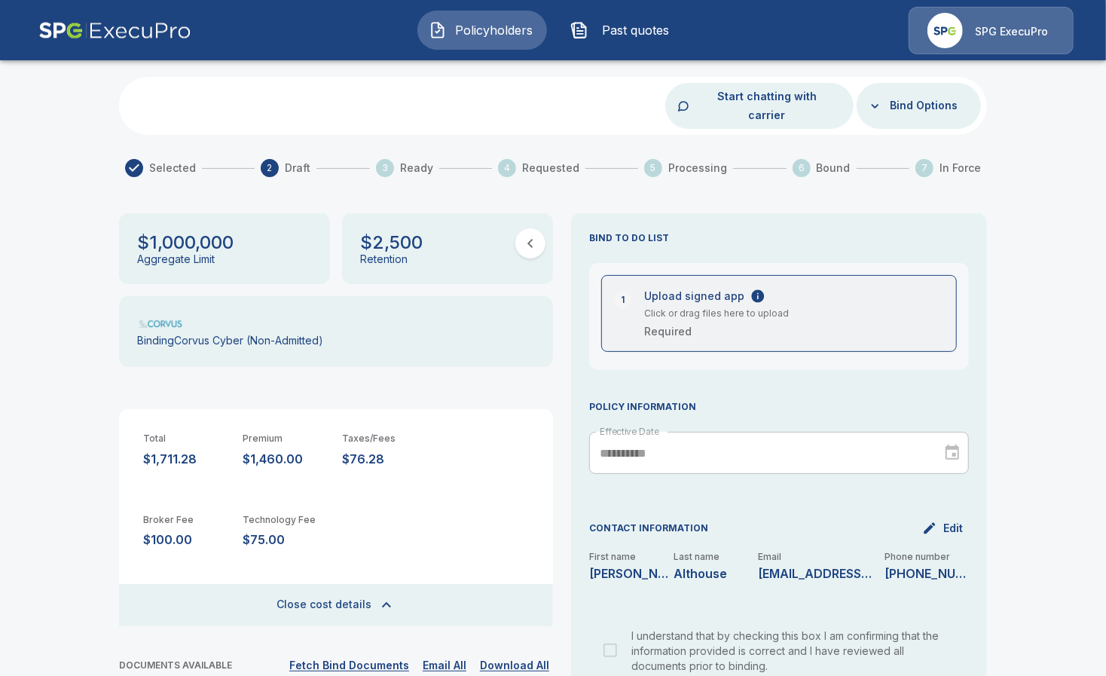
scroll to position [0, 0]
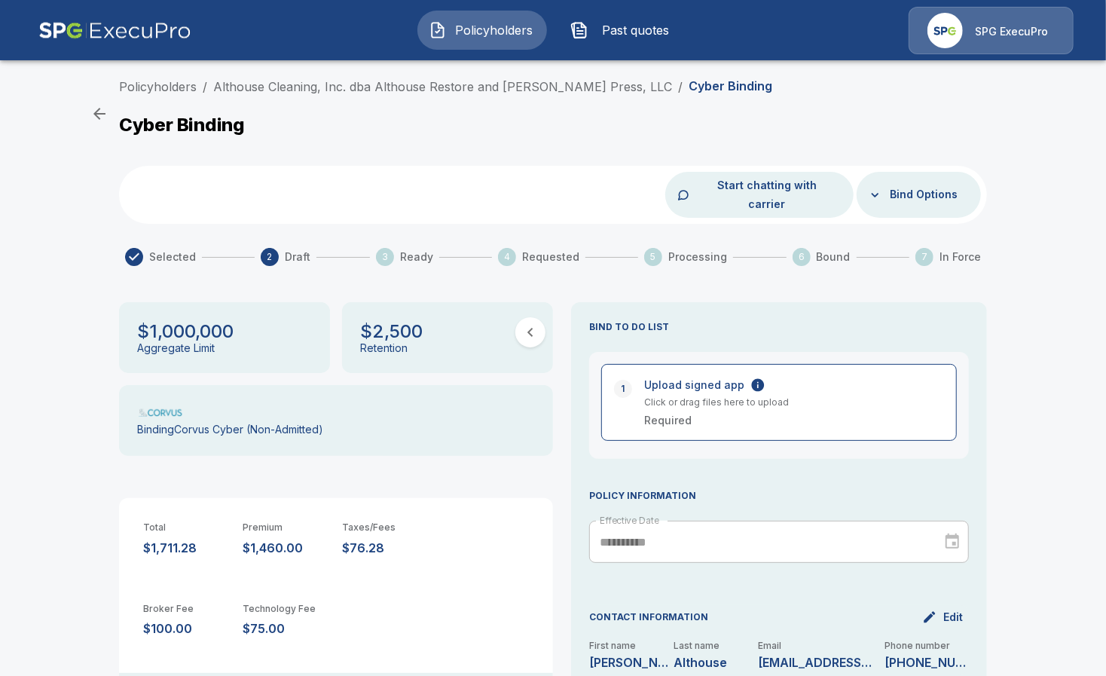
click at [942, 182] on button "Bind Options" at bounding box center [924, 195] width 80 height 28
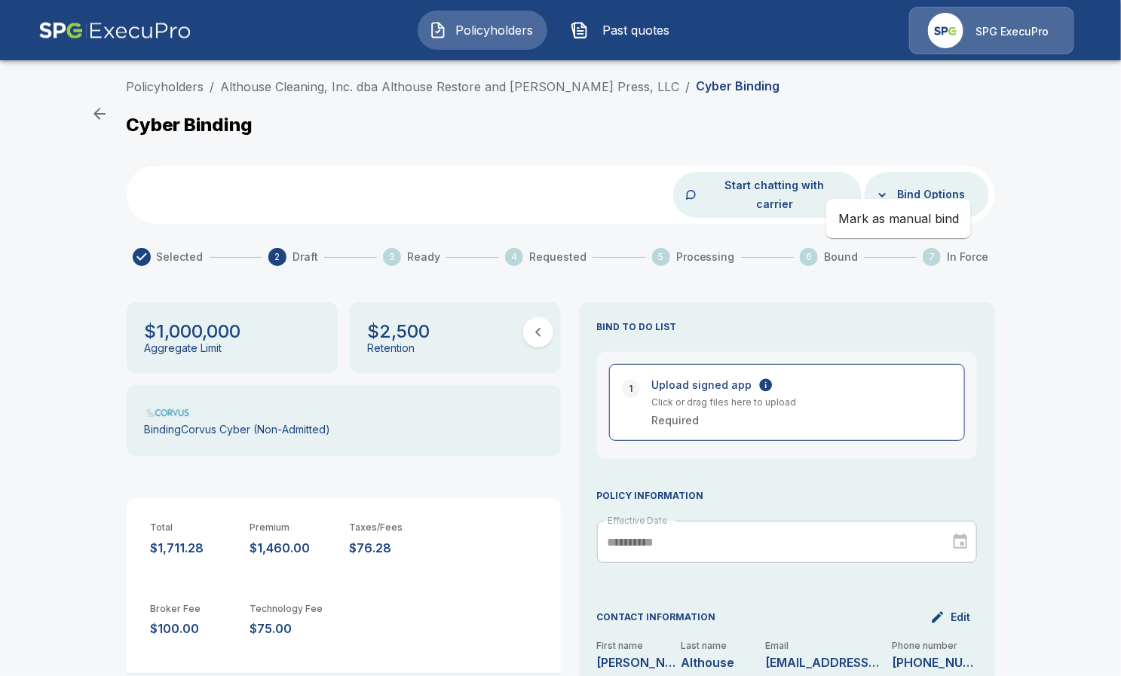
click at [646, 283] on div at bounding box center [560, 338] width 1121 height 676
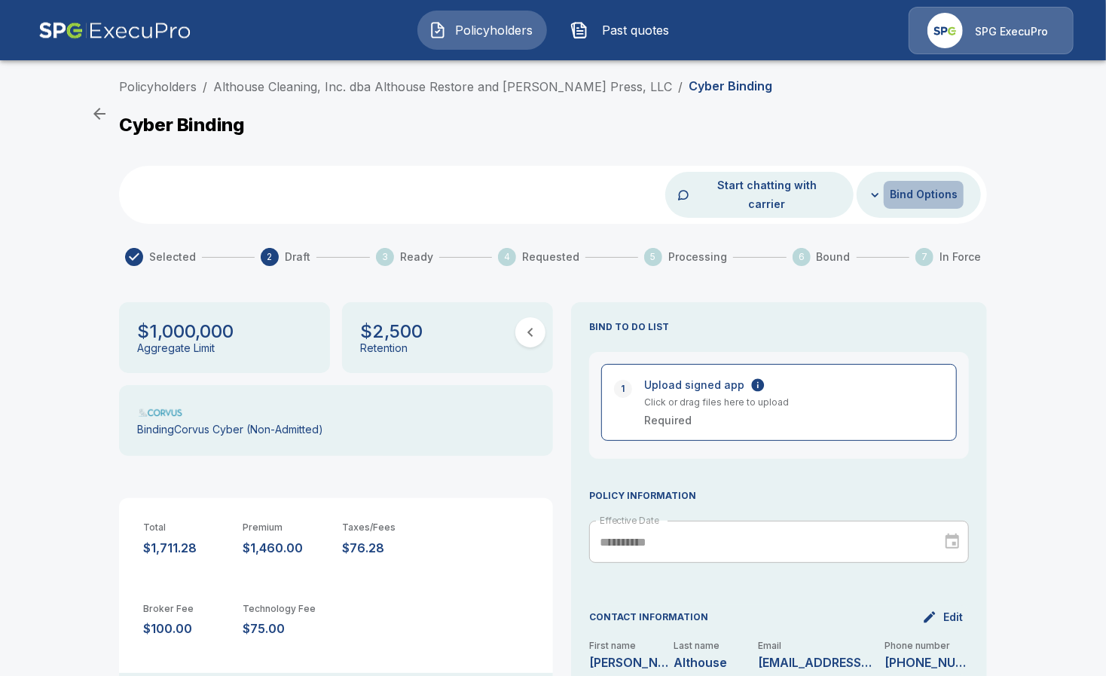
click at [946, 190] on button "Bind Options" at bounding box center [924, 195] width 80 height 28
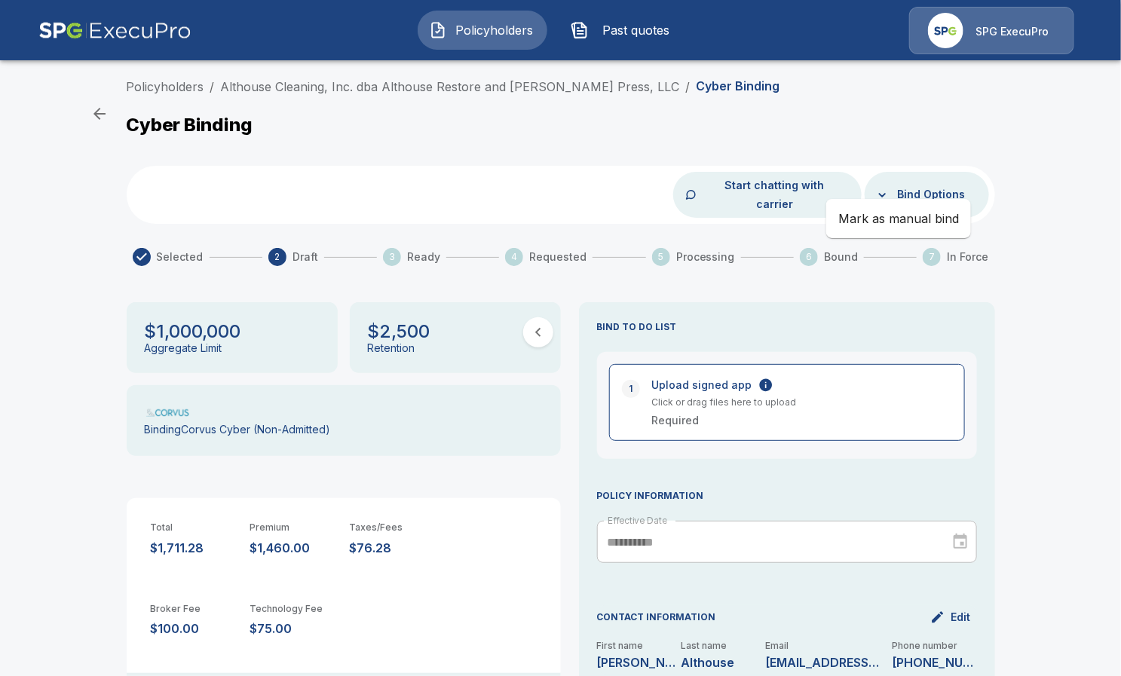
click at [931, 215] on li "Mark as manual bind" at bounding box center [898, 218] width 145 height 27
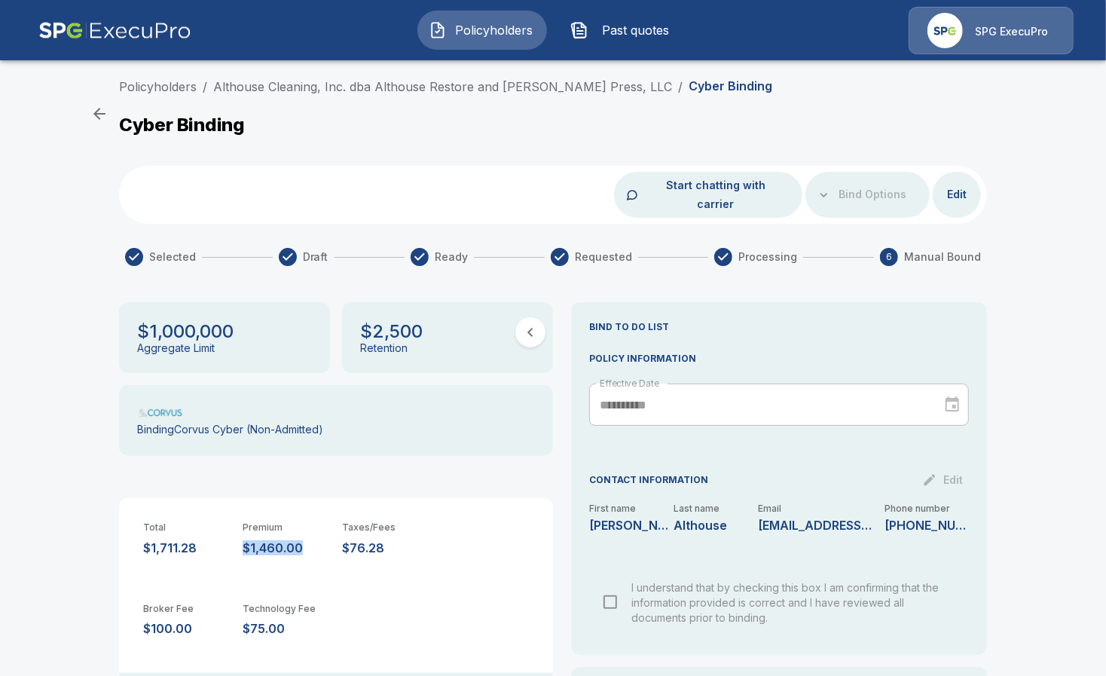
drag, startPoint x: 248, startPoint y: 531, endPoint x: 318, endPoint y: 533, distance: 70.1
click at [318, 533] on div "Total $1,711.28 Premium $1,460.00 Taxes/Fees $76.28" at bounding box center [336, 526] width 434 height 57
drag, startPoint x: 313, startPoint y: 608, endPoint x: 252, endPoint y: 613, distance: 60.5
click at [252, 622] on p "$75.00" at bounding box center [286, 629] width 87 height 14
copy p "$75.00"
